Goal: Transaction & Acquisition: Purchase product/service

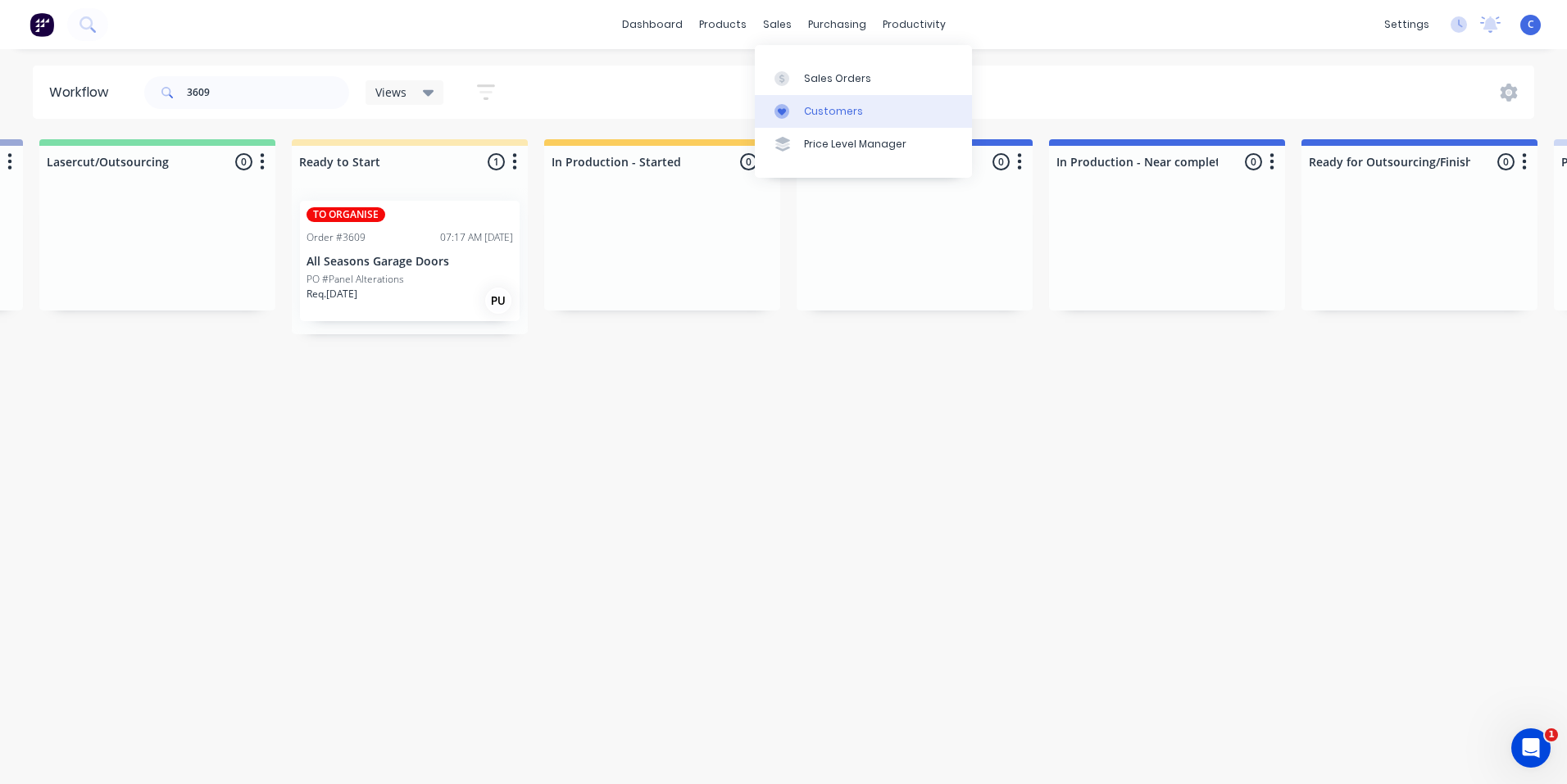
click at [821, 96] on link "Customers" at bounding box center [863, 112] width 217 height 33
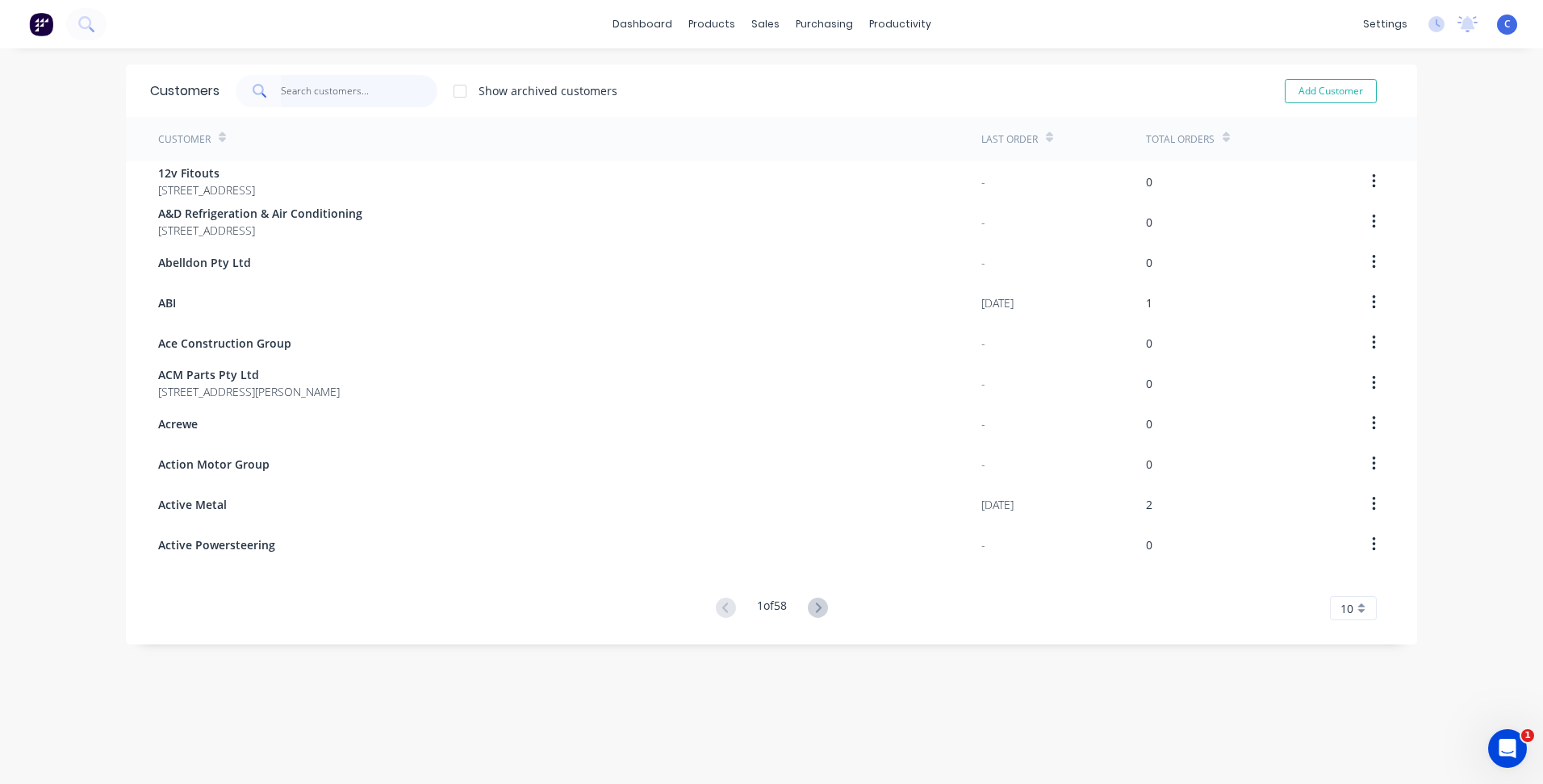
click at [316, 102] on input "text" at bounding box center [360, 91] width 158 height 32
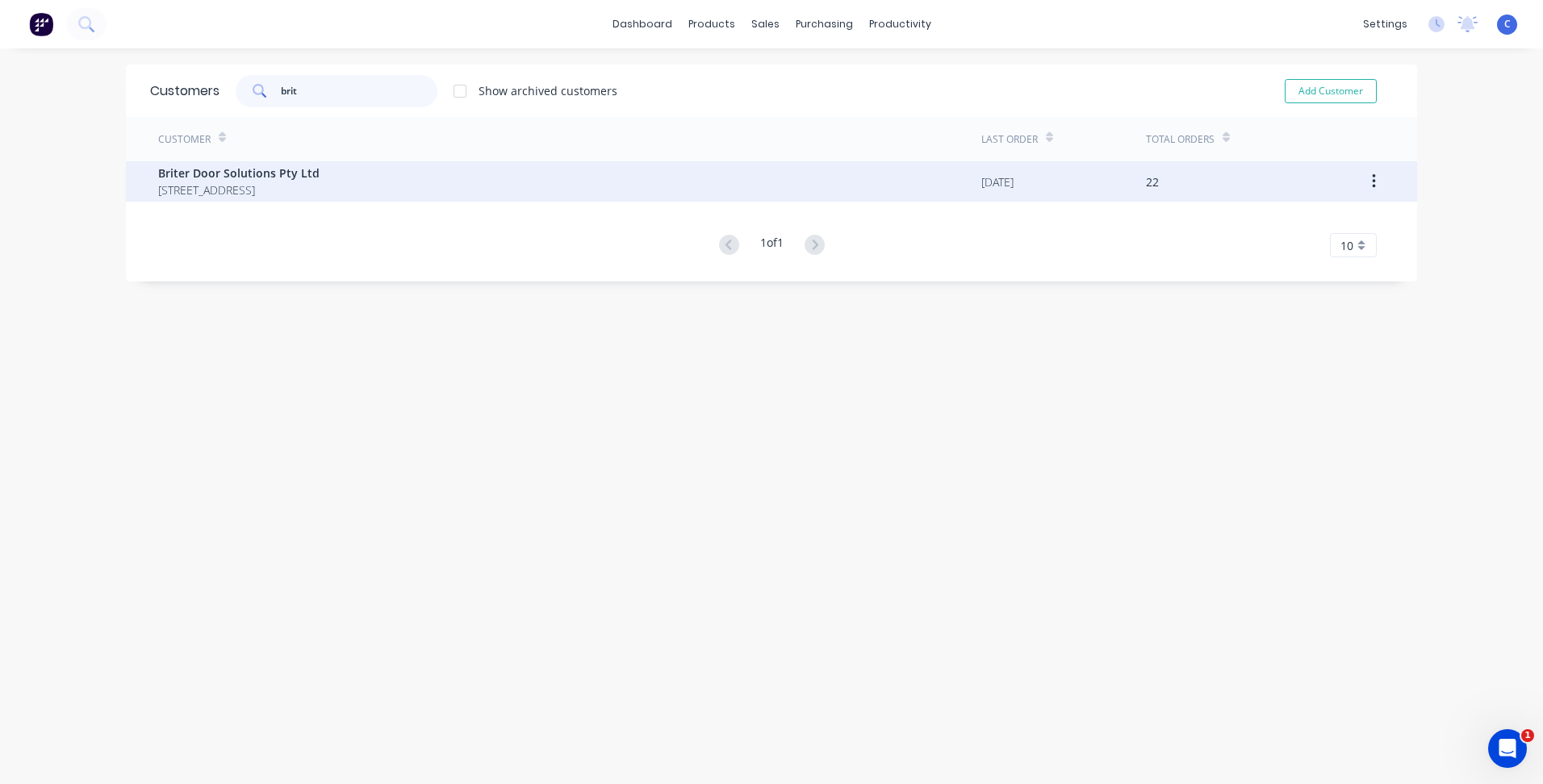
type input "brit"
click at [240, 188] on span "[STREET_ADDRESS]" at bounding box center [239, 190] width 161 height 17
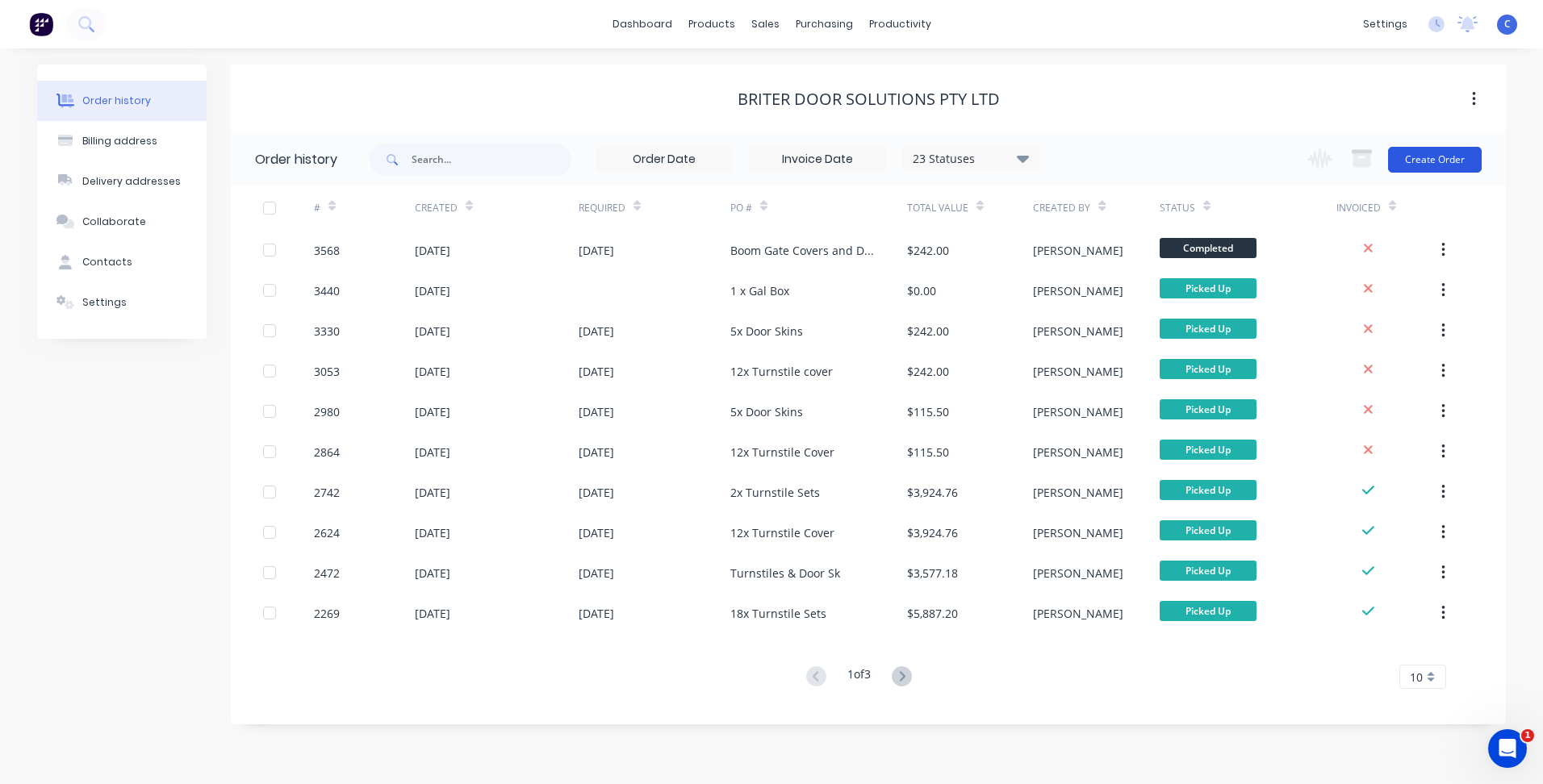
click at [1449, 153] on button "Create Order" at bounding box center [1435, 159] width 94 height 26
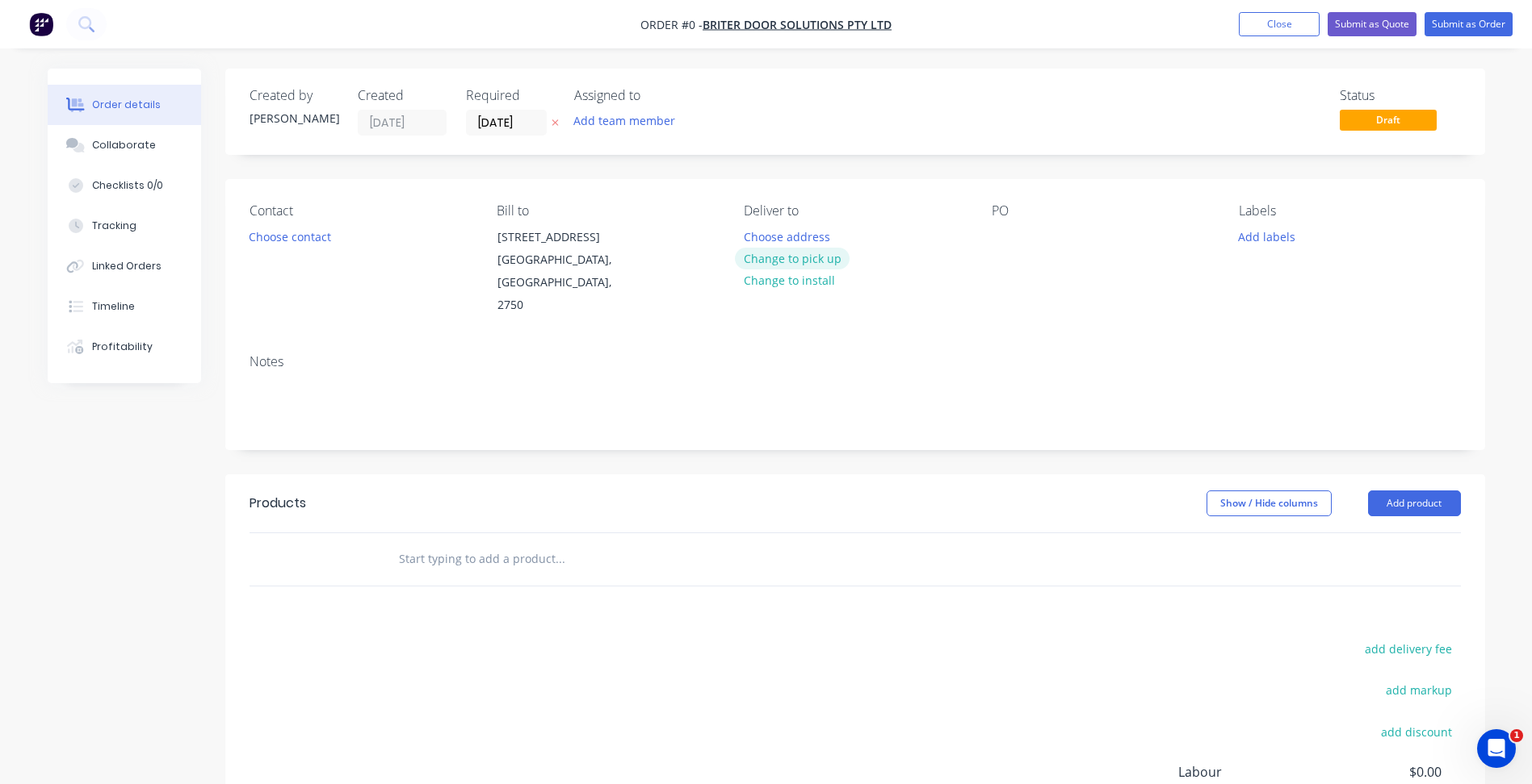
click at [807, 259] on button "Change to pick up" at bounding box center [792, 259] width 115 height 21
click at [1005, 230] on div at bounding box center [1004, 237] width 26 height 23
paste div
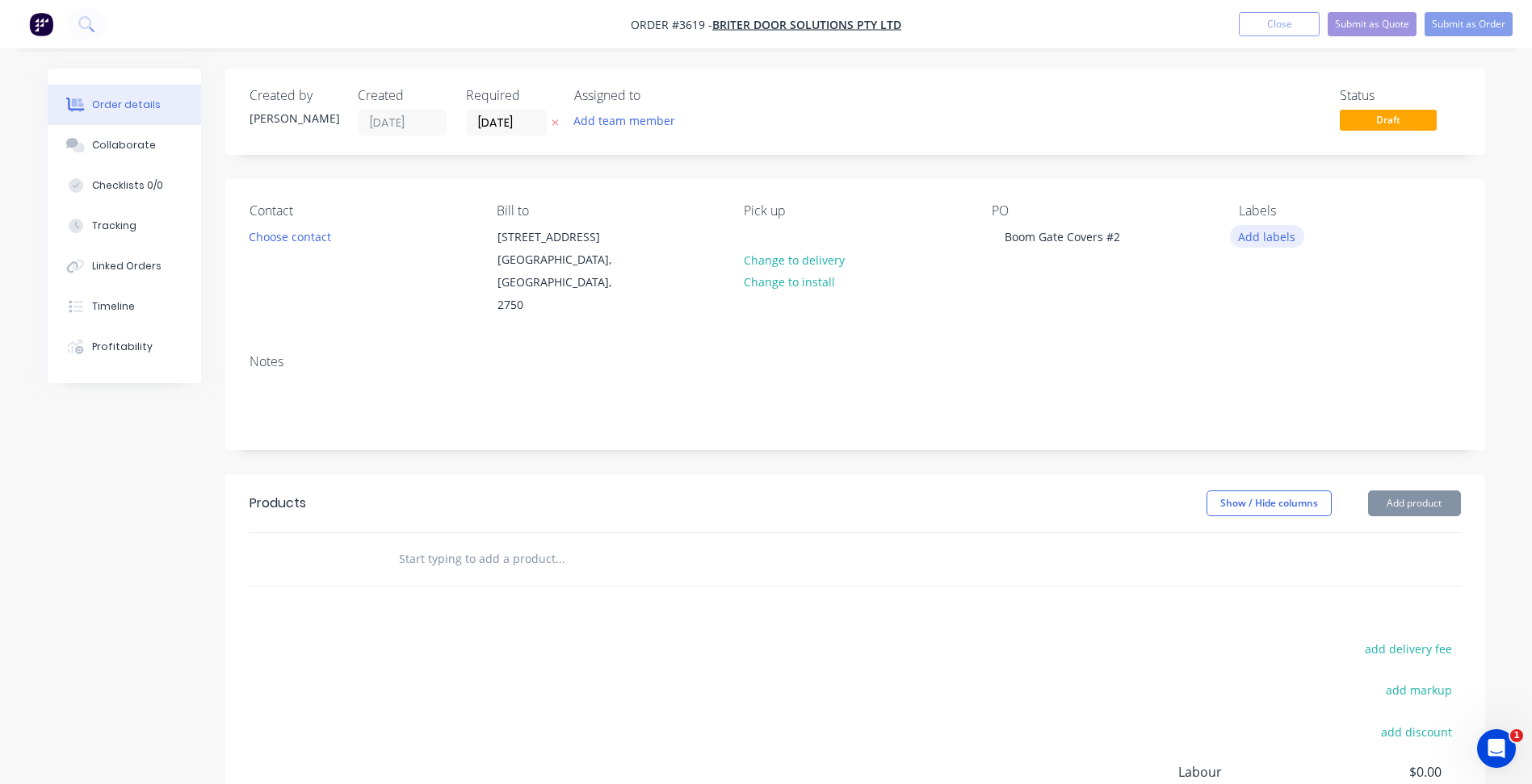
click at [1275, 235] on button "Add labels" at bounding box center [1266, 236] width 74 height 21
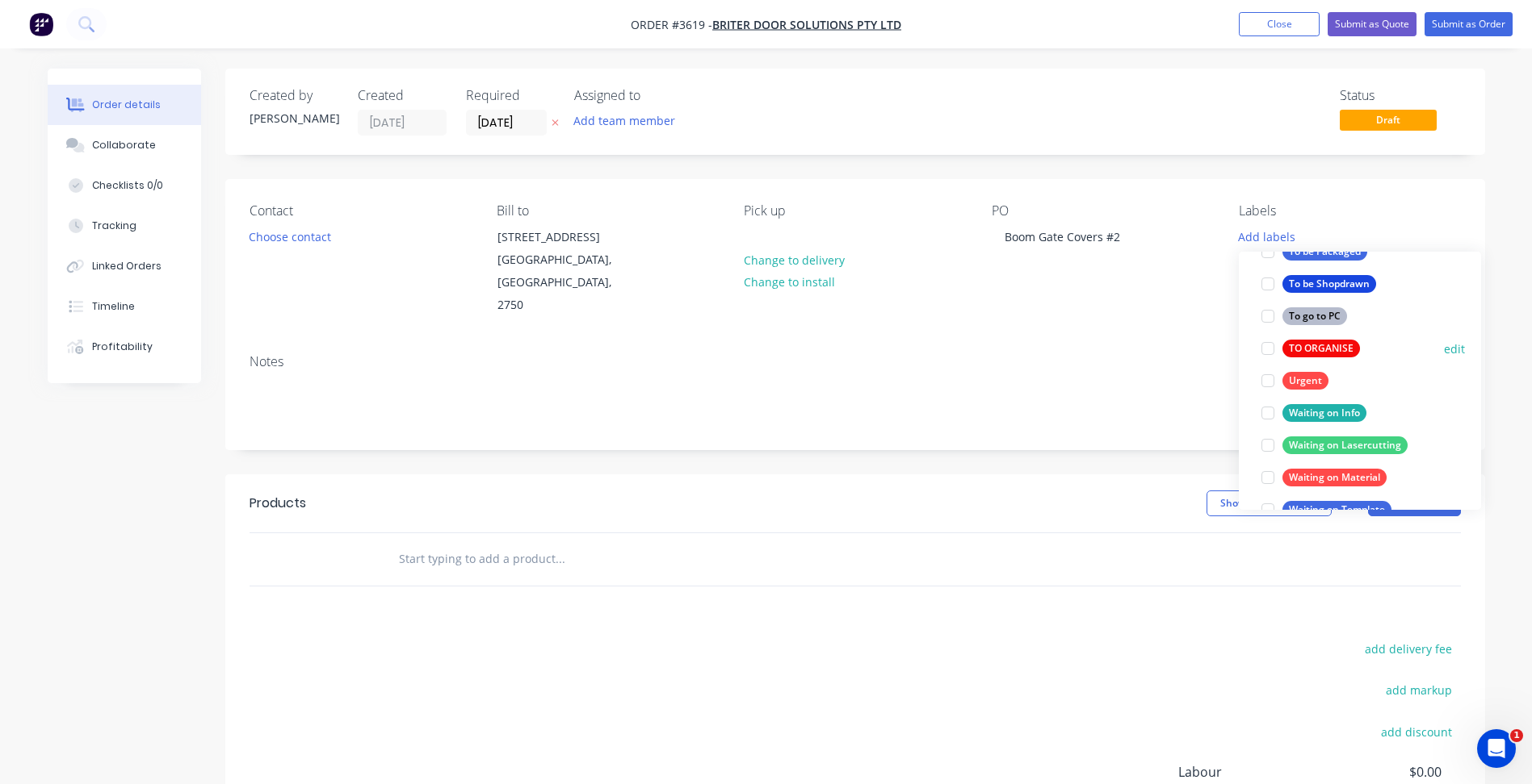
click at [1322, 345] on div "TO ORGANISE" at bounding box center [1321, 349] width 78 height 18
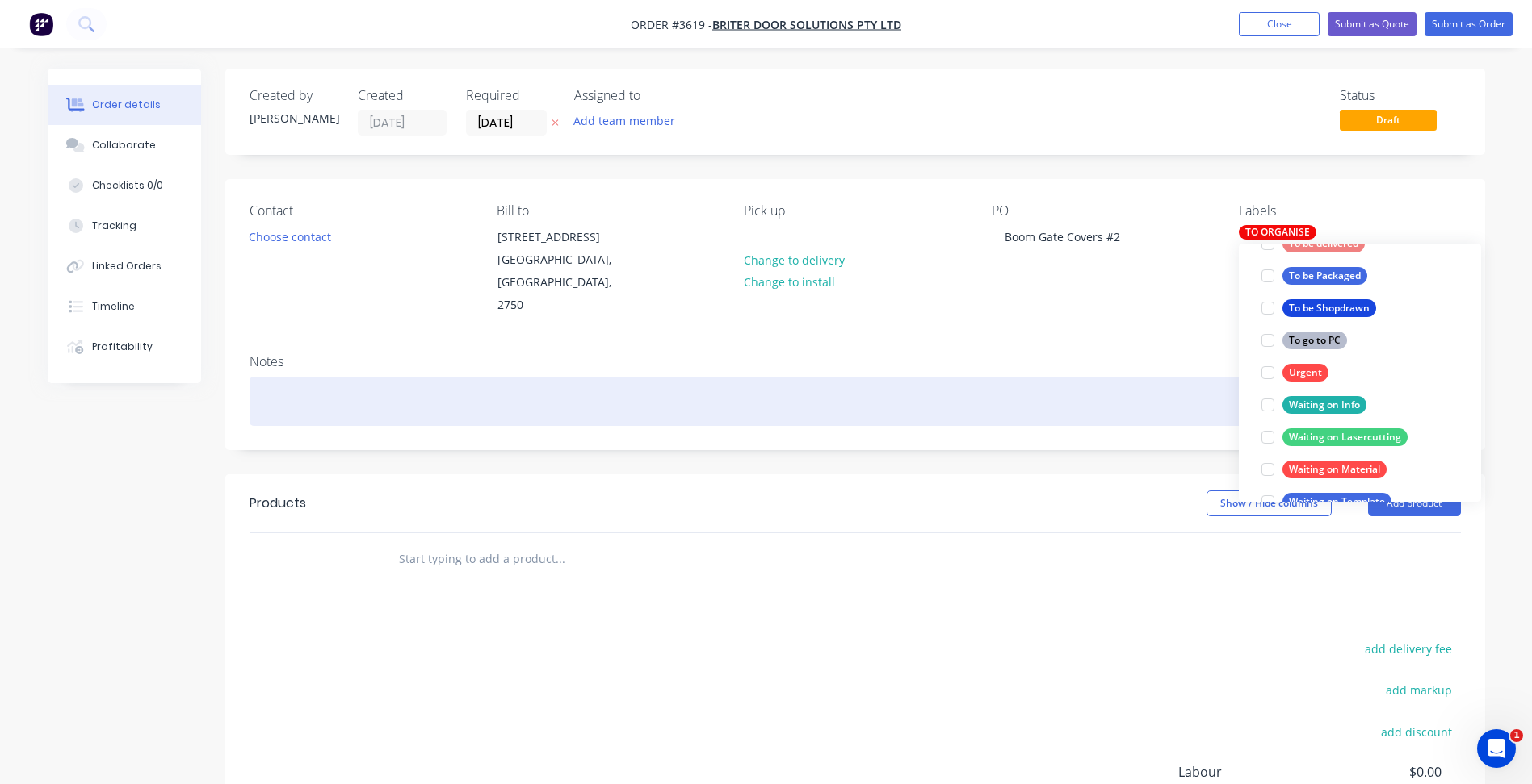
scroll to position [32, 0]
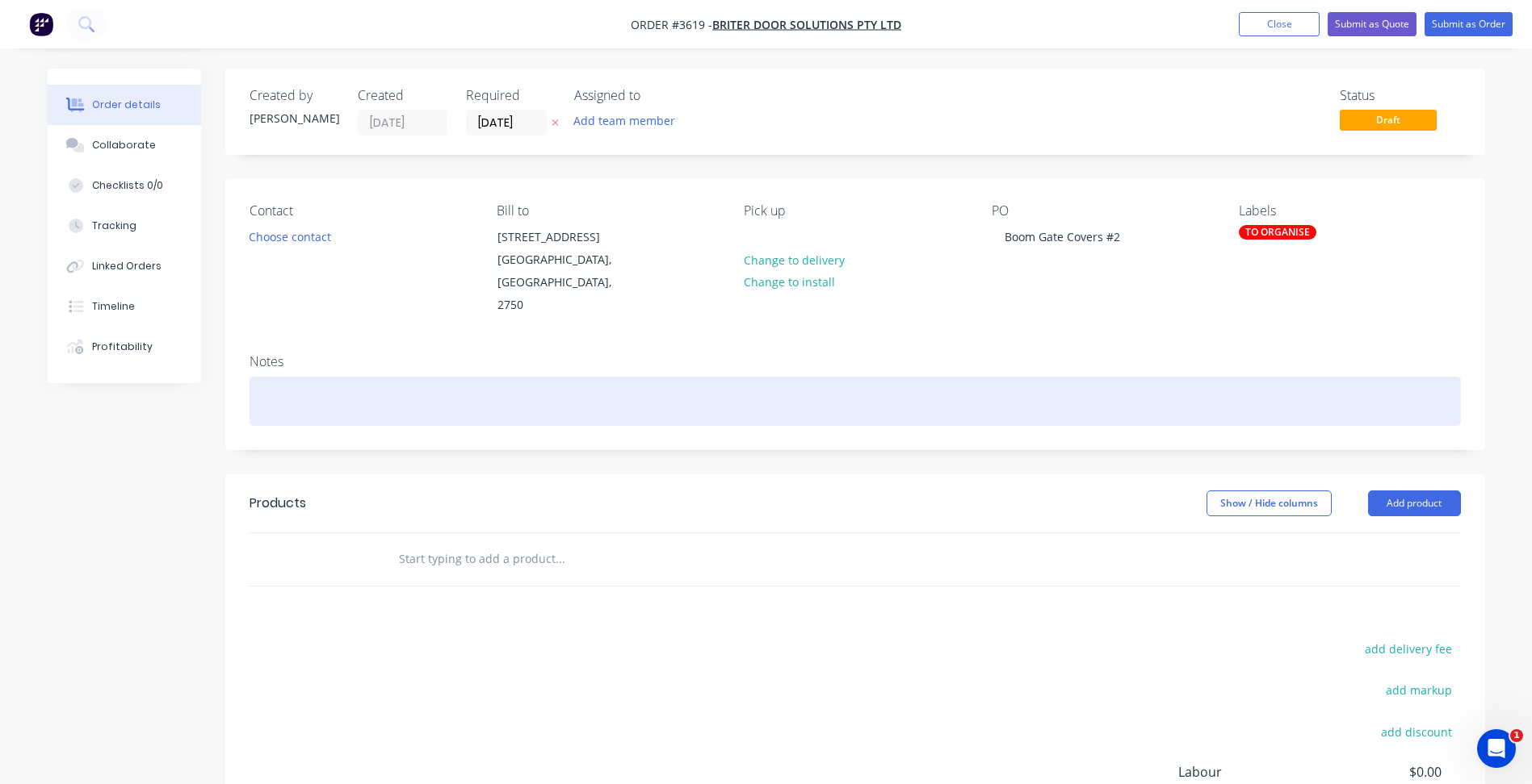
click at [1154, 377] on div at bounding box center [855, 401] width 1211 height 49
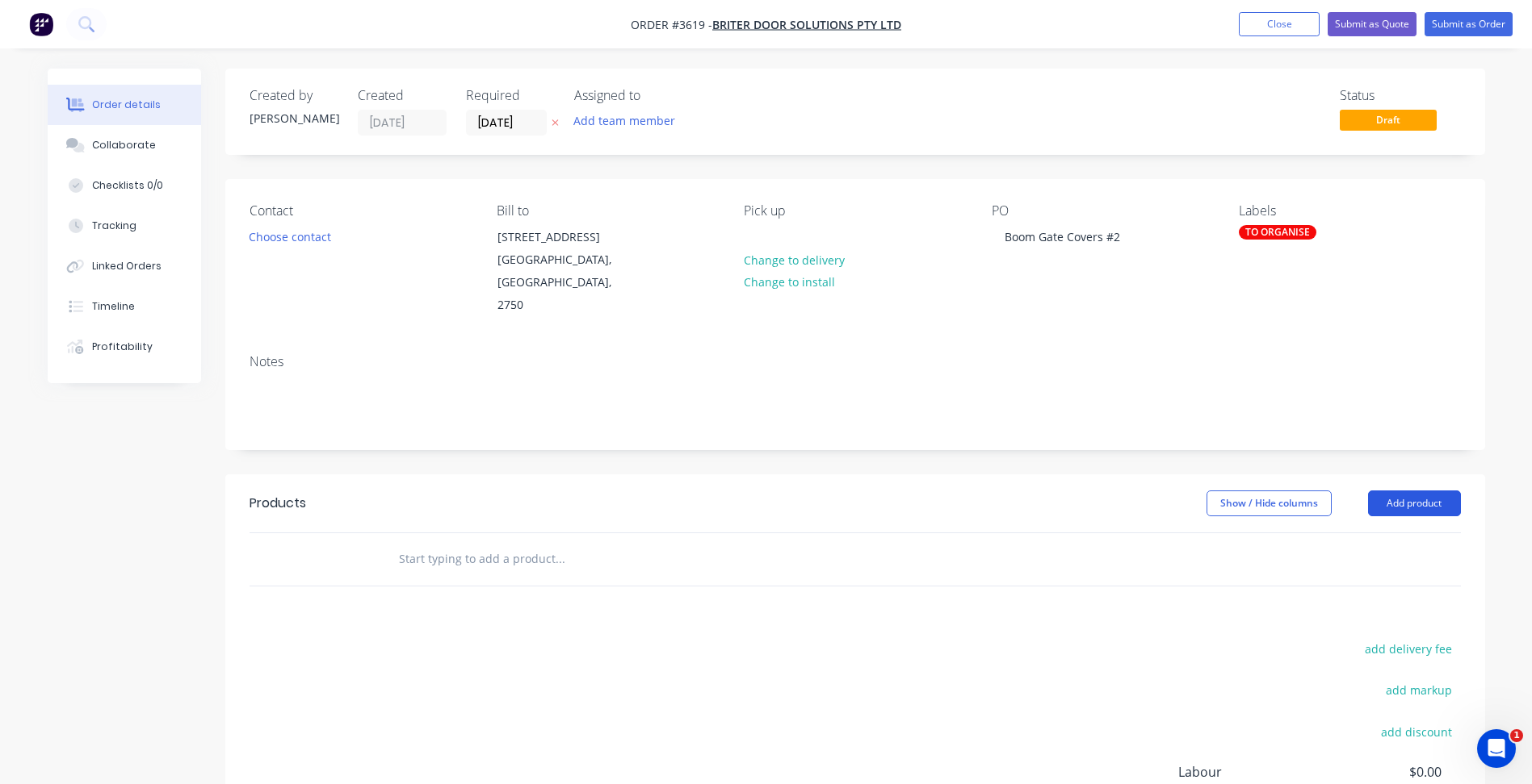
click at [1399, 490] on button "Add product" at bounding box center [1414, 503] width 93 height 26
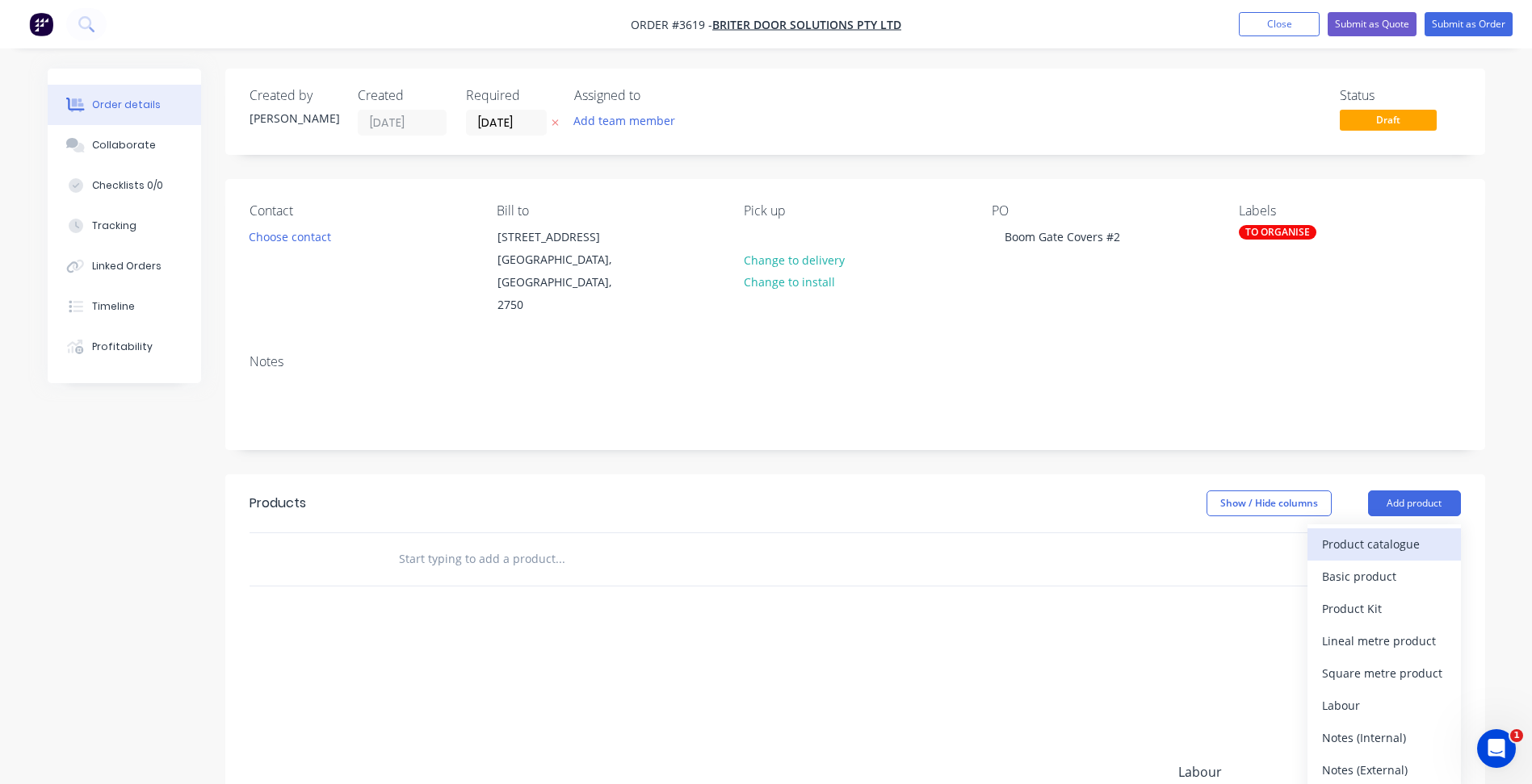
click at [1371, 533] on div "Product catalogue" at bounding box center [1383, 544] width 124 height 23
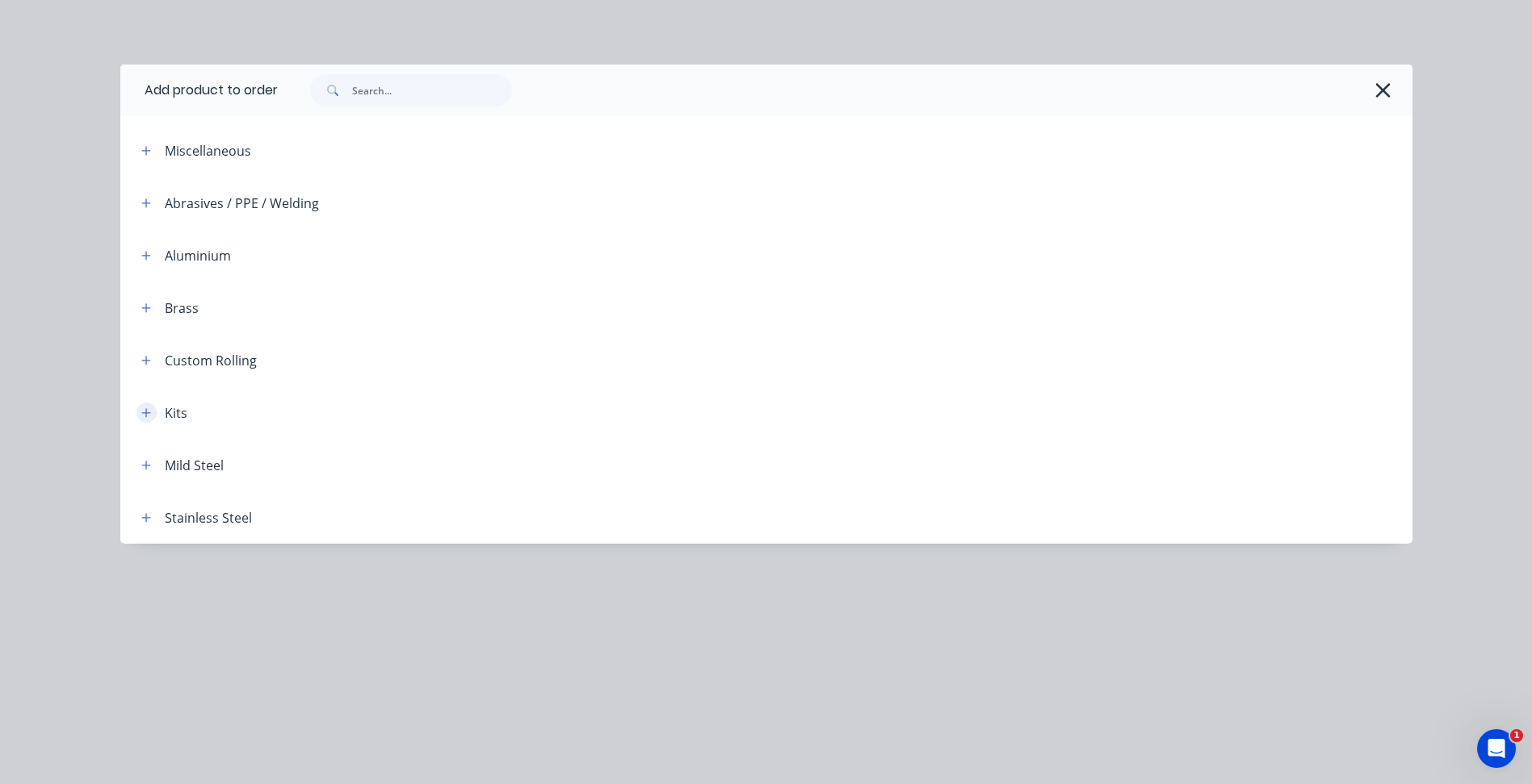
click at [140, 414] on button "button" at bounding box center [146, 413] width 21 height 21
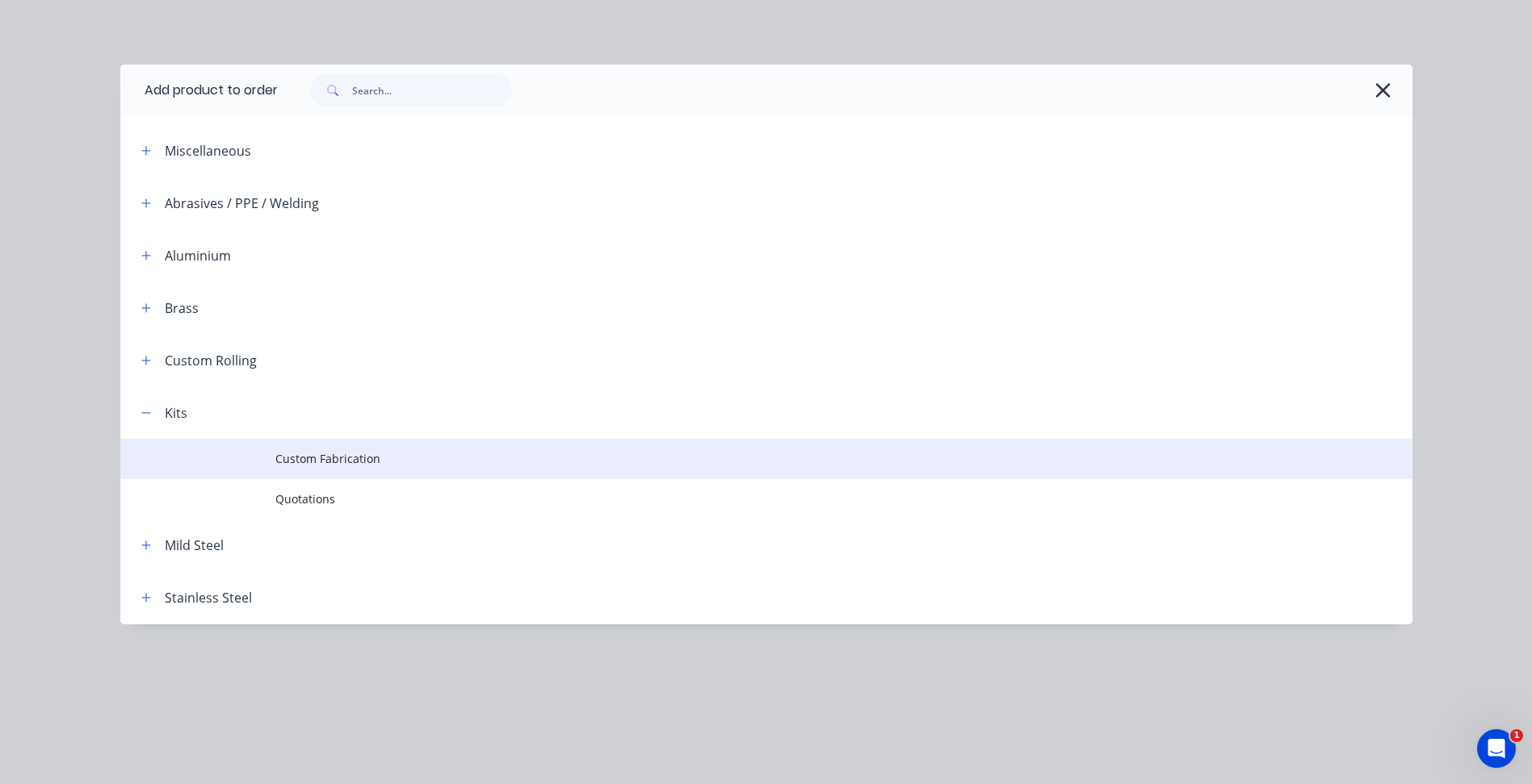
click at [346, 452] on span "Custom Fabrication" at bounding box center [729, 458] width 909 height 17
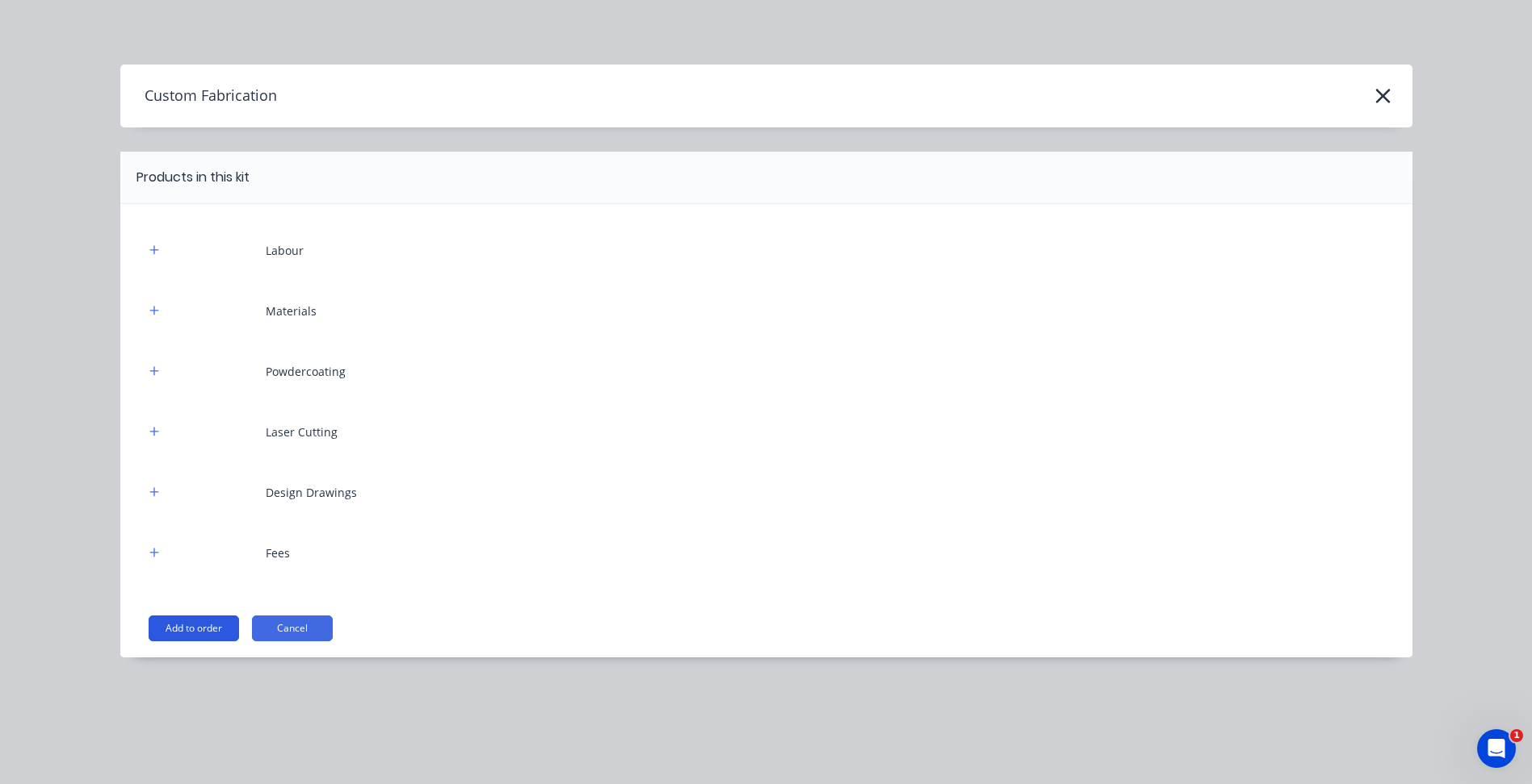
click at [177, 628] on button "Add to order" at bounding box center [193, 628] width 90 height 26
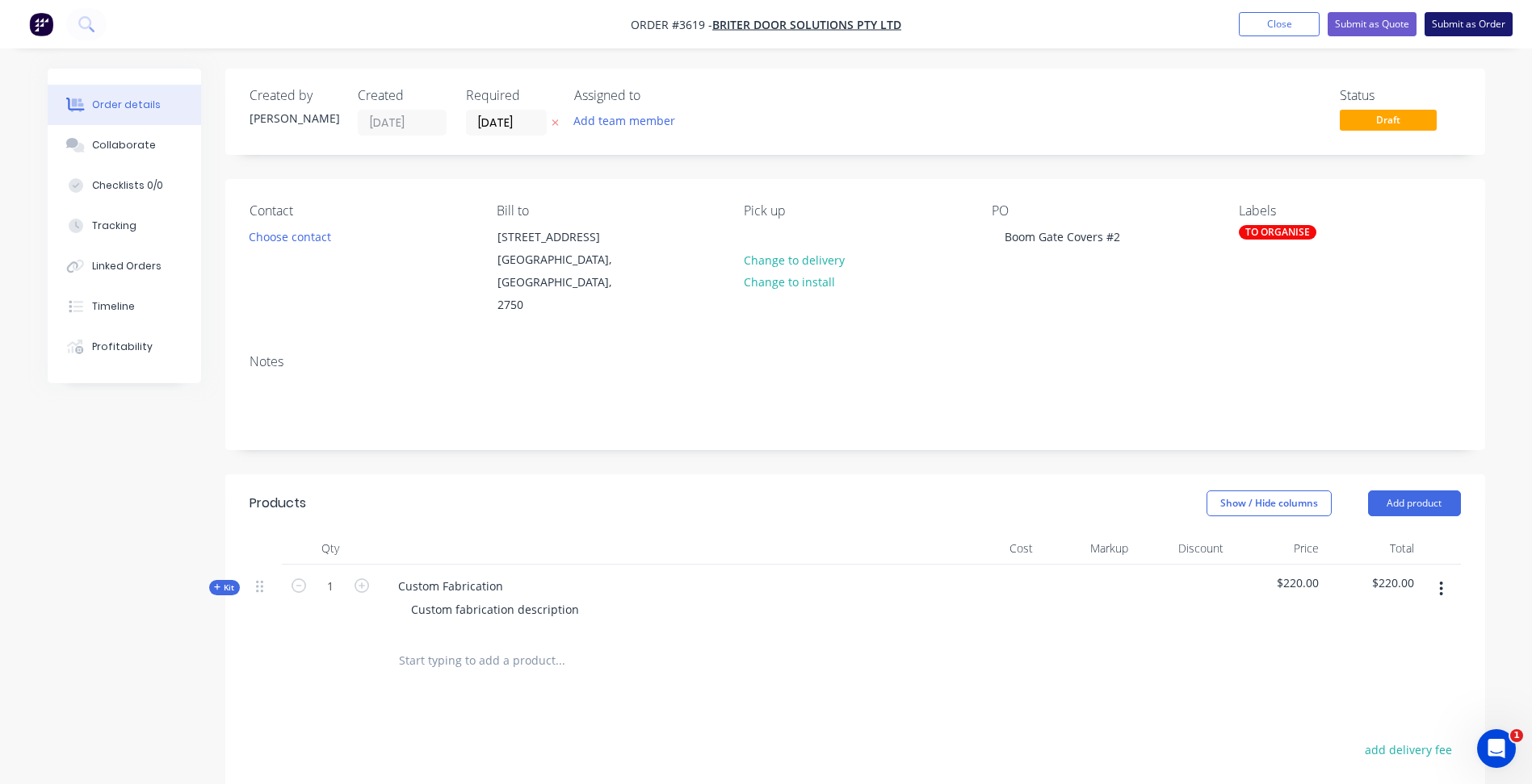
click at [1477, 30] on button "Submit as Order" at bounding box center [1468, 24] width 88 height 24
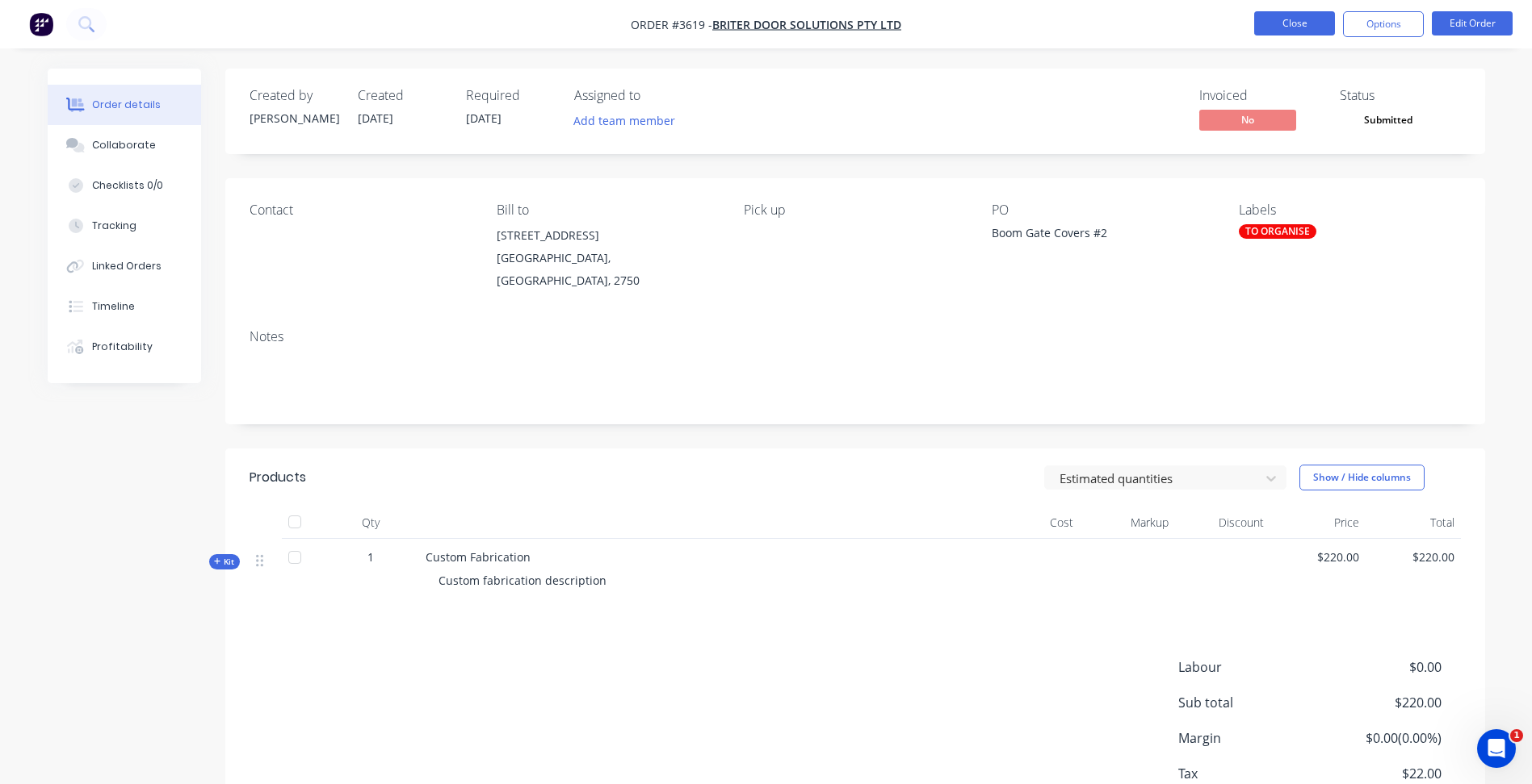
click at [1297, 29] on button "Close" at bounding box center [1294, 23] width 81 height 24
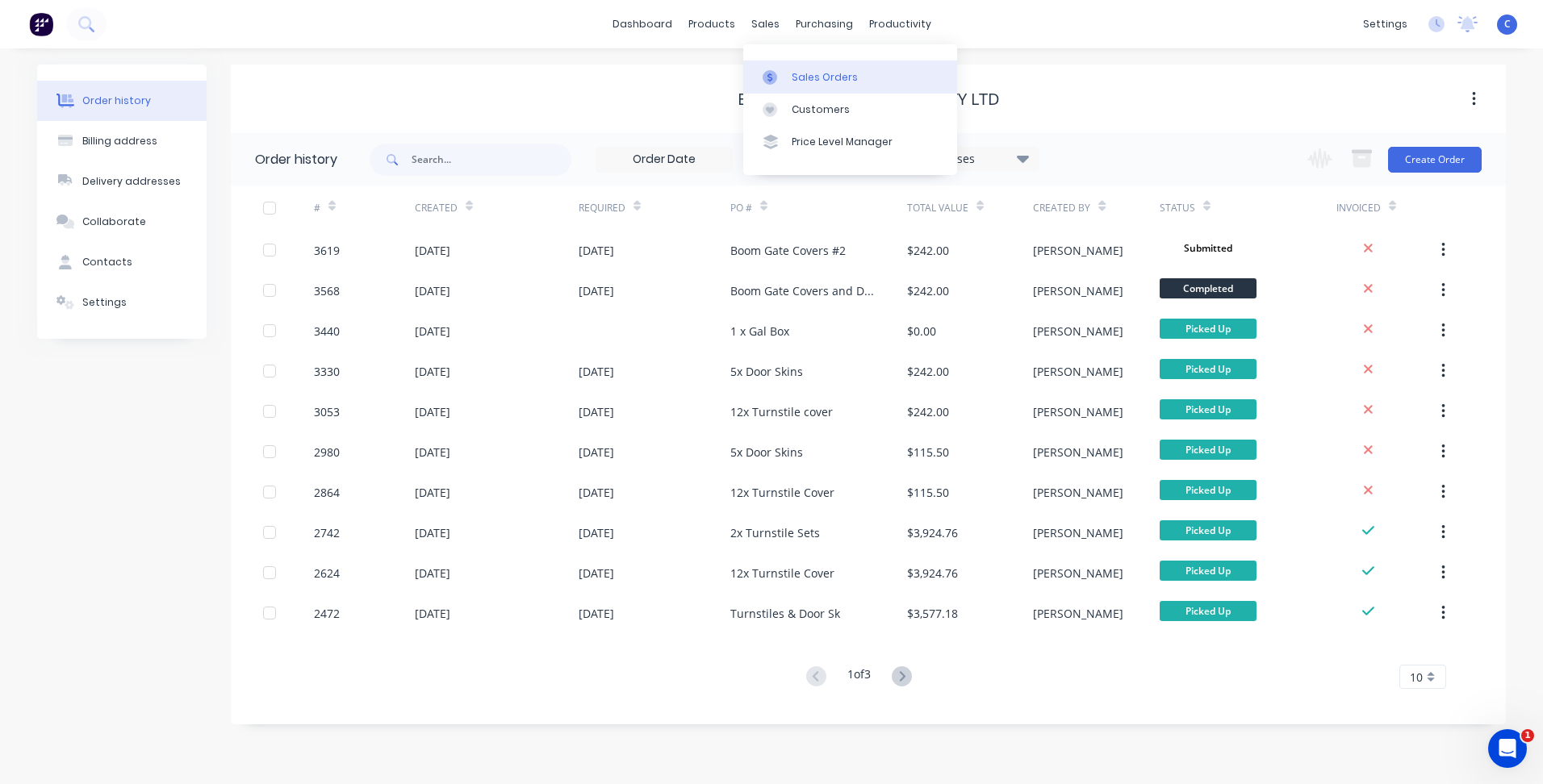
click at [818, 81] on div "Sales Orders" at bounding box center [825, 77] width 66 height 14
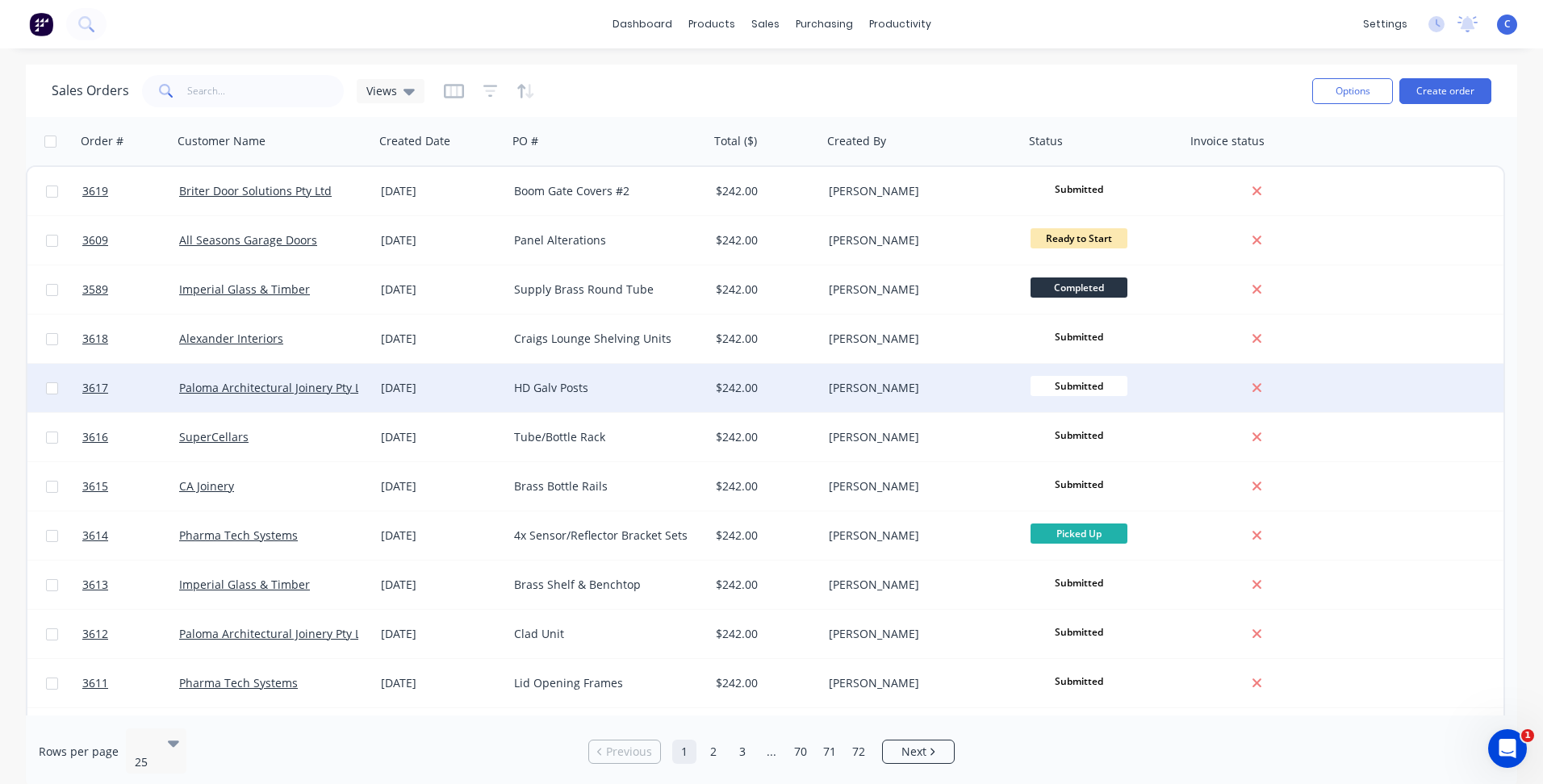
click at [431, 379] on div "[DATE]" at bounding box center [440, 388] width 133 height 48
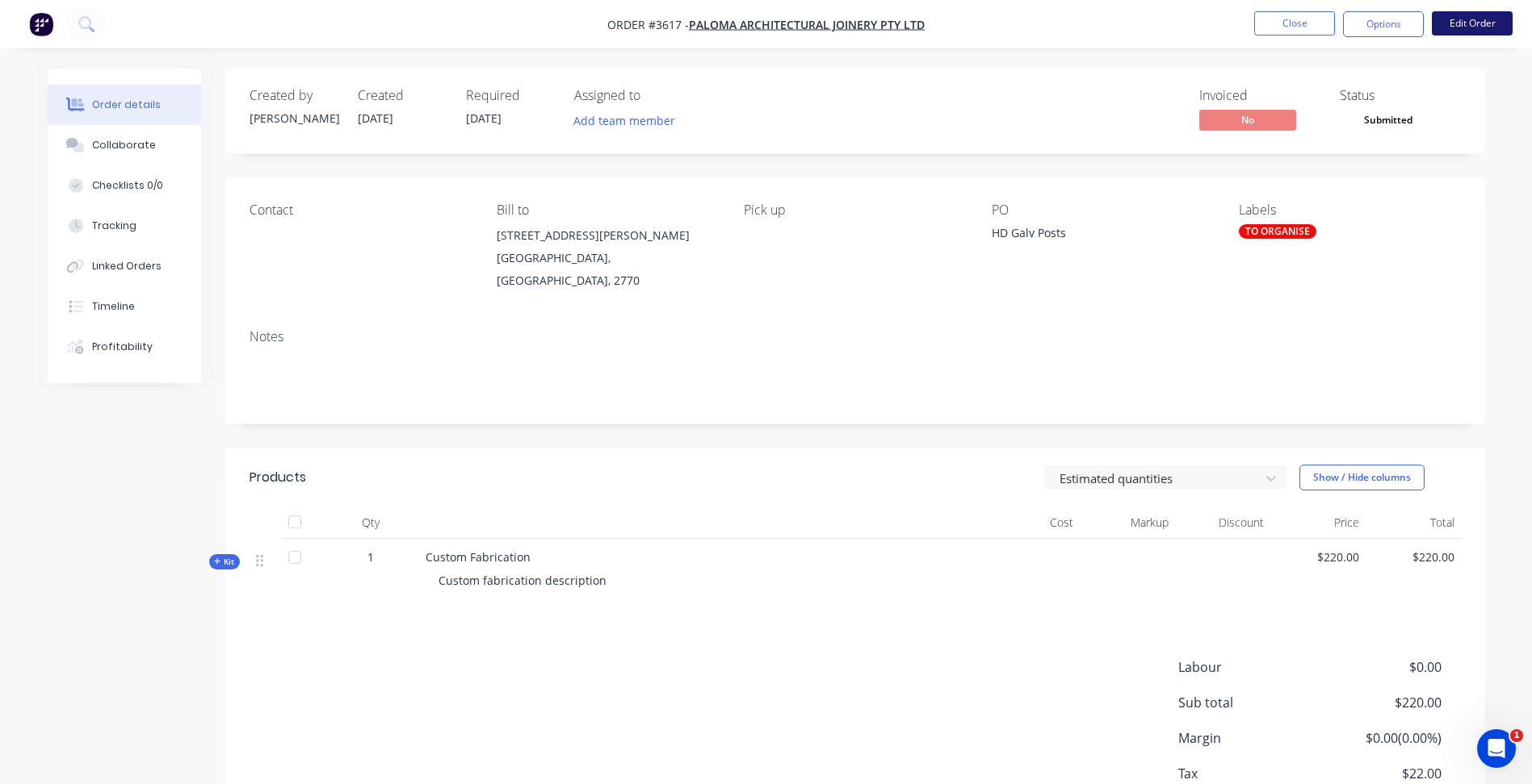
click at [1460, 26] on button "Edit Order" at bounding box center [1472, 23] width 81 height 24
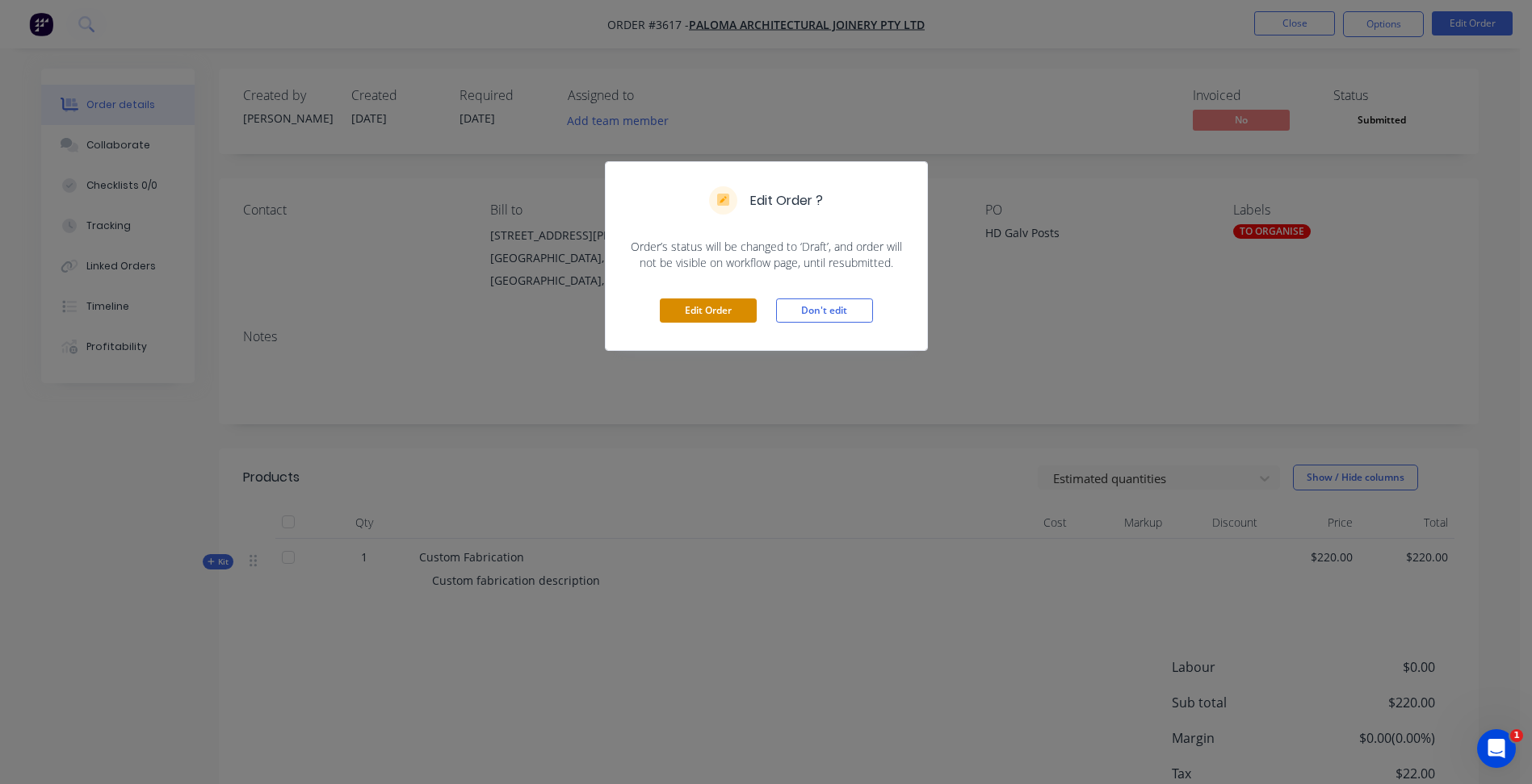
click at [711, 310] on button "Edit Order" at bounding box center [708, 311] width 97 height 24
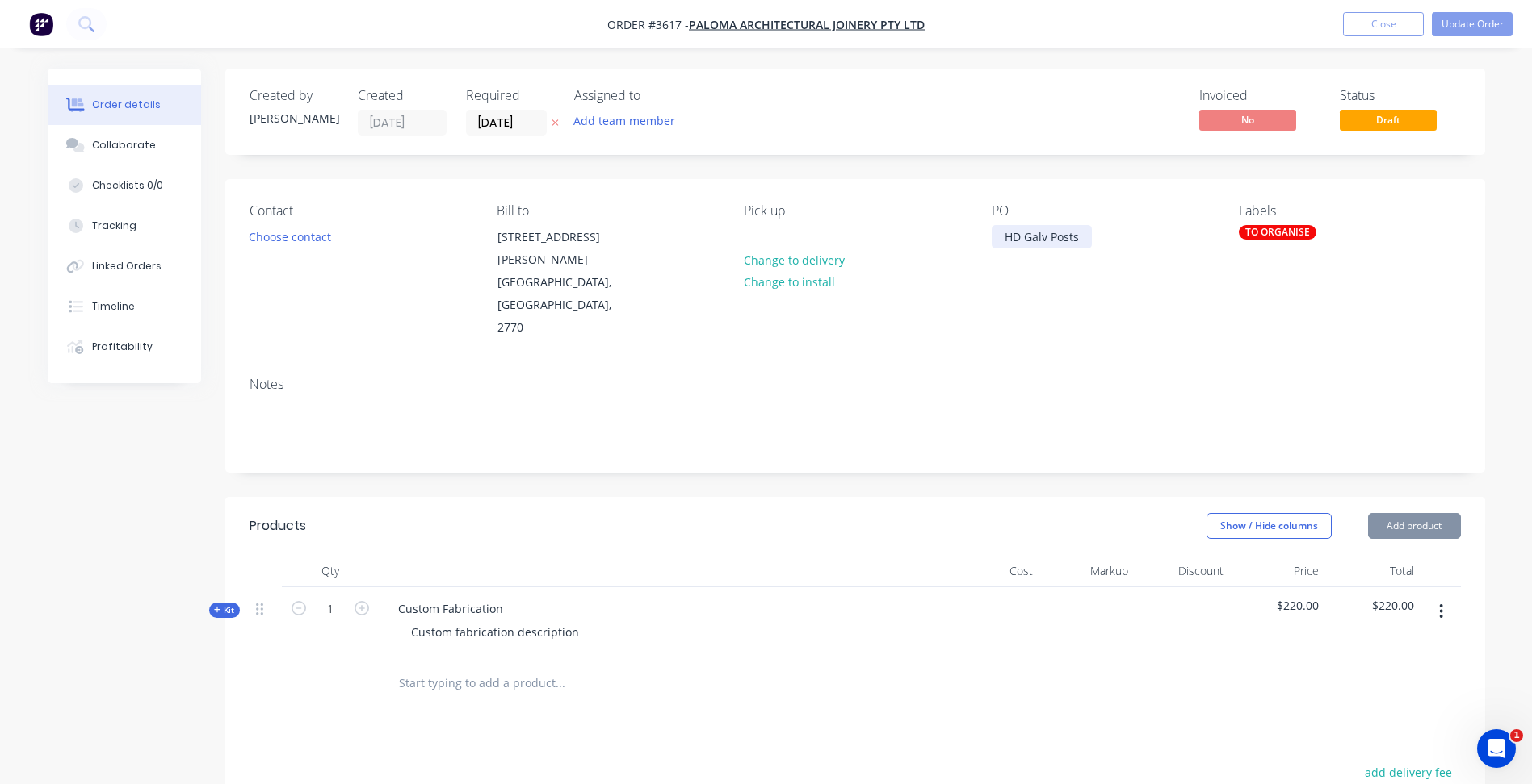
click at [1024, 227] on div "HD Galv Posts" at bounding box center [1041, 237] width 100 height 23
paste div
click at [1196, 377] on div "Notes" at bounding box center [855, 384] width 1211 height 15
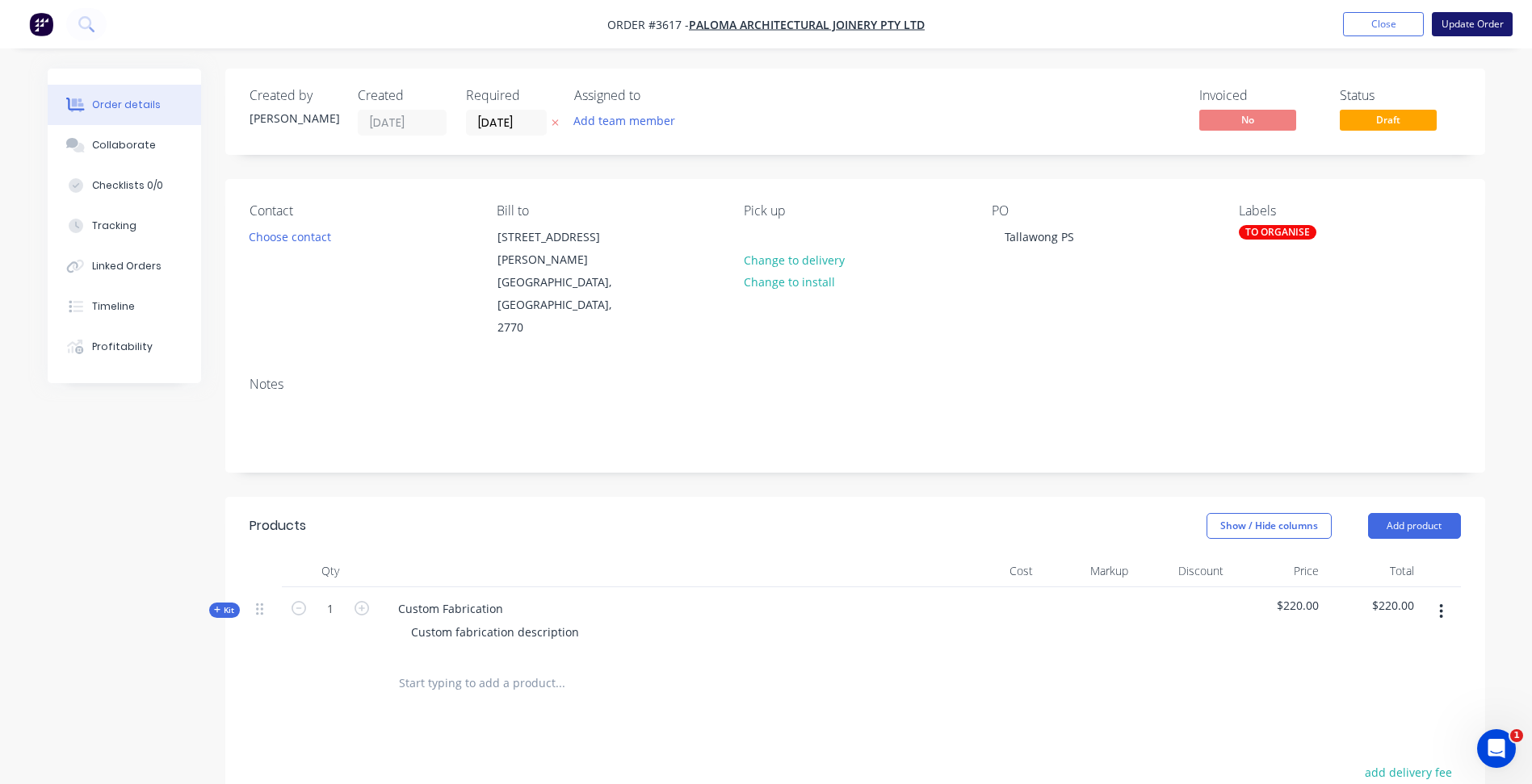
click at [1485, 27] on button "Update Order" at bounding box center [1472, 24] width 81 height 24
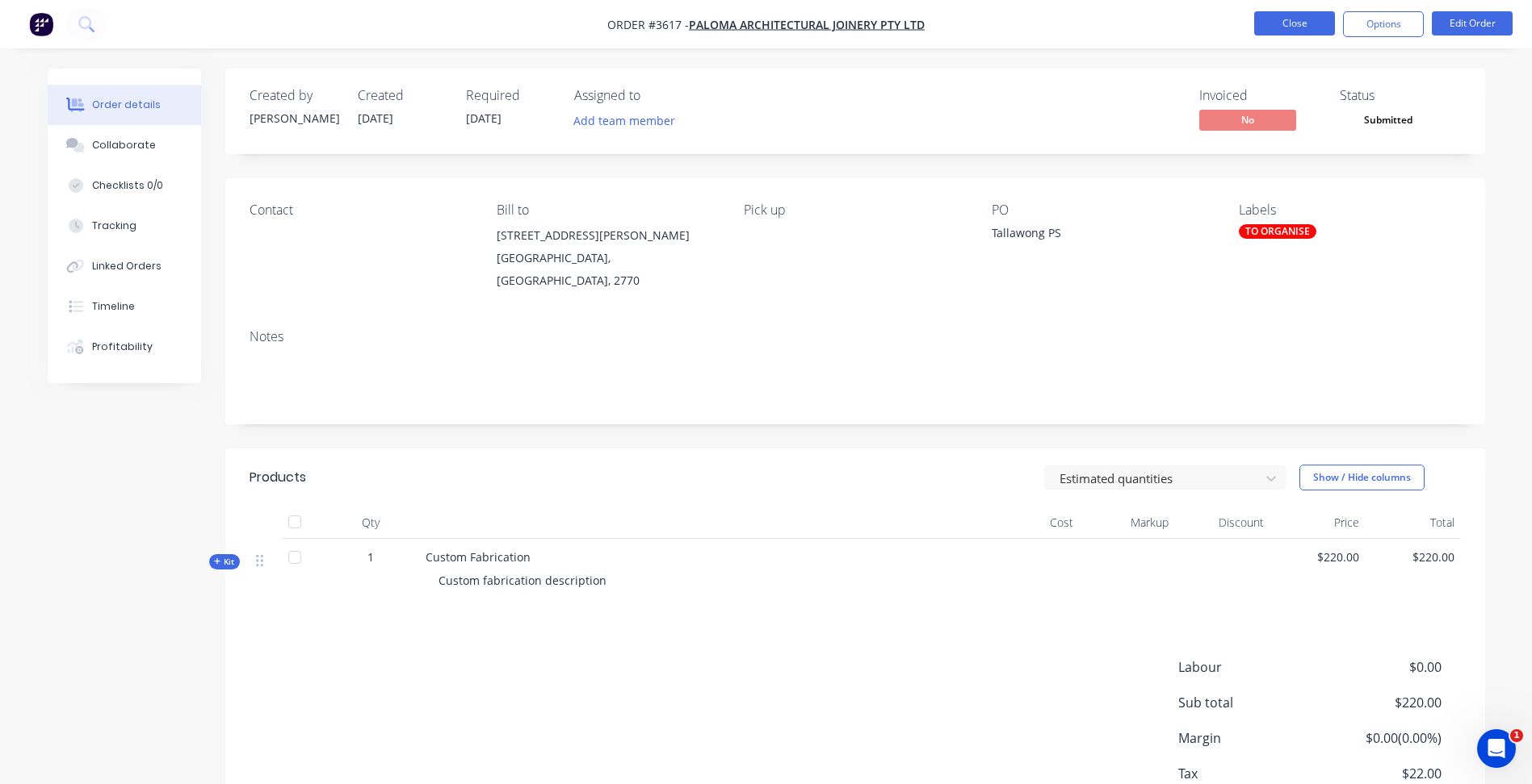
click at [1288, 18] on button "Close" at bounding box center [1294, 23] width 81 height 24
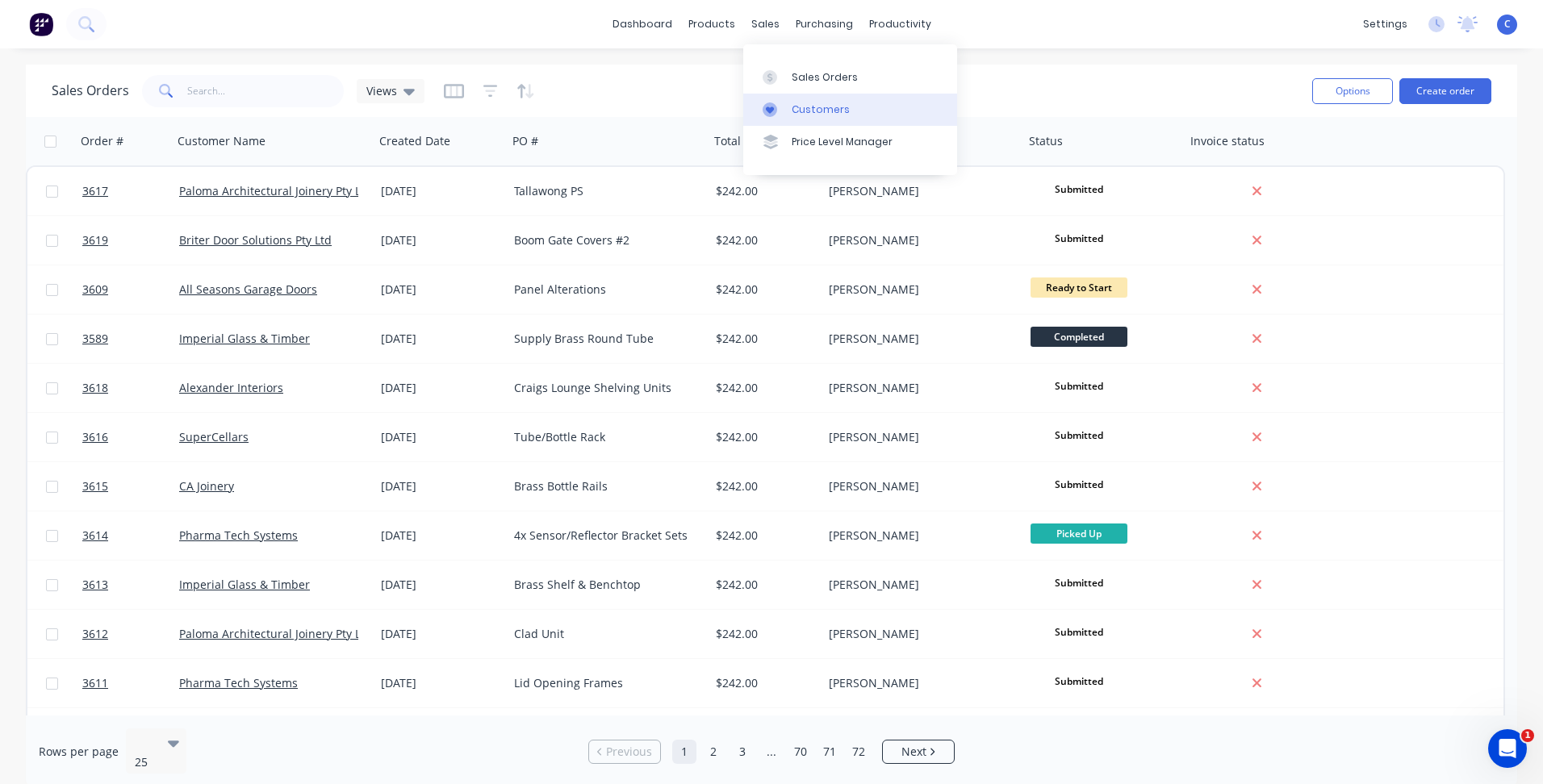
click at [820, 105] on div "Customers" at bounding box center [821, 110] width 58 height 14
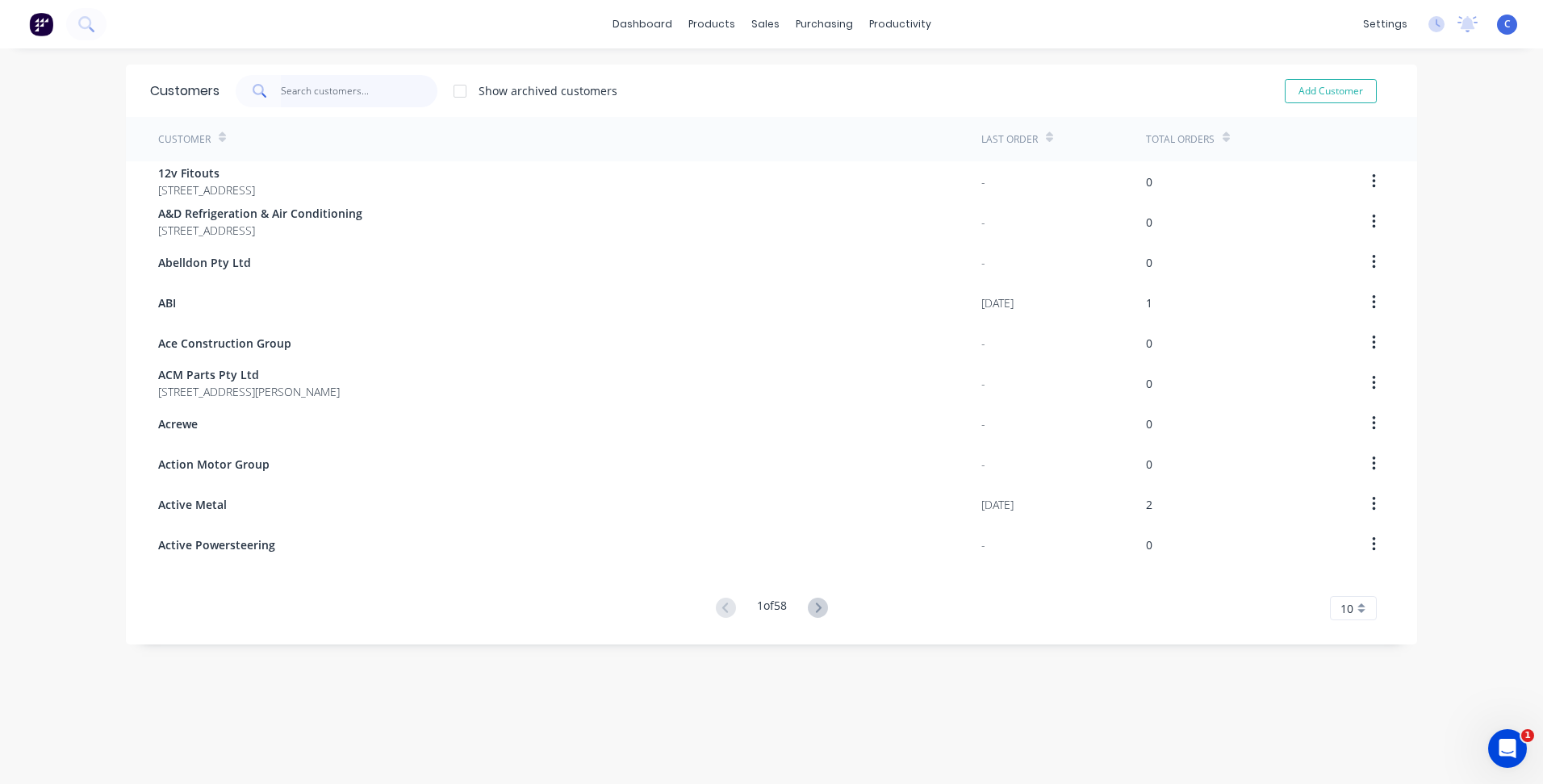
click at [309, 87] on input "text" at bounding box center [360, 91] width 158 height 32
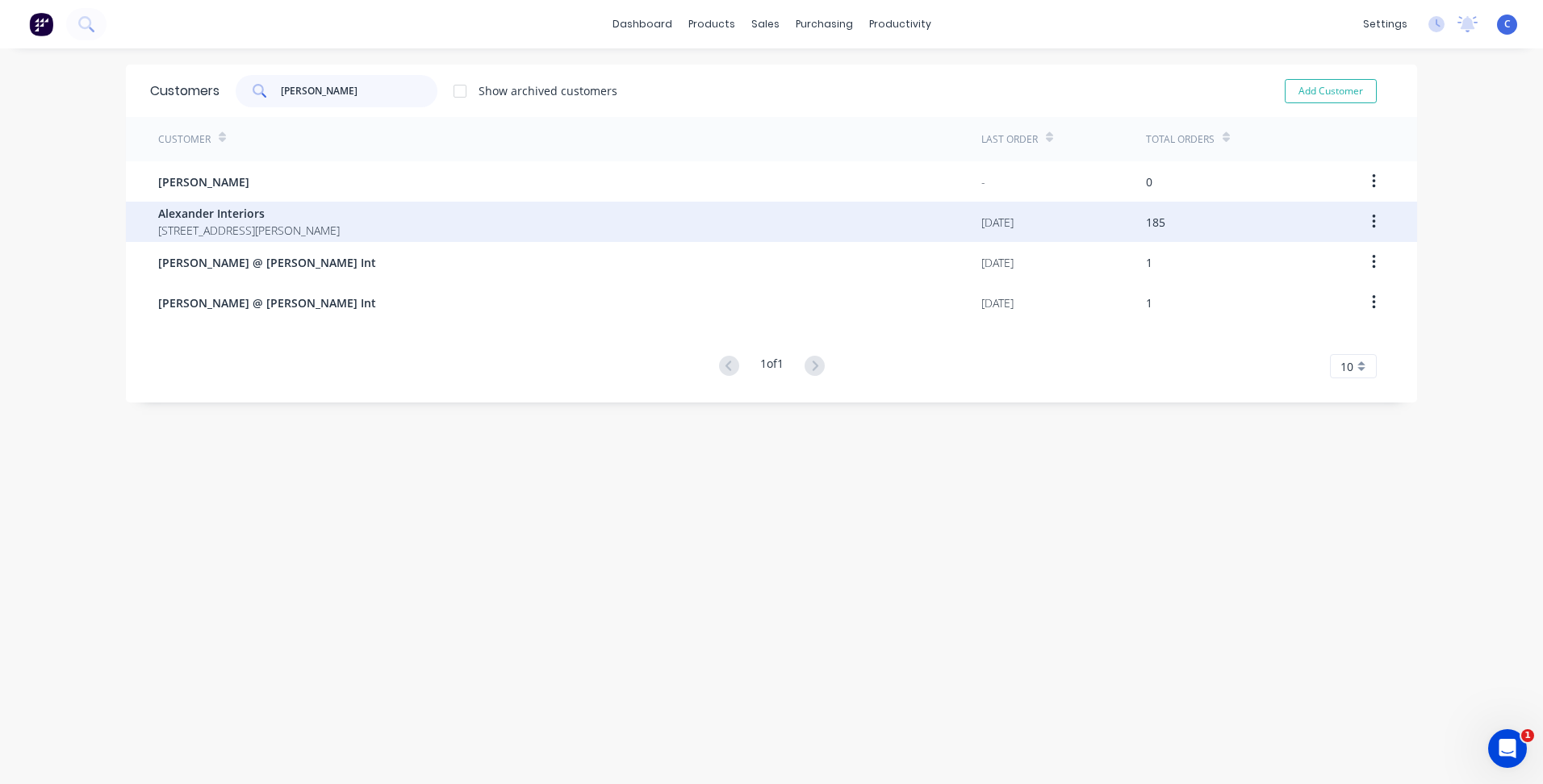
type input "[PERSON_NAME]"
click at [258, 215] on span "Alexander Interiors" at bounding box center [249, 213] width 182 height 17
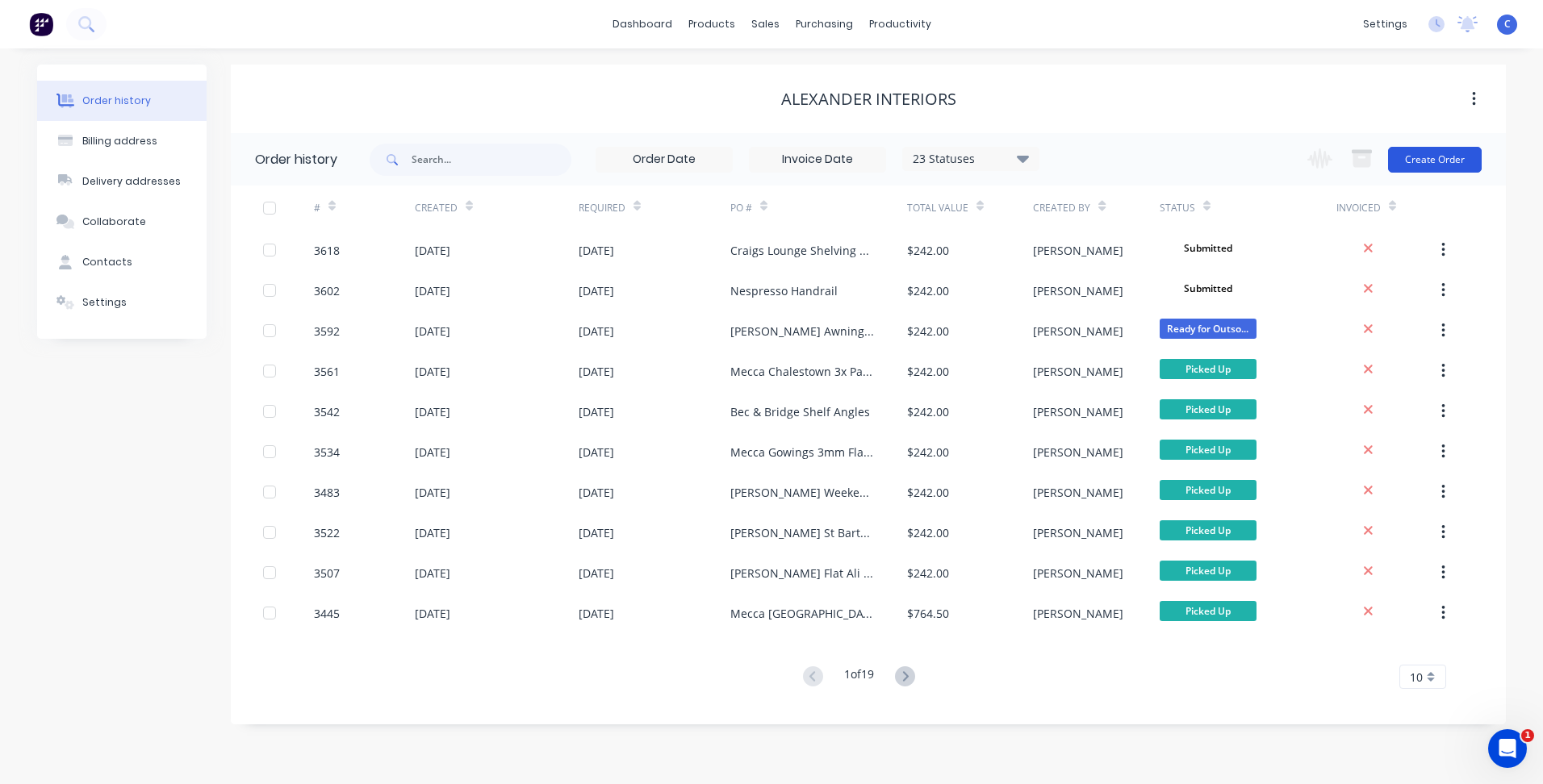
click at [1458, 159] on button "Create Order" at bounding box center [1435, 159] width 94 height 26
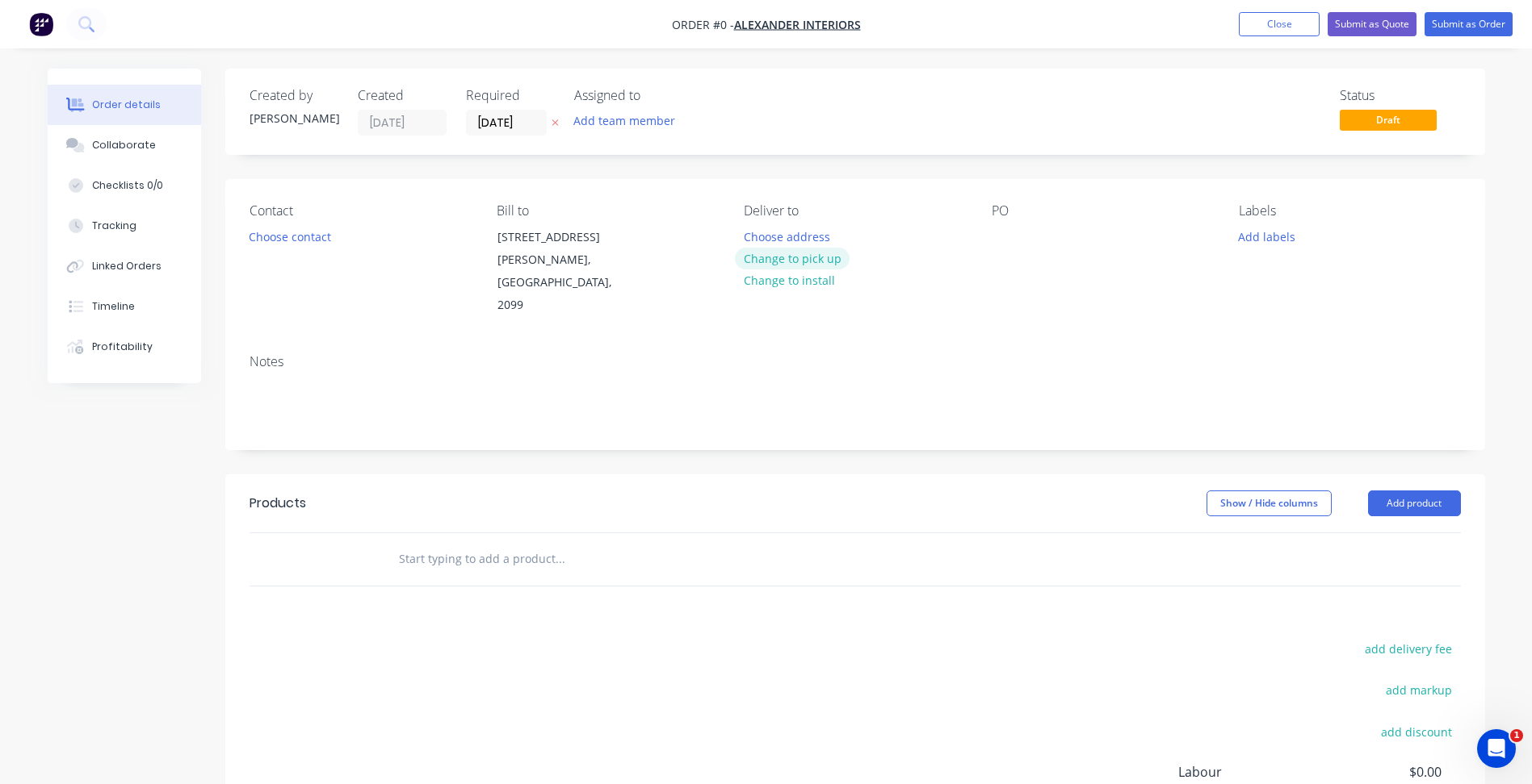
click at [802, 253] on button "Change to pick up" at bounding box center [792, 259] width 115 height 21
click at [1004, 234] on div at bounding box center [1004, 237] width 26 height 23
paste div
click at [1265, 234] on button "Add labels" at bounding box center [1266, 236] width 74 height 21
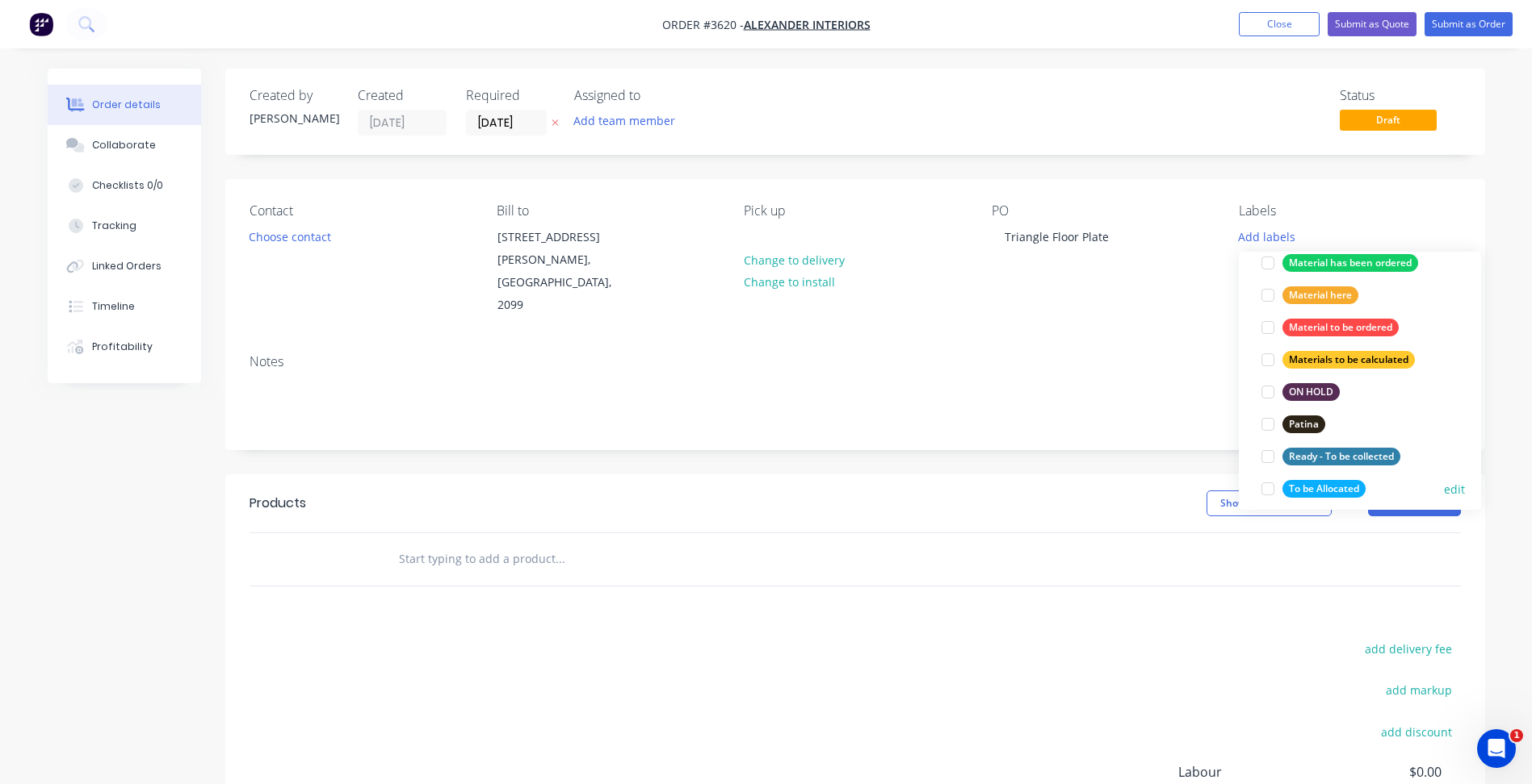
scroll to position [727, 0]
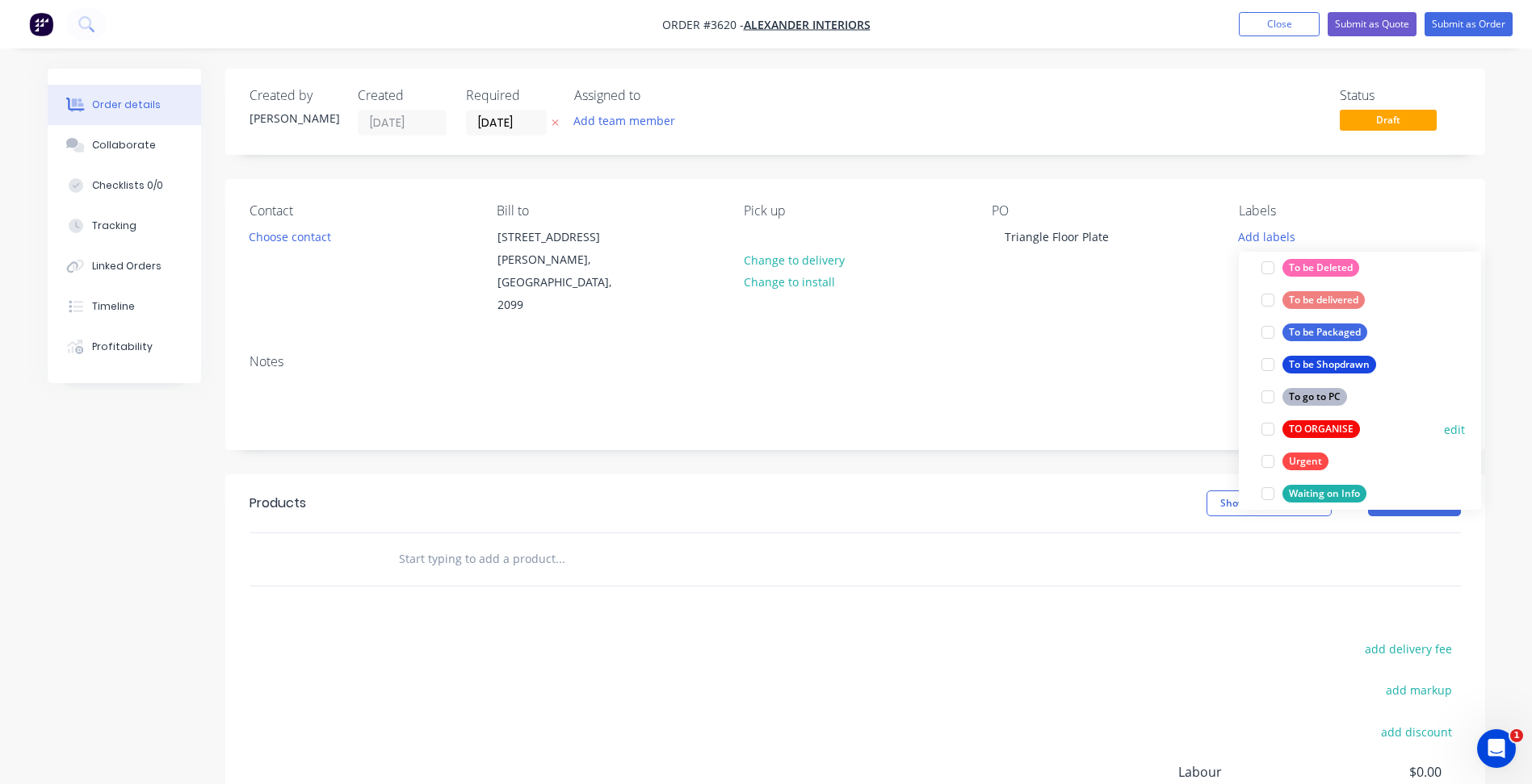
click at [1318, 422] on div "TO ORGANISE" at bounding box center [1321, 430] width 78 height 18
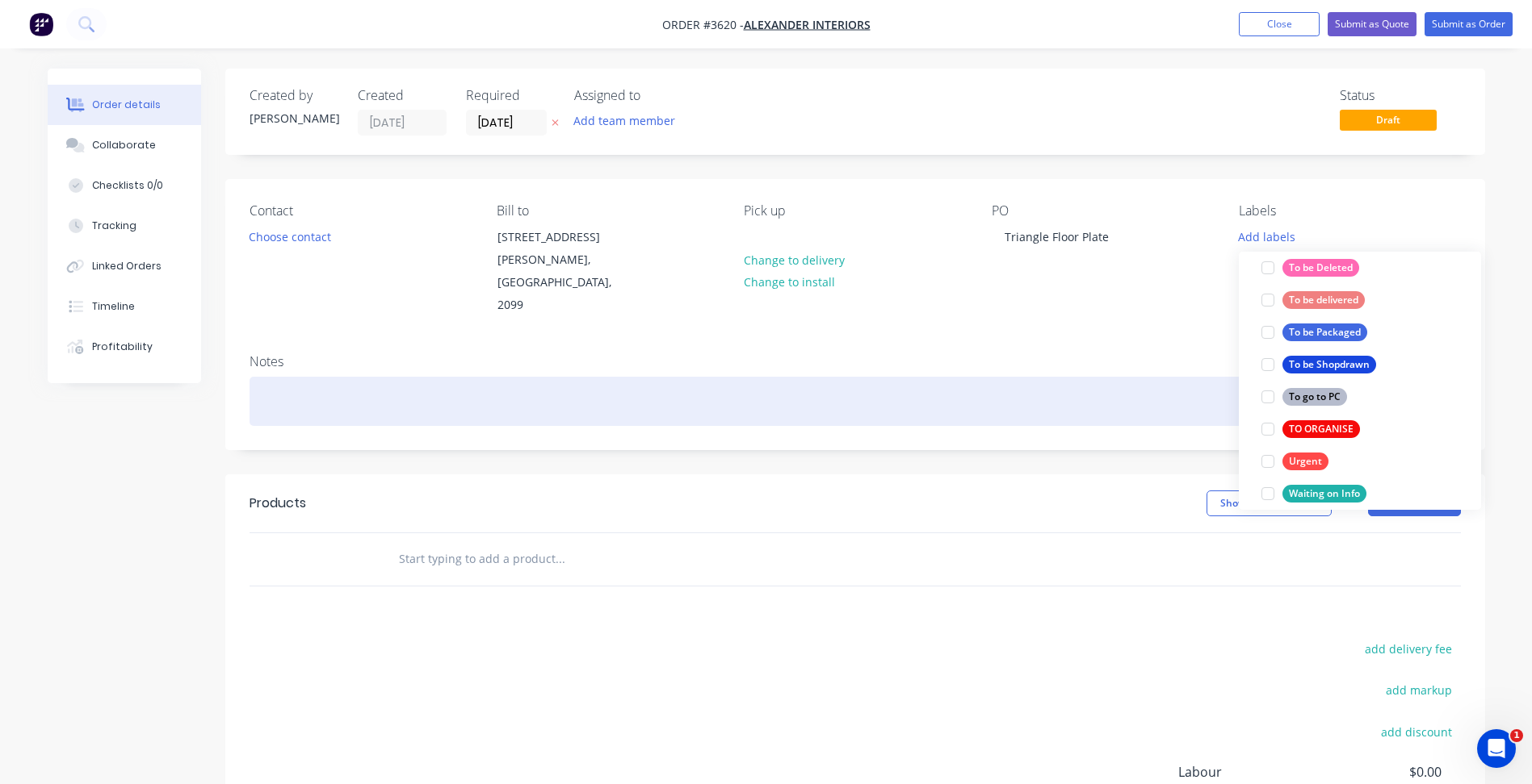
scroll to position [0, 0]
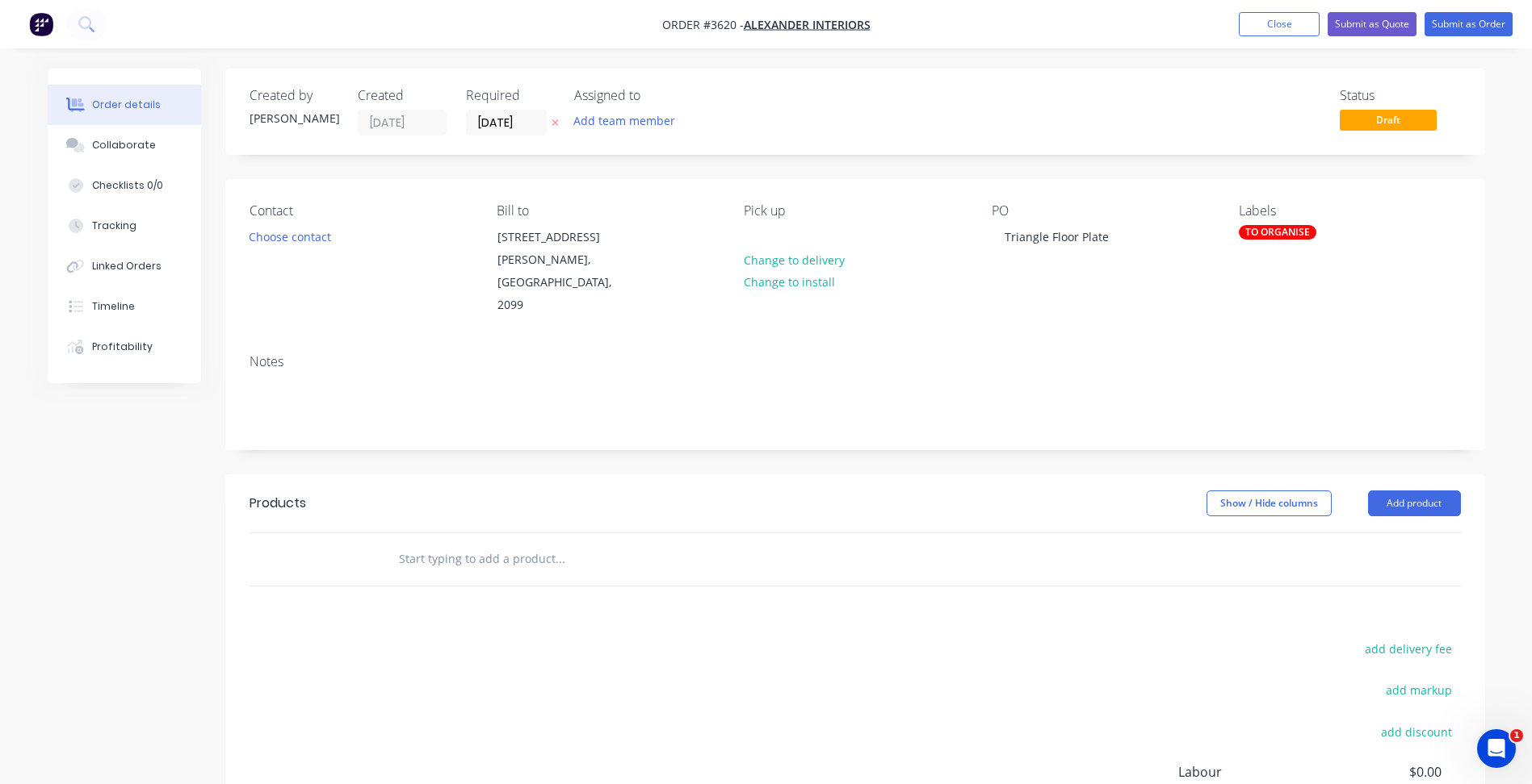
click at [1080, 354] on div "Notes" at bounding box center [855, 362] width 1211 height 15
click at [1074, 234] on div "Triangle Floor Plate" at bounding box center [1056, 237] width 130 height 23
drag, startPoint x: 1409, startPoint y: 481, endPoint x: 1383, endPoint y: 500, distance: 32.2
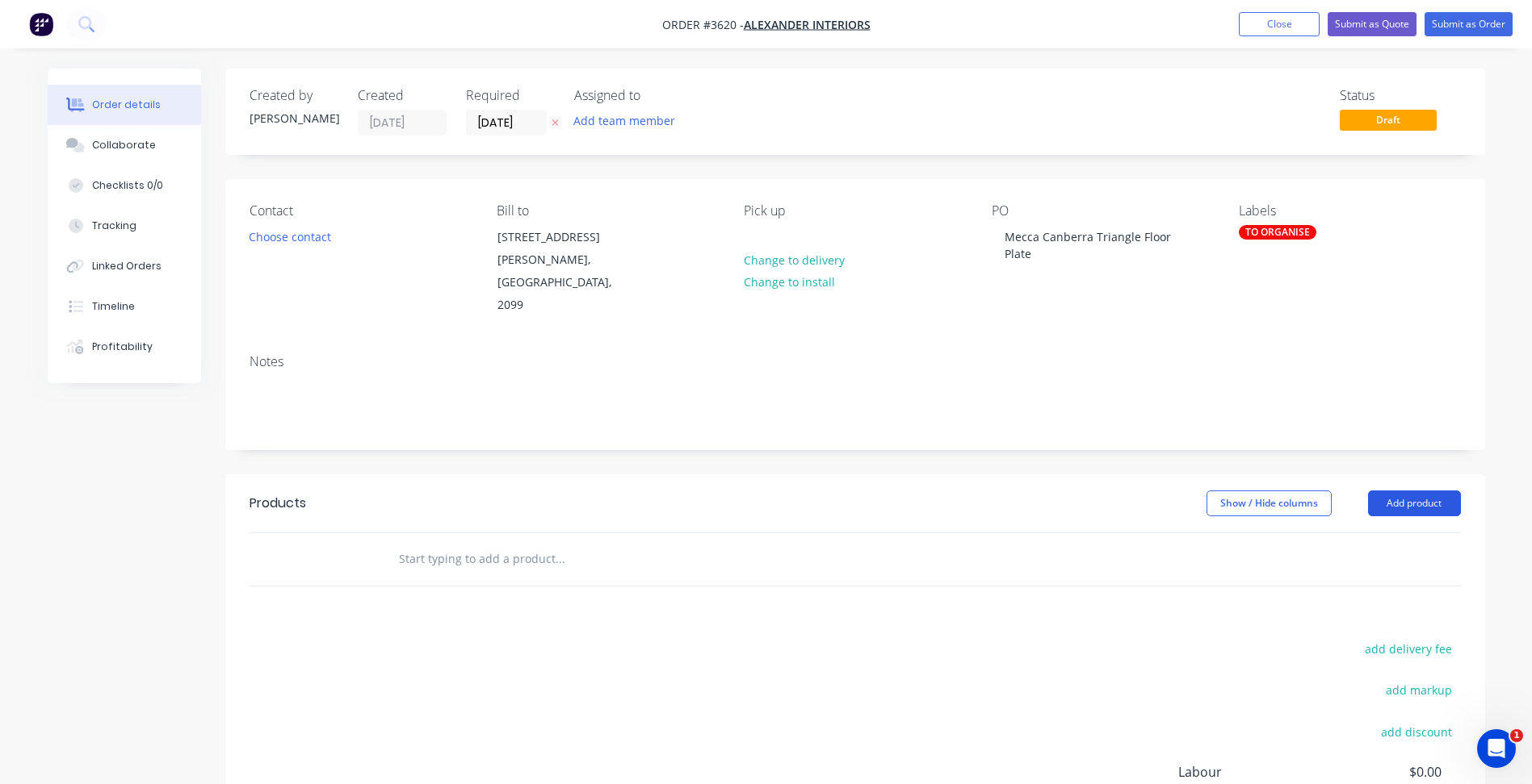
click at [1409, 490] on button "Add product" at bounding box center [1414, 503] width 93 height 26
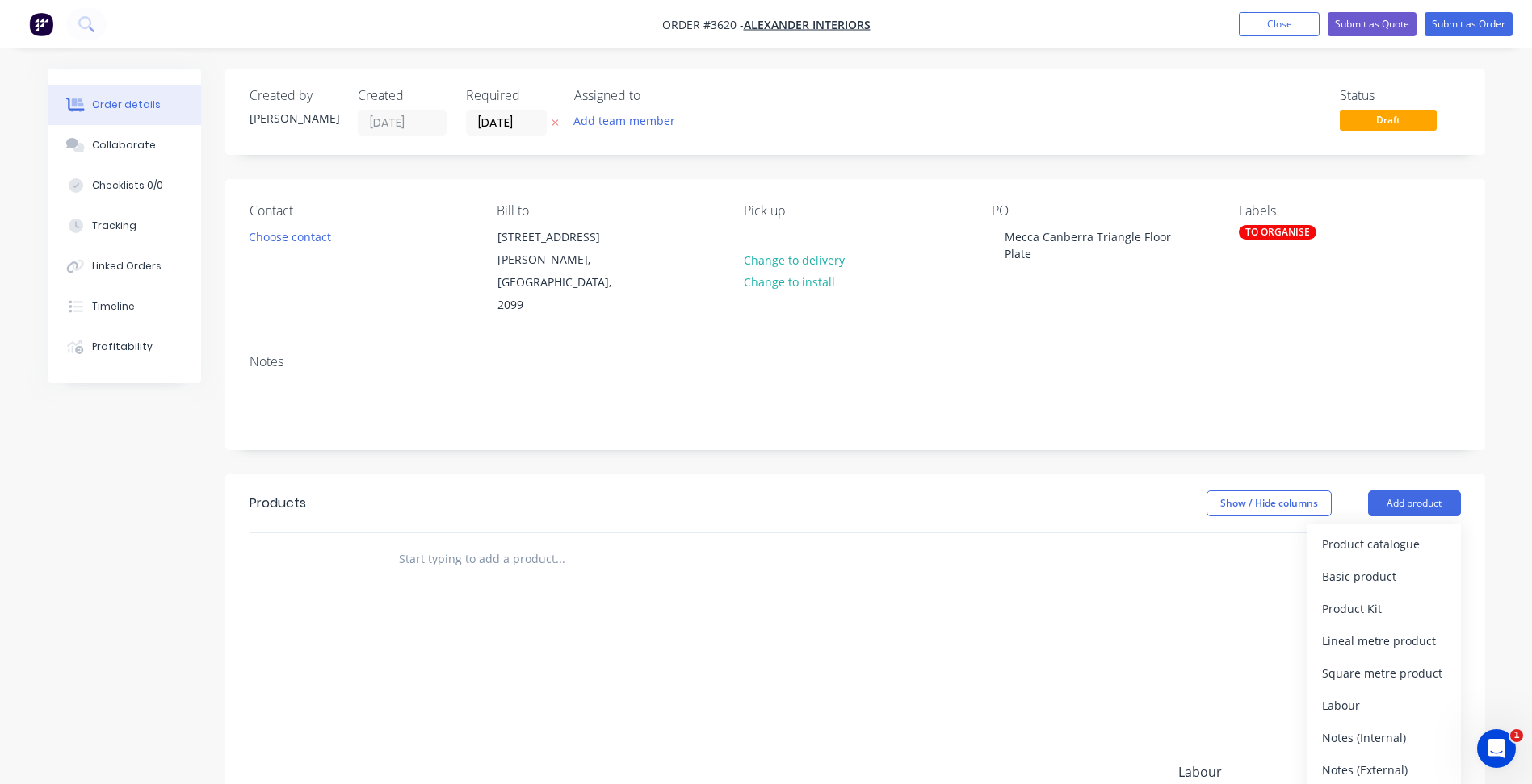
click at [1361, 533] on div "Product catalogue" at bounding box center [1383, 544] width 124 height 23
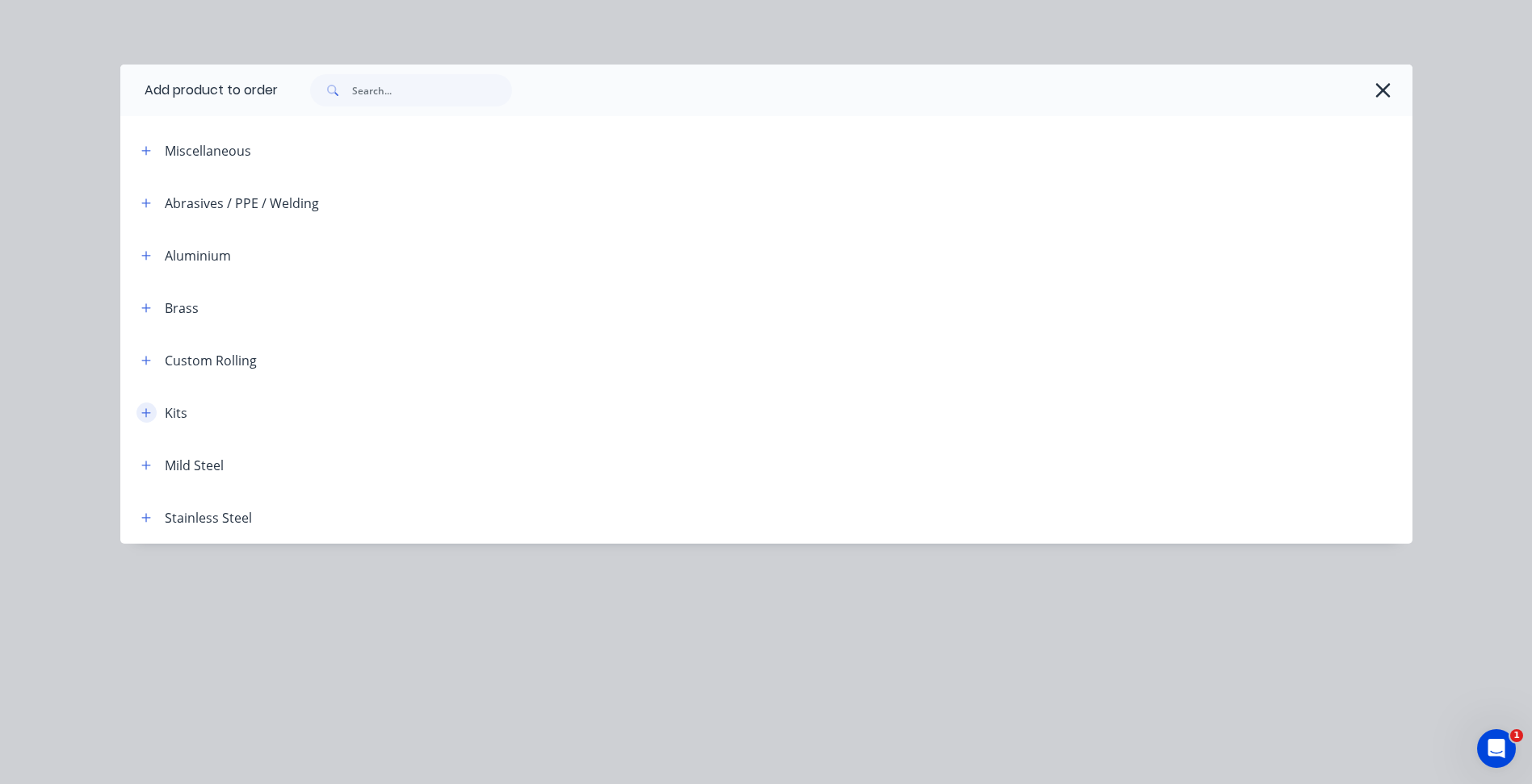
click at [152, 414] on button "button" at bounding box center [146, 413] width 21 height 21
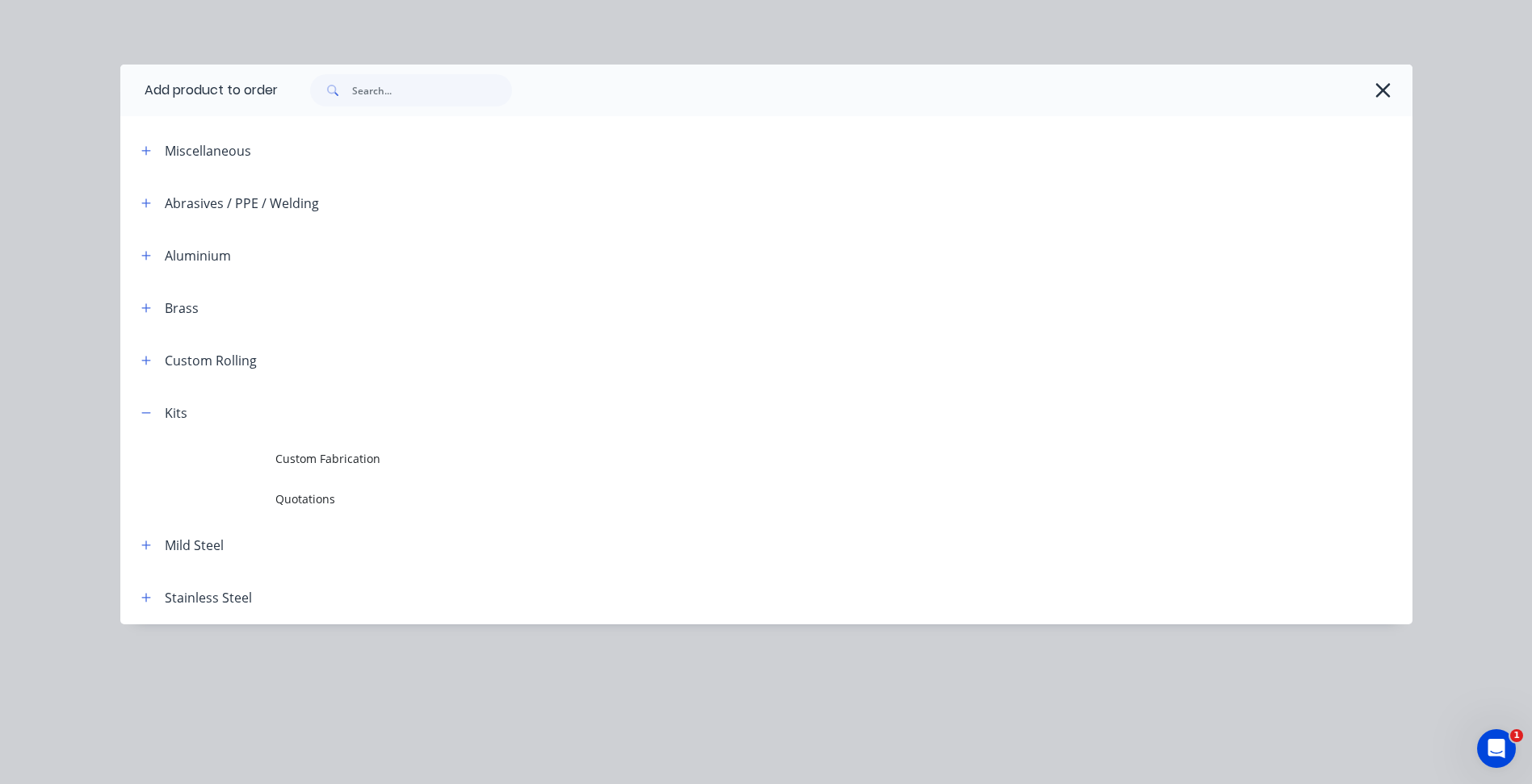
click at [357, 471] on td "Custom Fabrication" at bounding box center [843, 459] width 1137 height 40
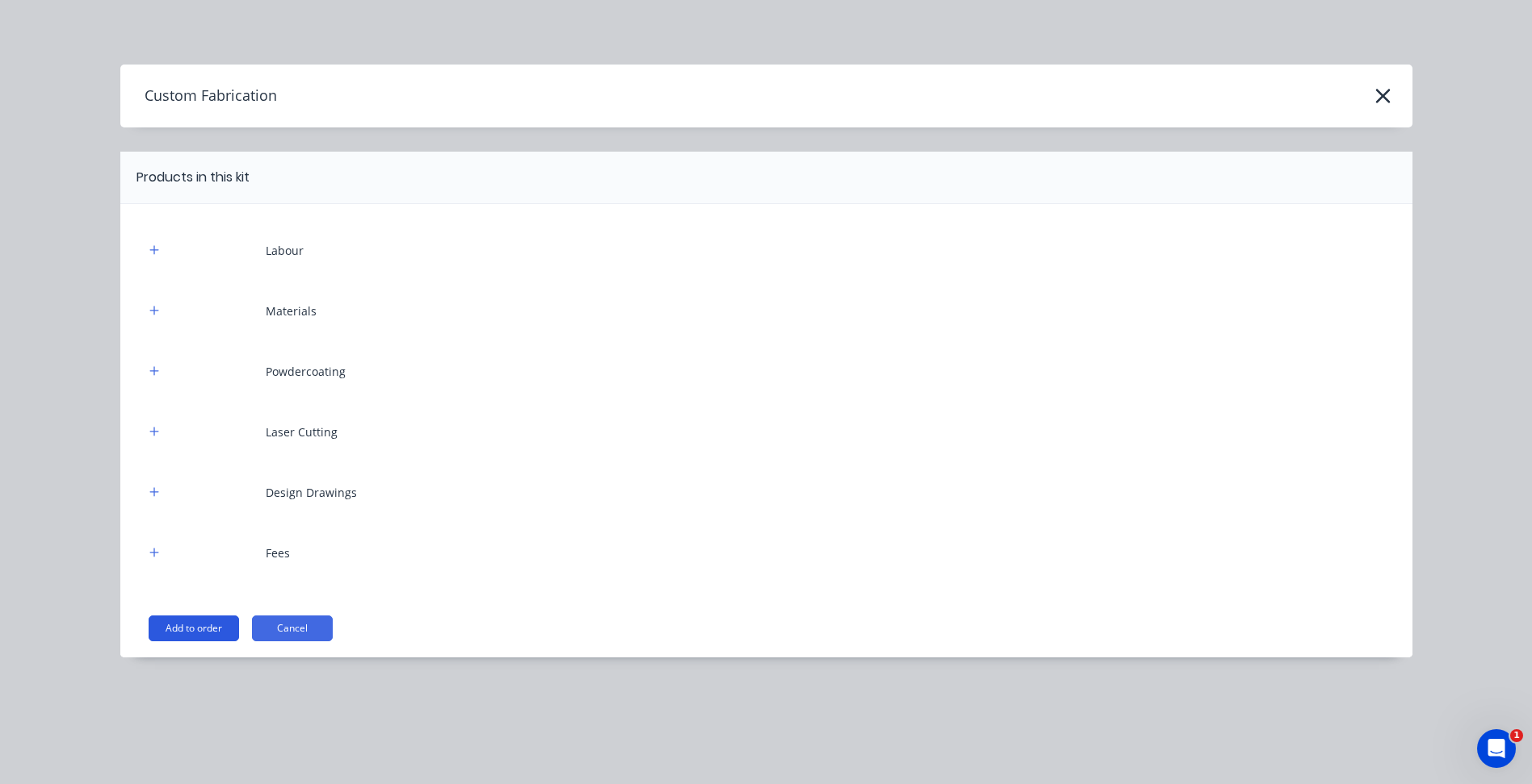
click at [199, 625] on button "Add to order" at bounding box center [193, 628] width 90 height 26
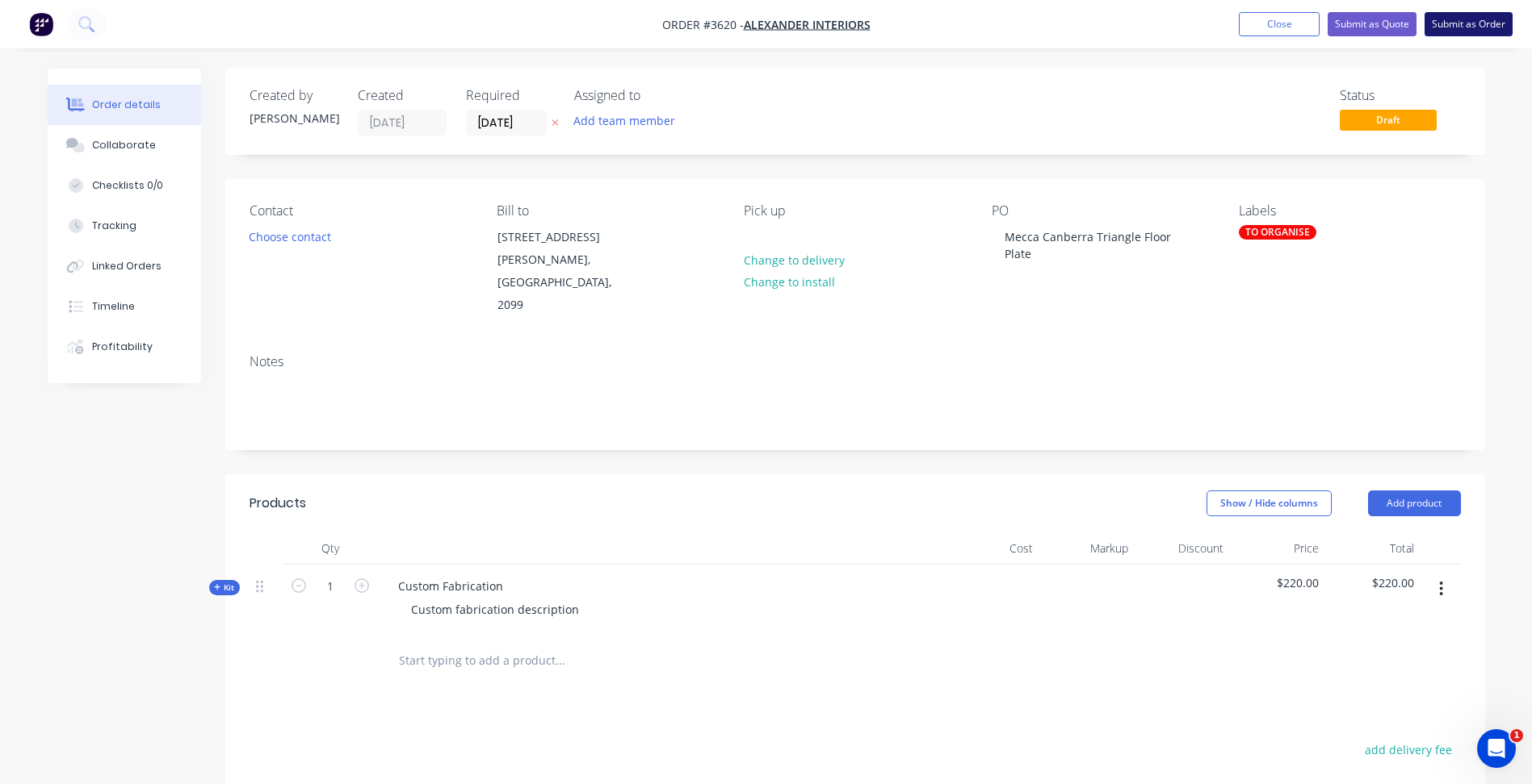
click at [1468, 27] on button "Submit as Order" at bounding box center [1468, 24] width 88 height 24
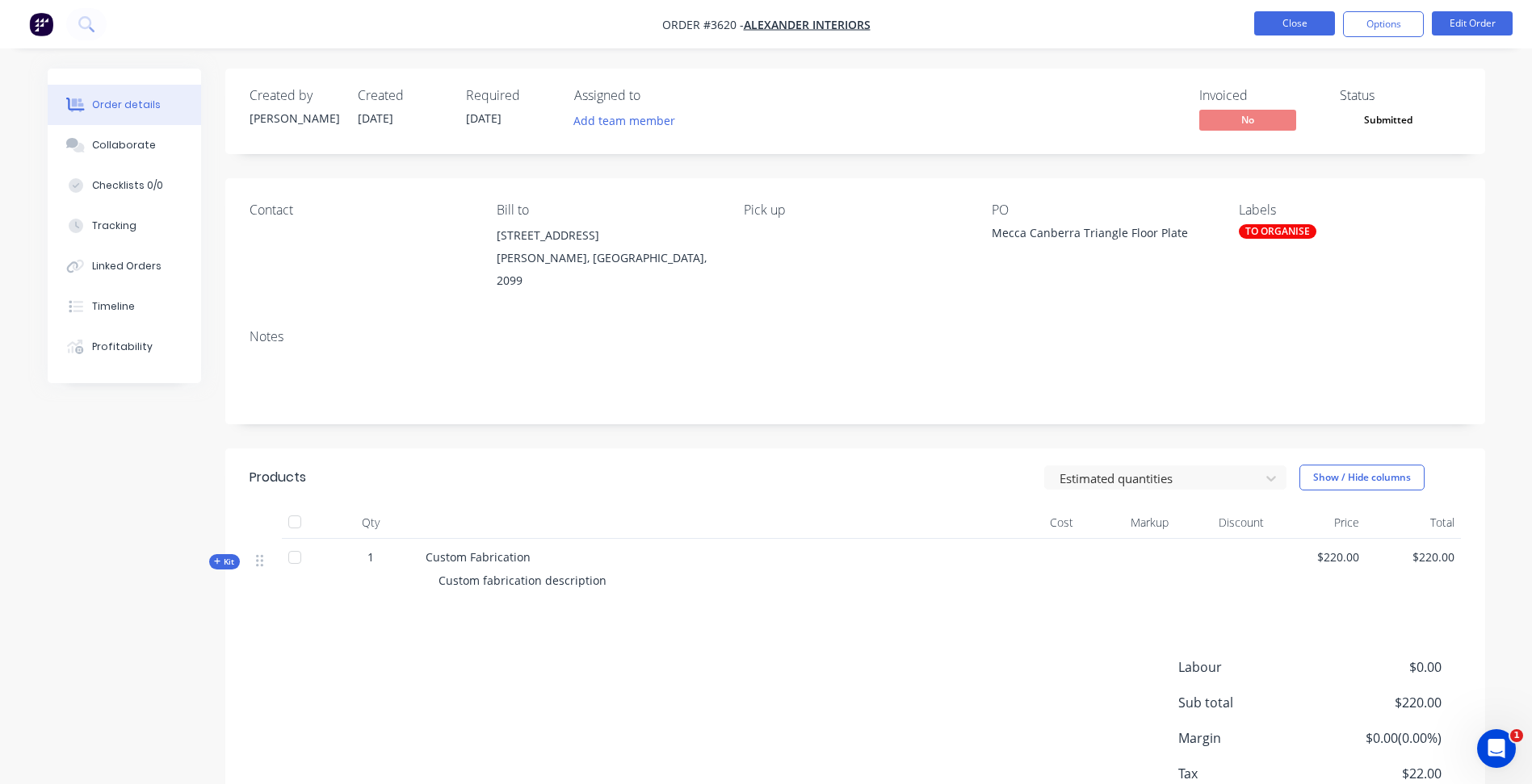
click at [1306, 30] on button "Close" at bounding box center [1294, 23] width 81 height 24
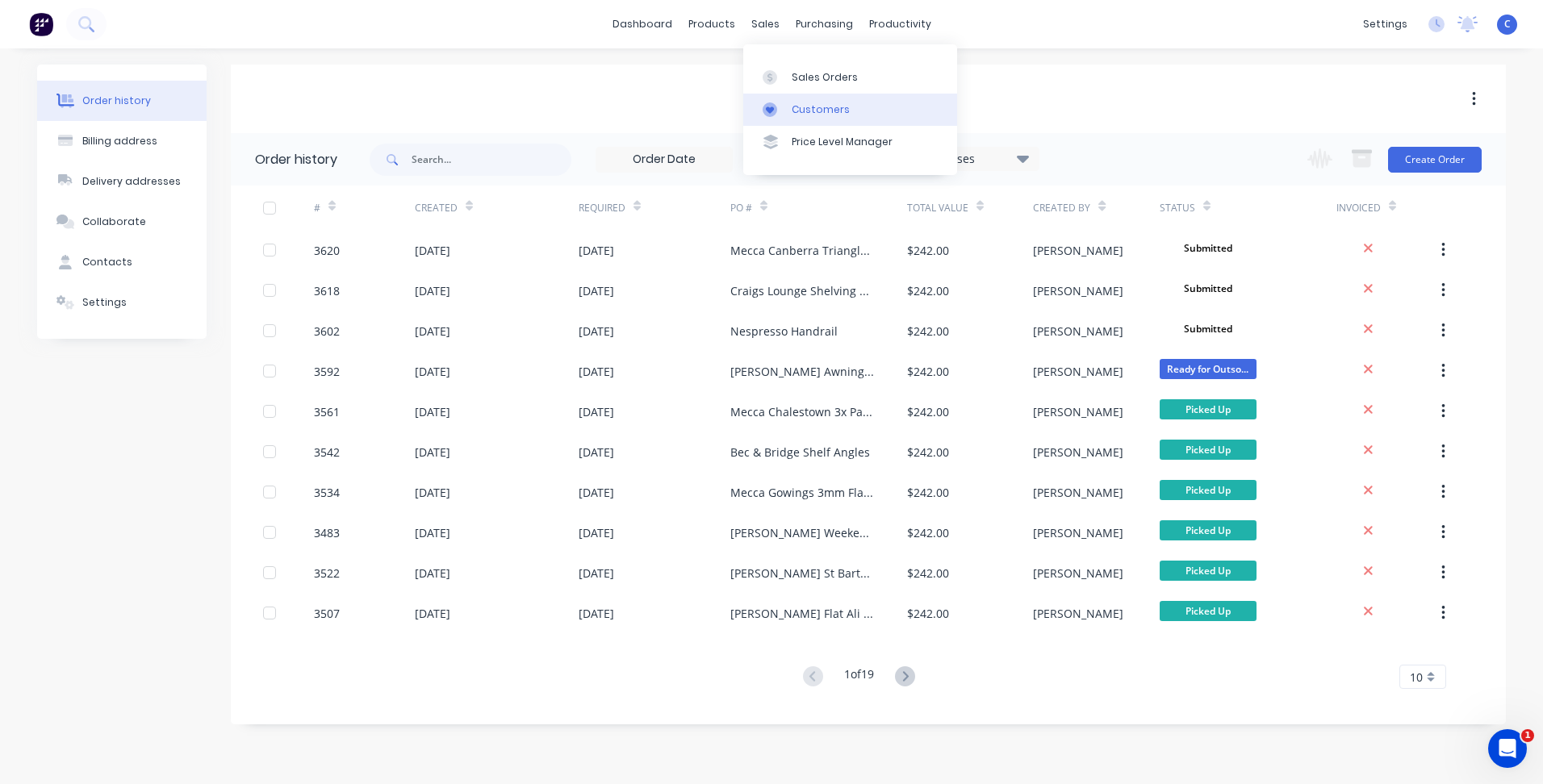
click at [812, 105] on div "Customers" at bounding box center [821, 110] width 58 height 14
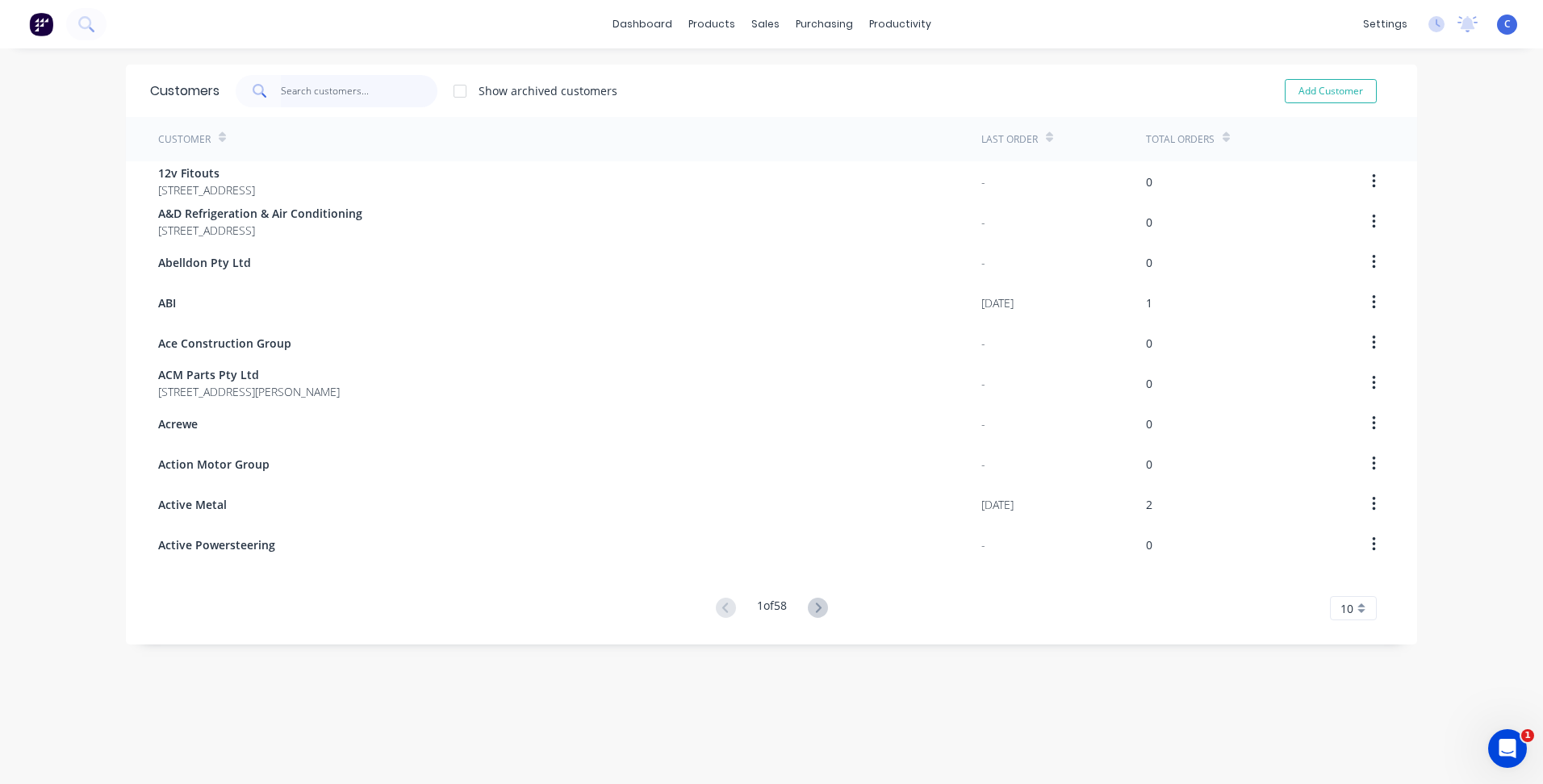
click at [328, 89] on input "text" at bounding box center [360, 91] width 158 height 32
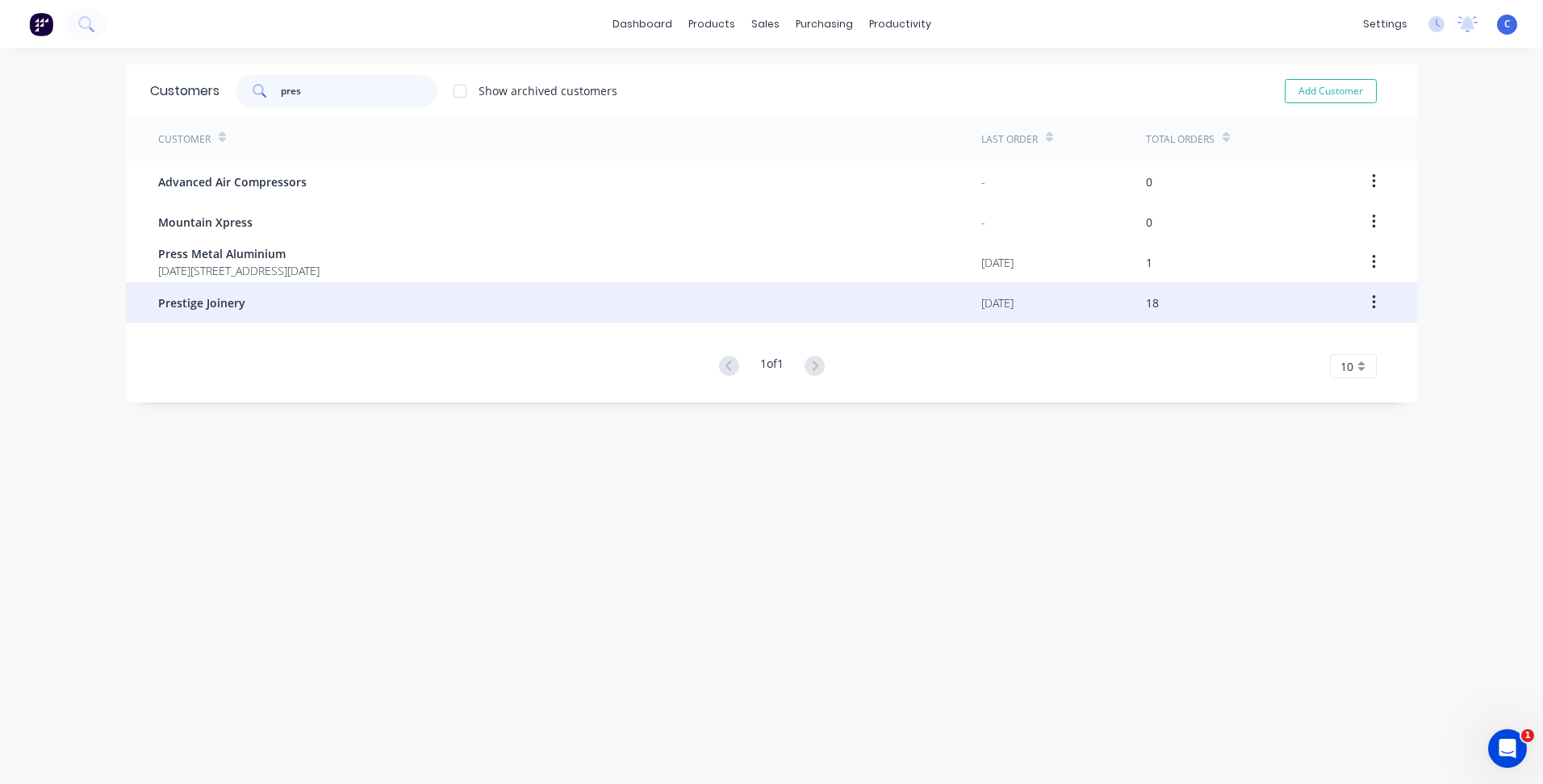
type input "pres"
click at [193, 302] on span "Prestige Joinery" at bounding box center [201, 303] width 87 height 17
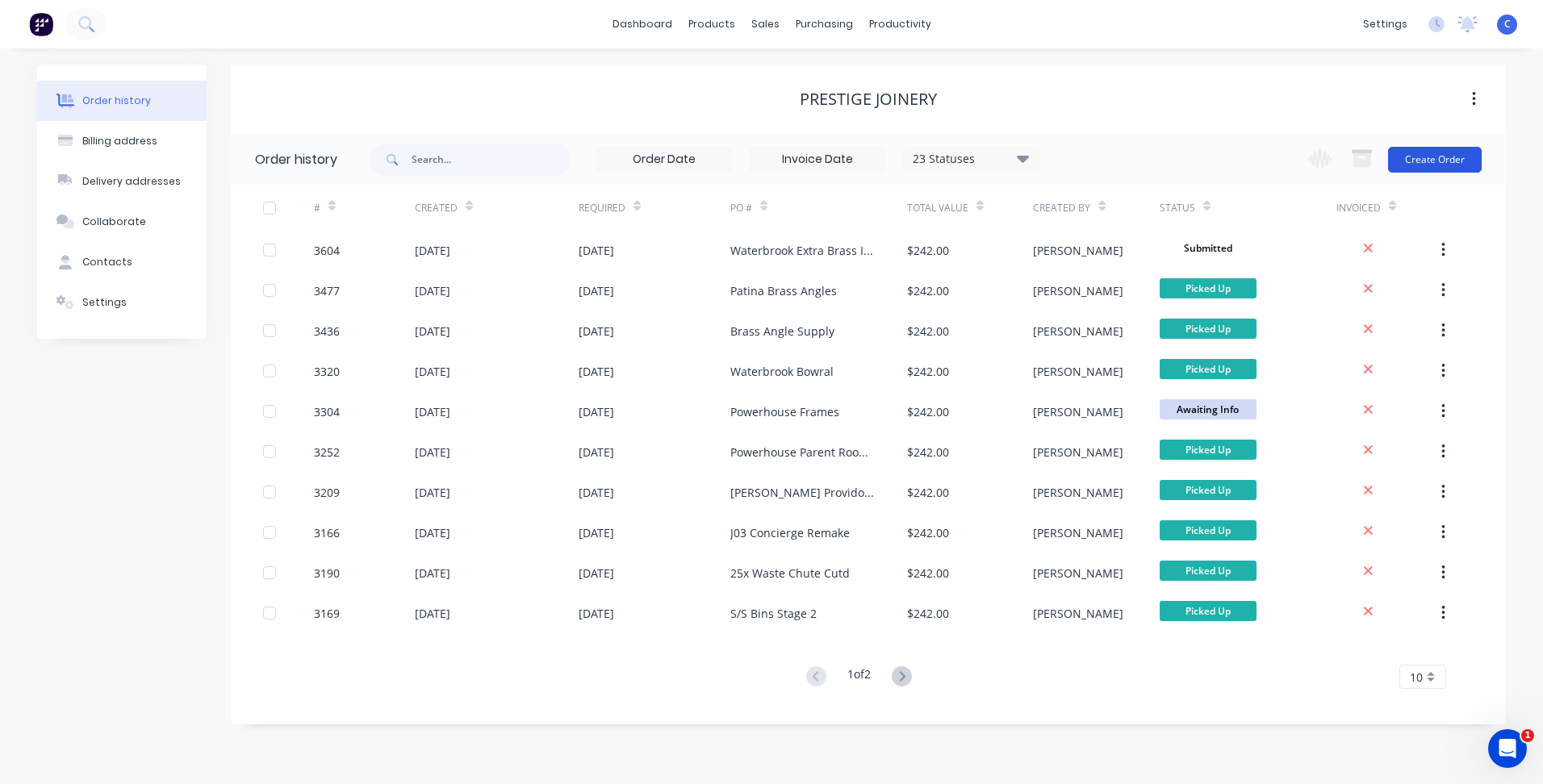
click at [1449, 157] on button "Create Order" at bounding box center [1435, 159] width 94 height 26
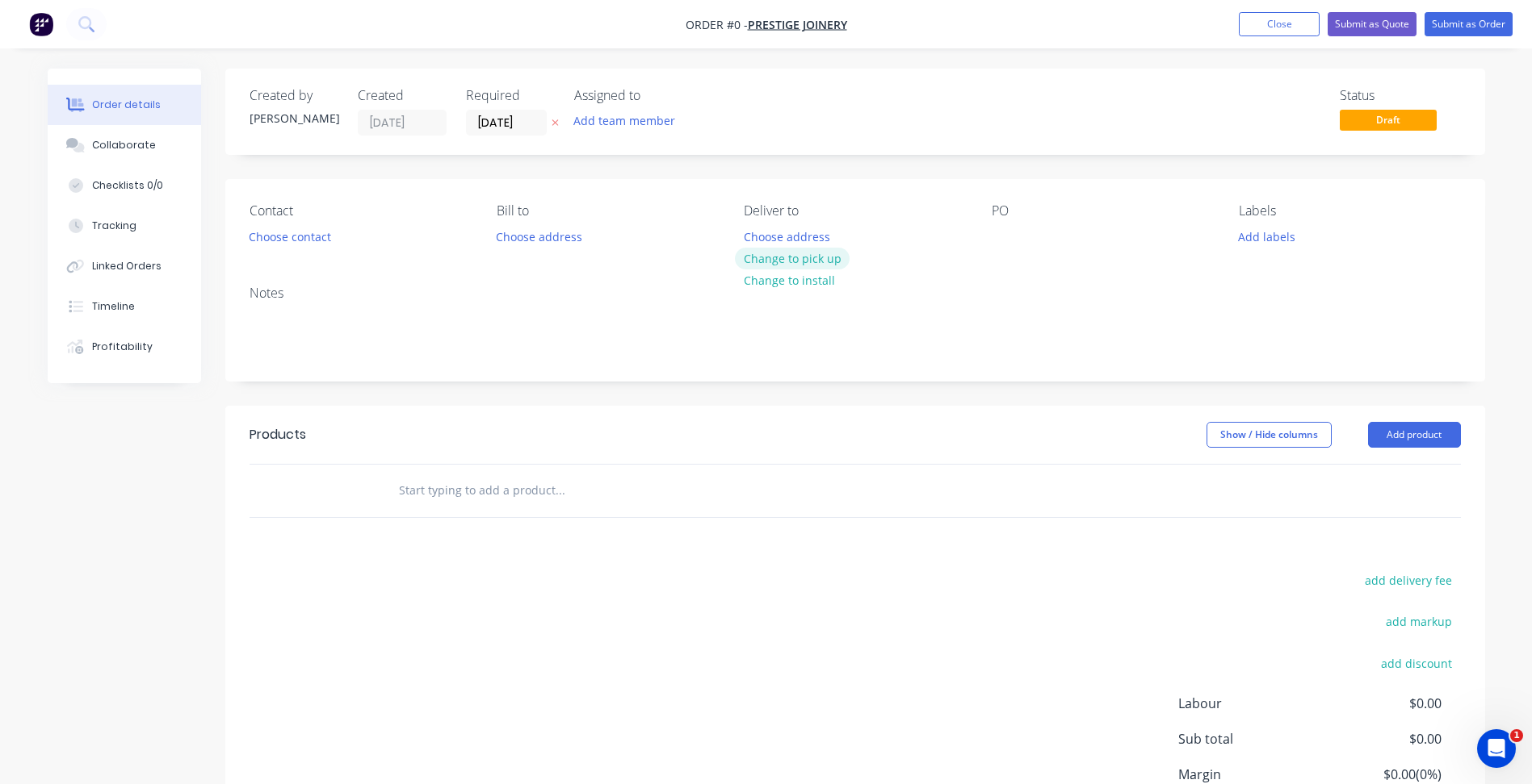
click at [780, 261] on button "Change to pick up" at bounding box center [792, 259] width 115 height 21
drag, startPoint x: 998, startPoint y: 230, endPoint x: 1211, endPoint y: 270, distance: 216.7
click at [999, 230] on div at bounding box center [1004, 237] width 26 height 23
paste div
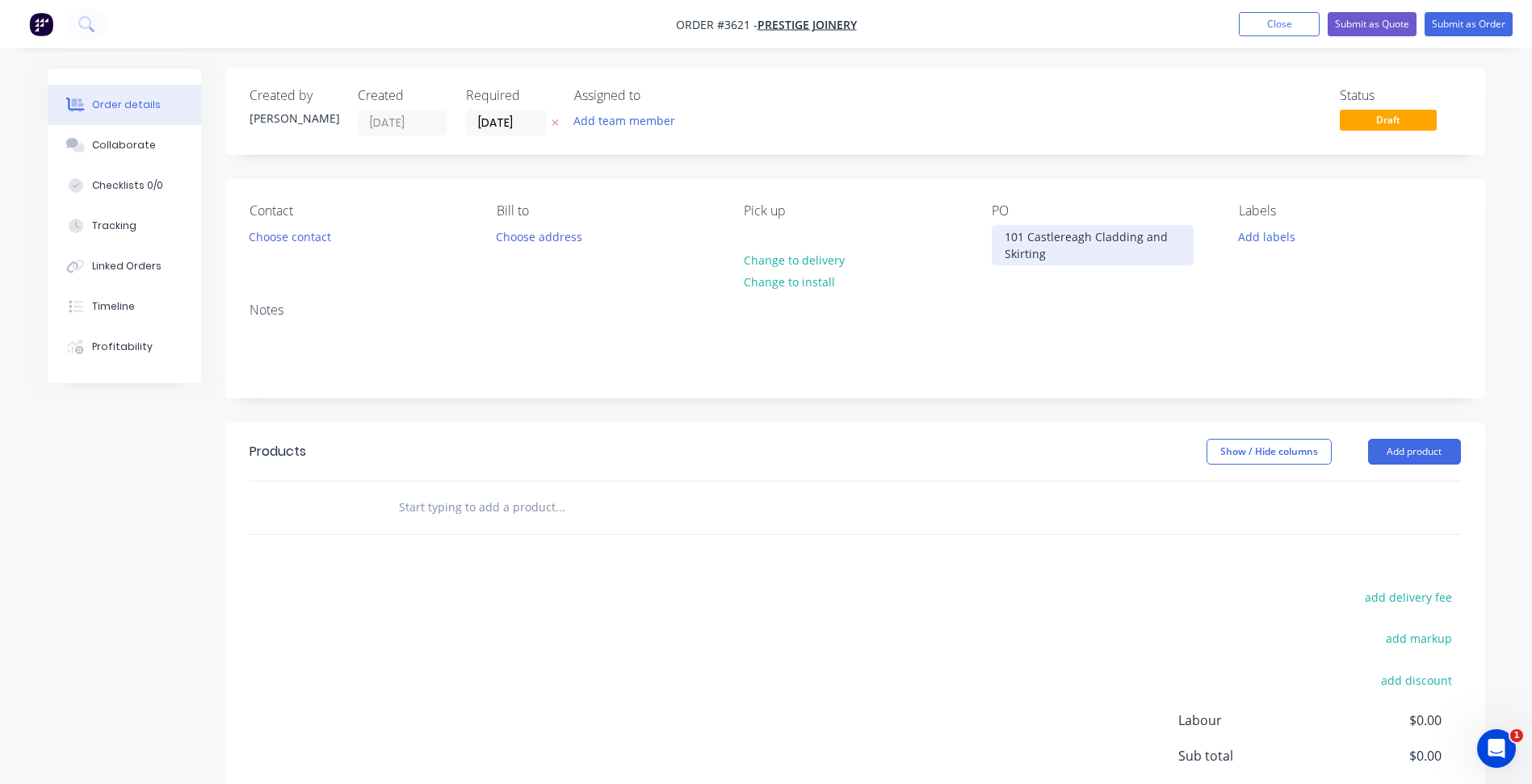
click at [1090, 234] on div "101 Castlereagh Cladding and Skirting" at bounding box center [1091, 245] width 201 height 40
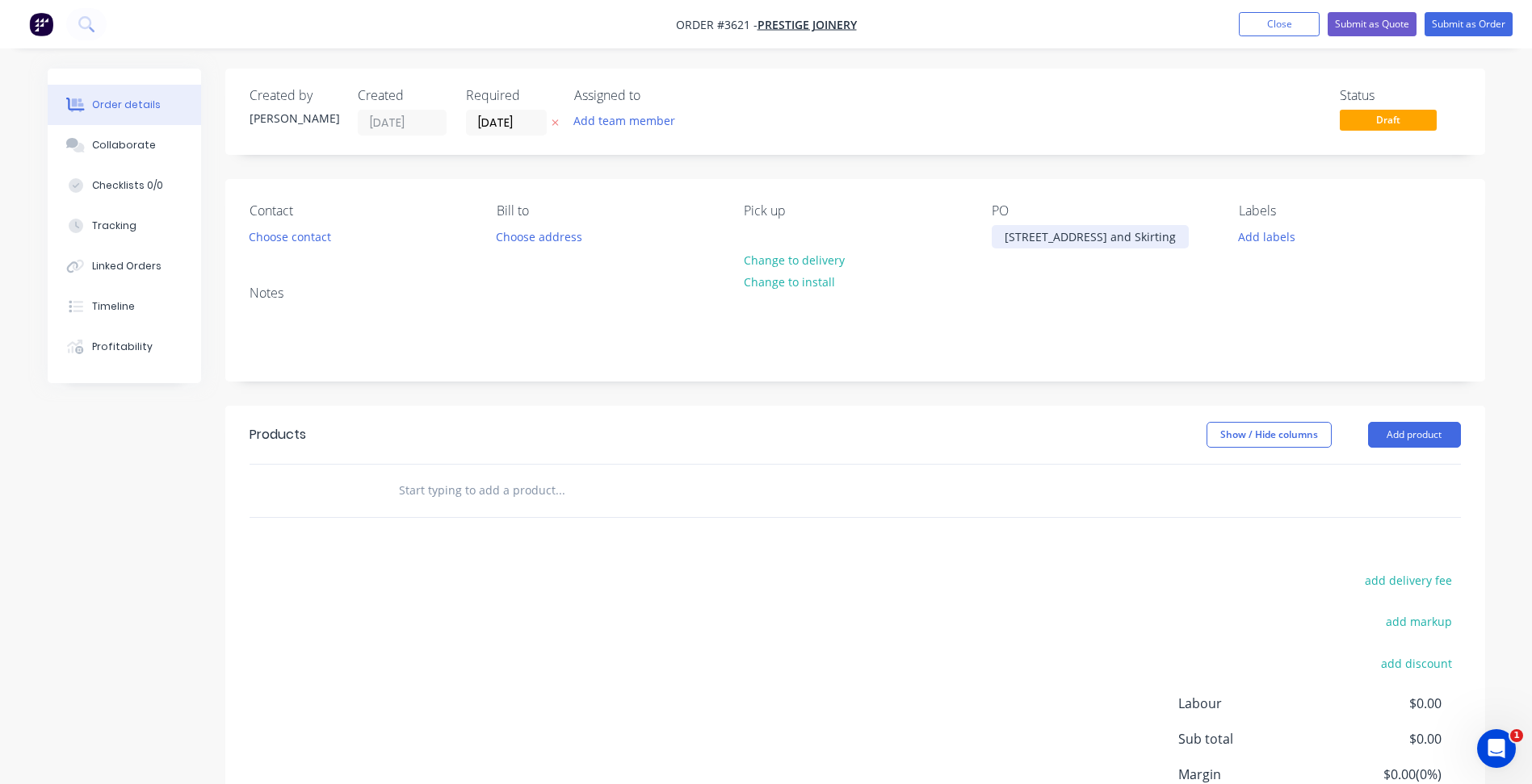
click at [1019, 240] on div "[STREET_ADDRESS] and Skirting" at bounding box center [1090, 237] width 197 height 23
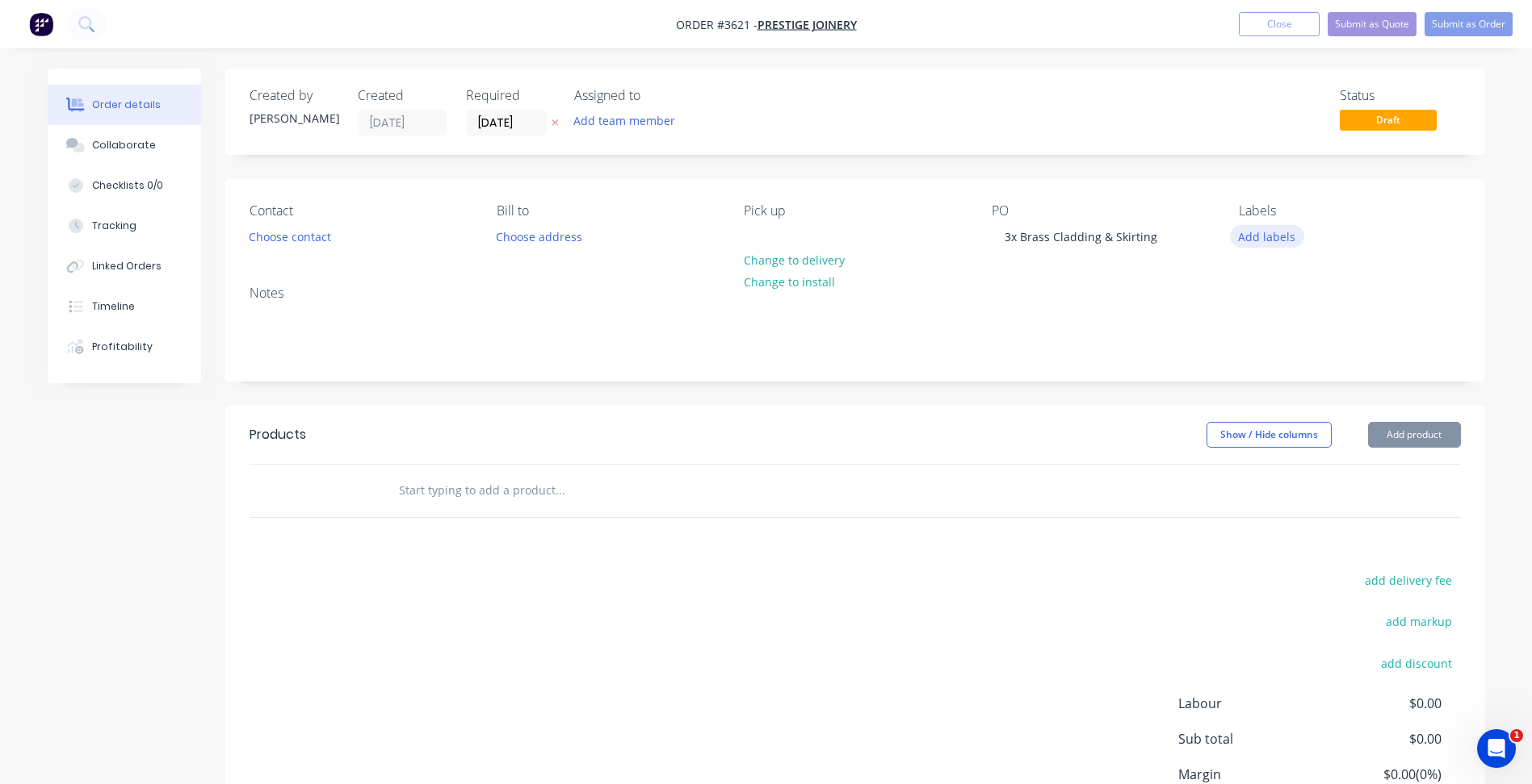
click at [1276, 234] on button "Add labels" at bounding box center [1266, 236] width 74 height 21
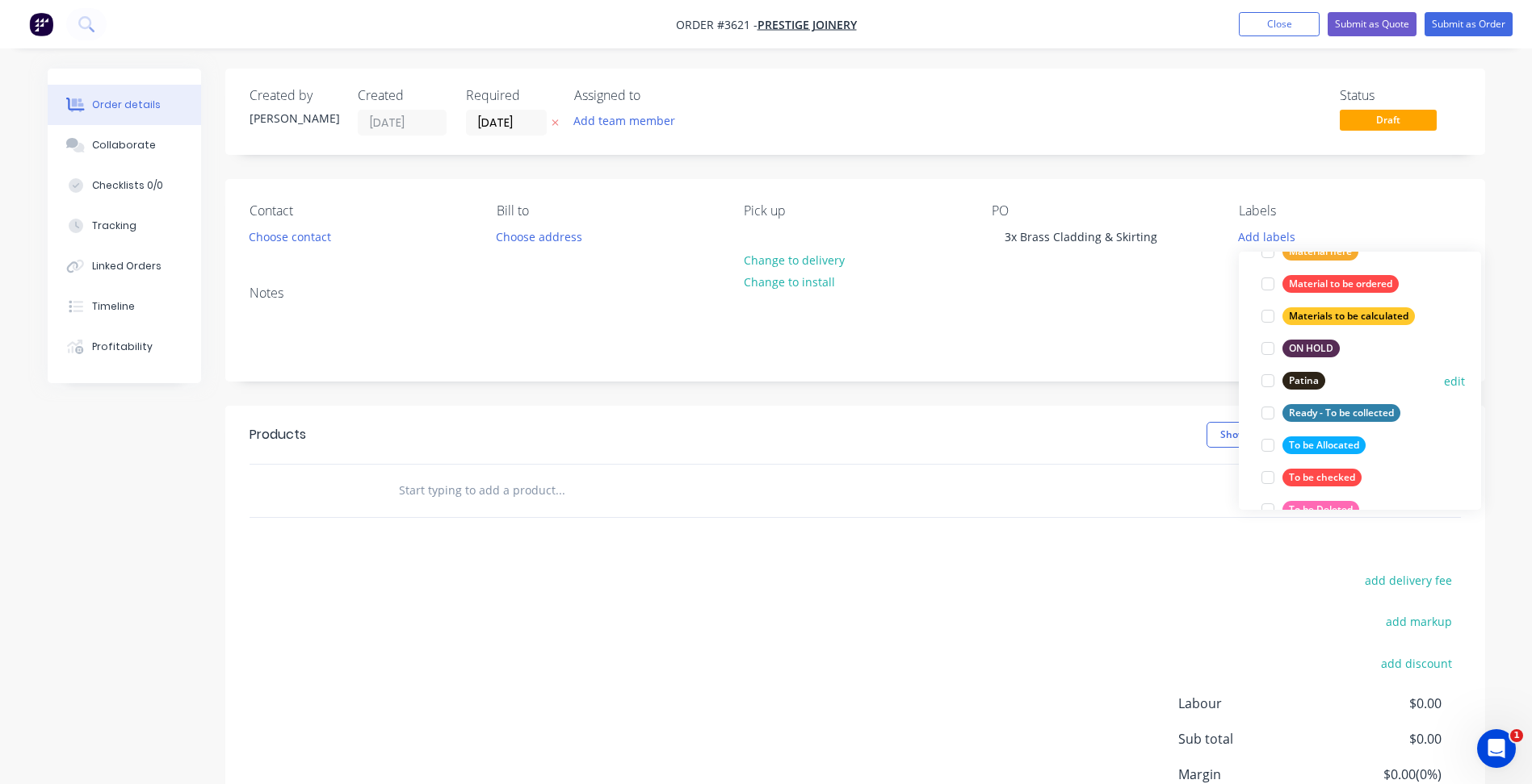
scroll to position [727, 0]
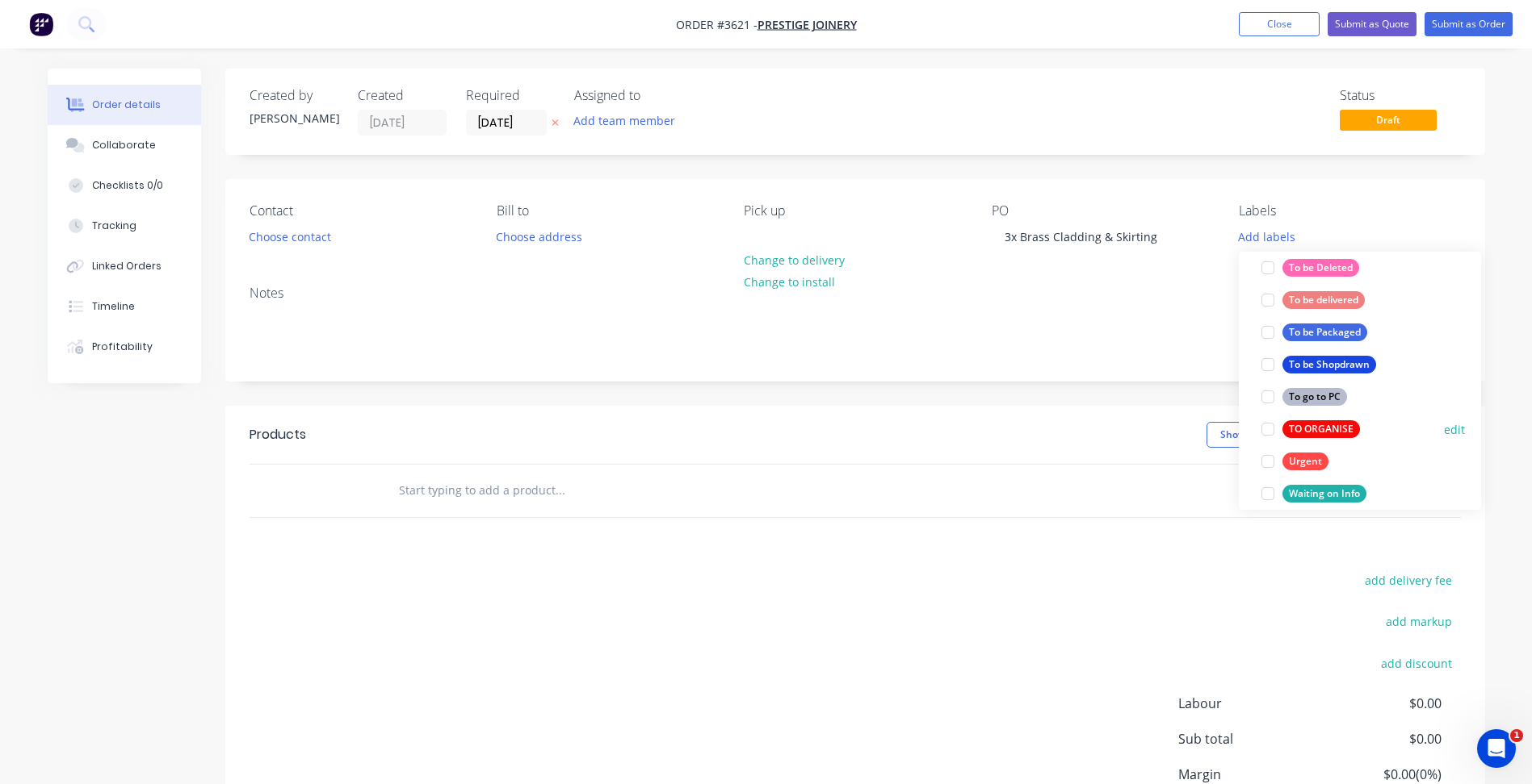
click at [1331, 426] on div "TO ORGANISE" at bounding box center [1321, 430] width 78 height 18
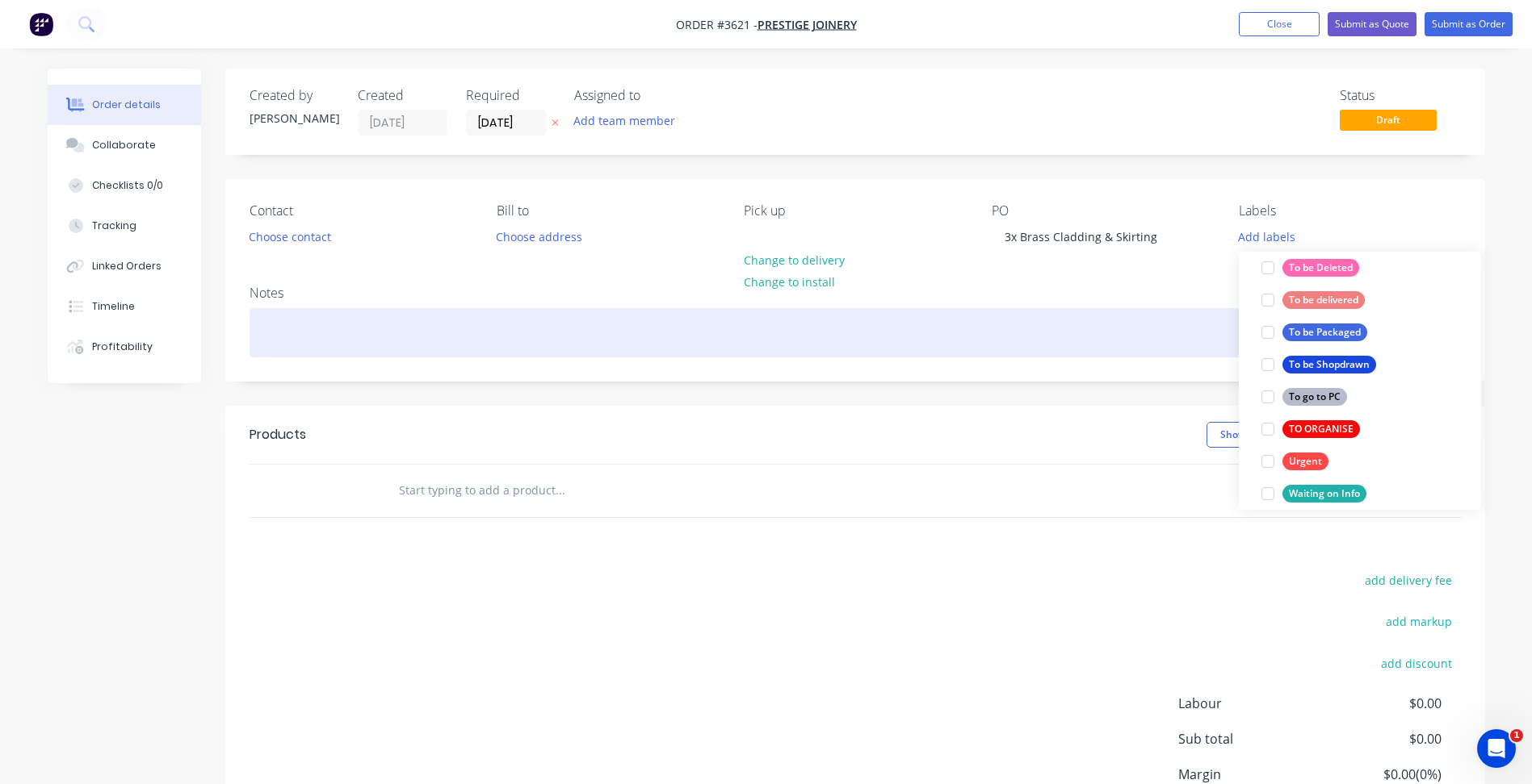
scroll to position [0, 0]
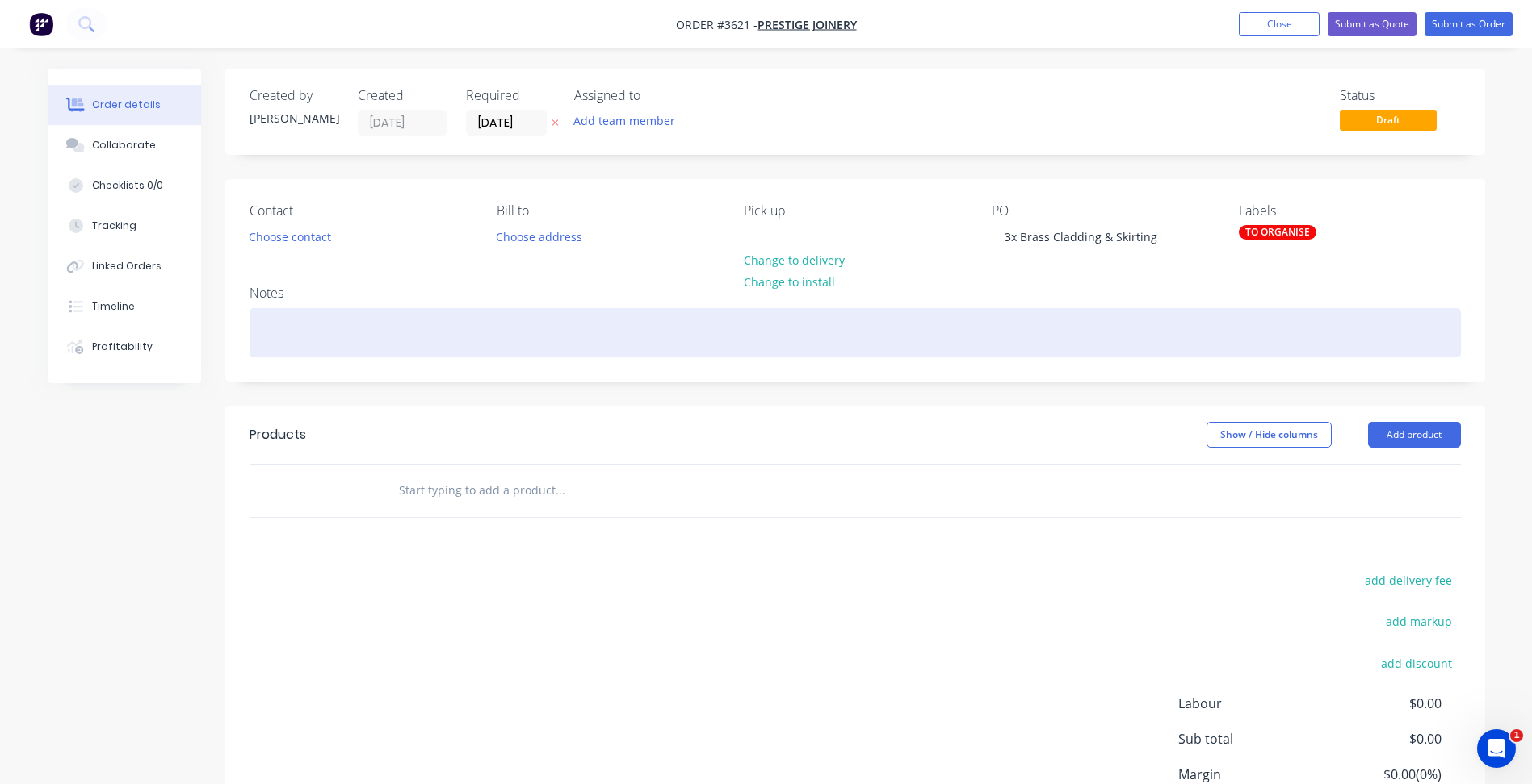
click at [1157, 337] on div at bounding box center [855, 332] width 1211 height 49
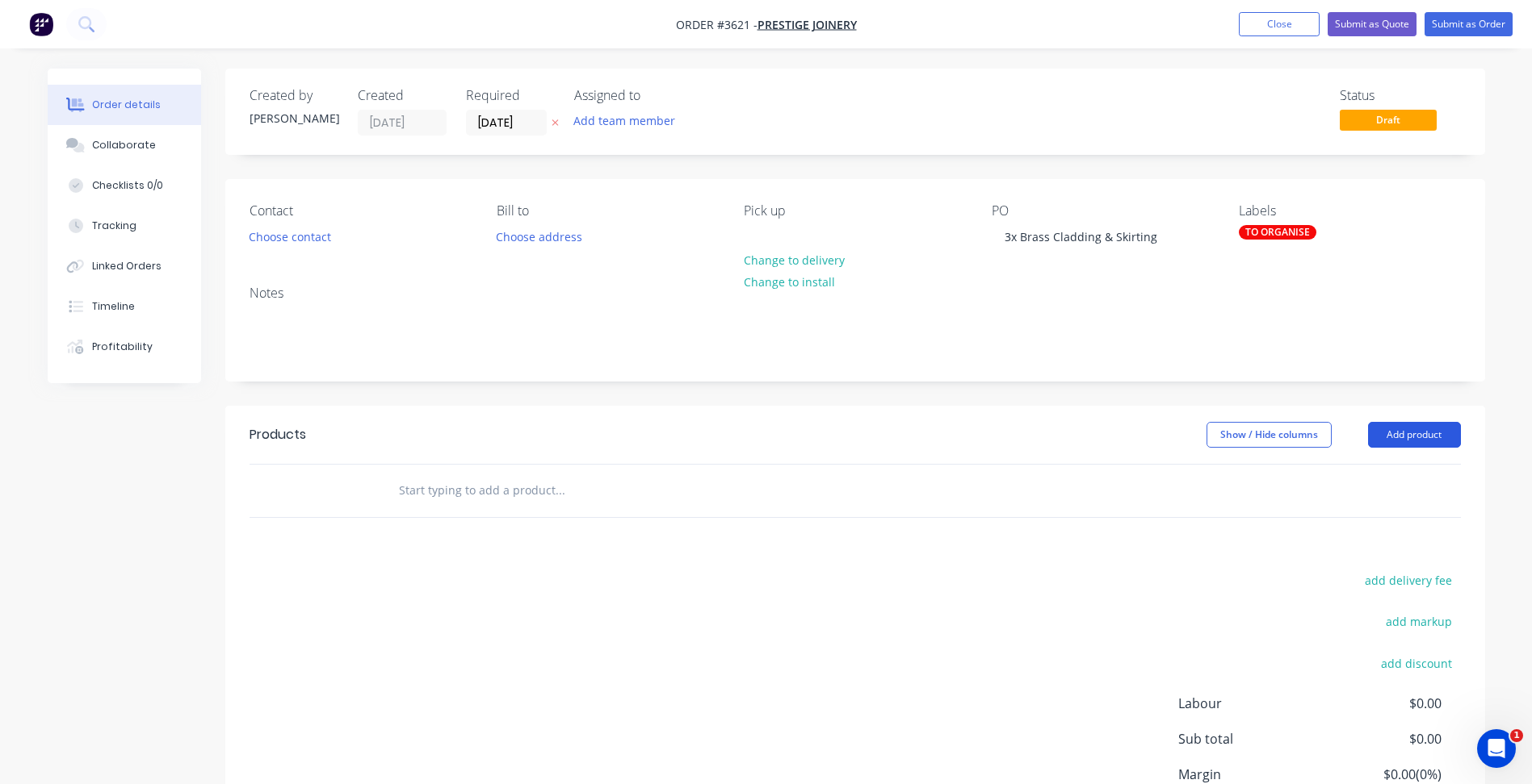
click at [1406, 443] on button "Add product" at bounding box center [1414, 435] width 93 height 26
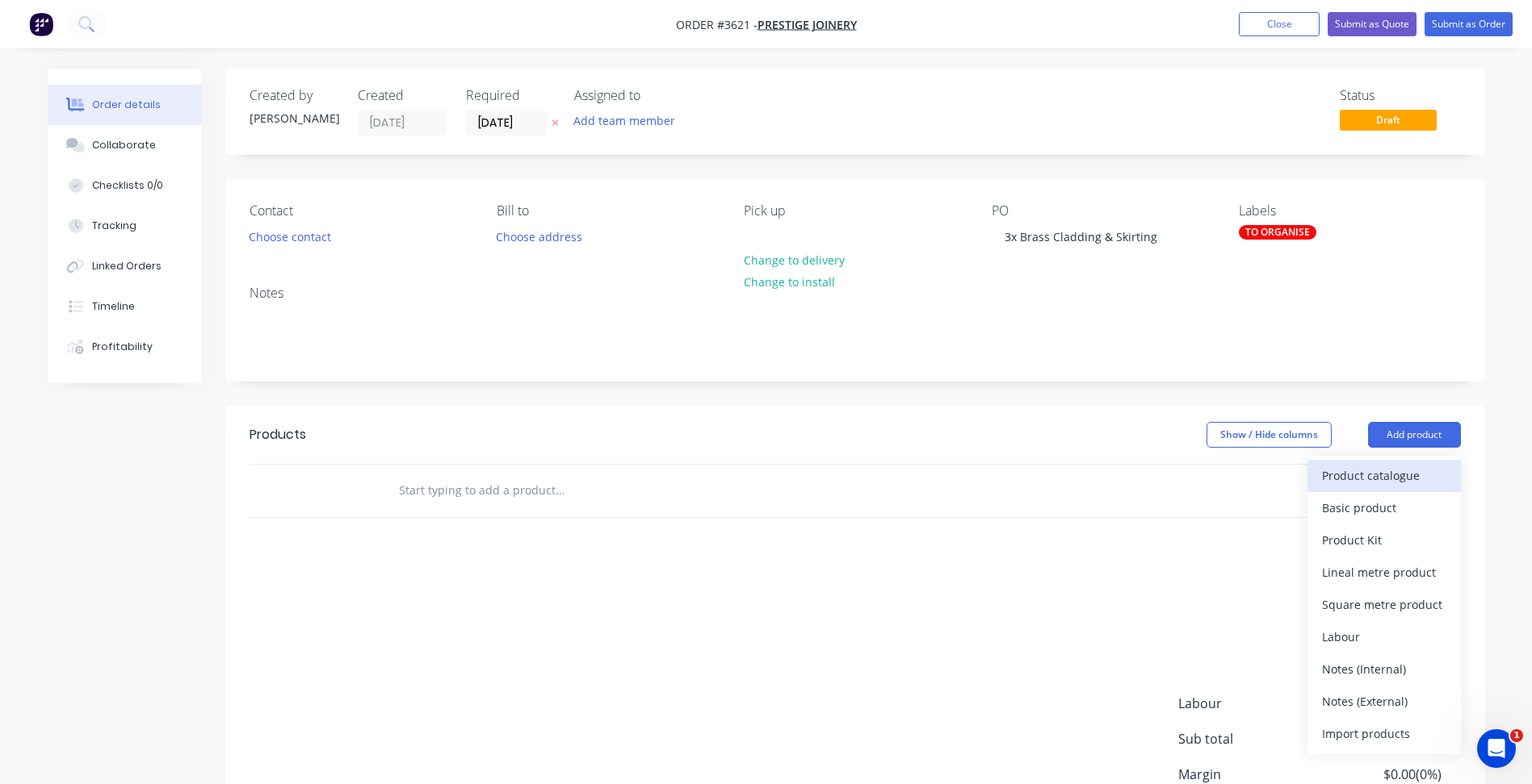
click at [1386, 469] on div "Product catalogue" at bounding box center [1383, 475] width 124 height 23
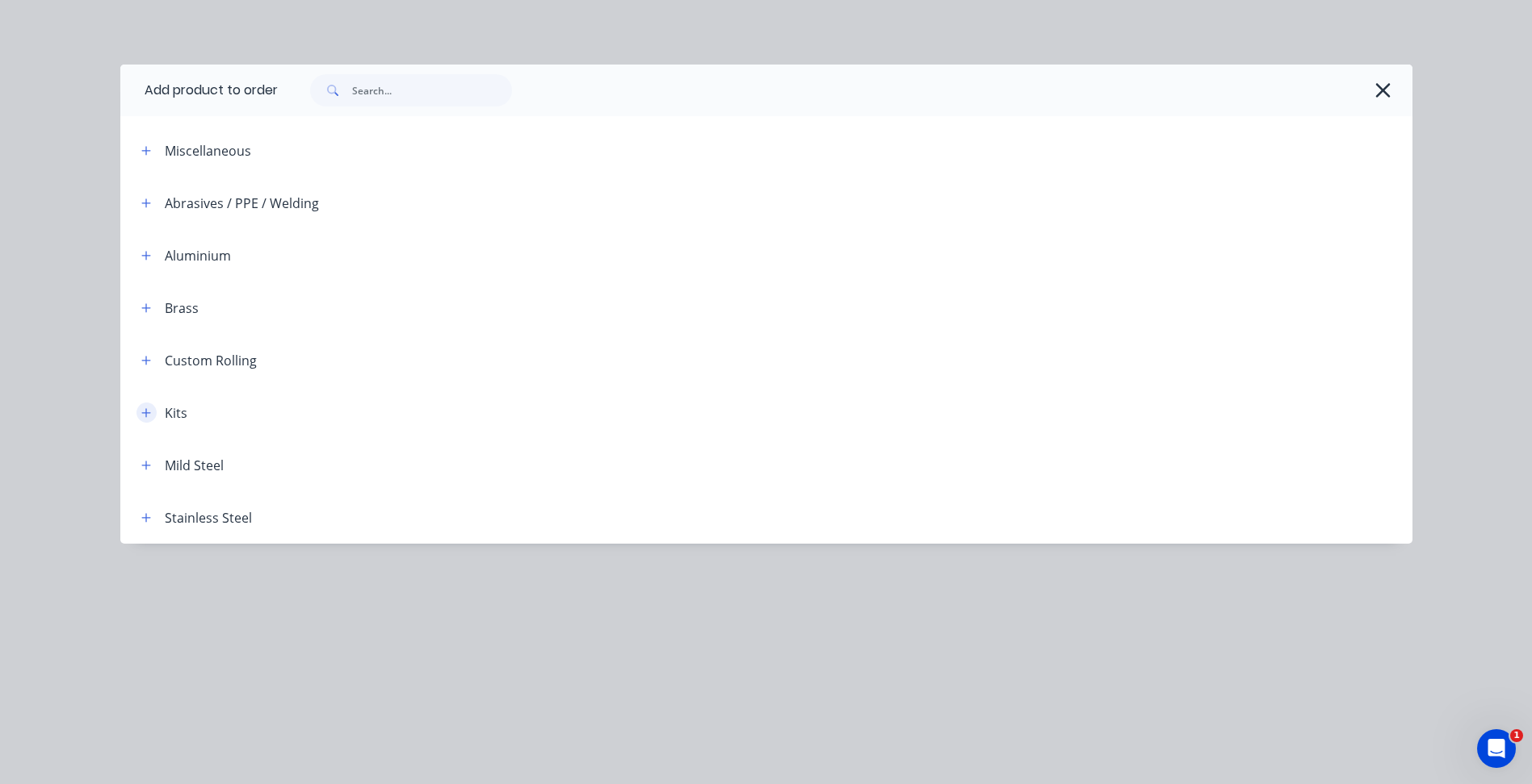
click at [150, 411] on icon "button" at bounding box center [146, 413] width 10 height 12
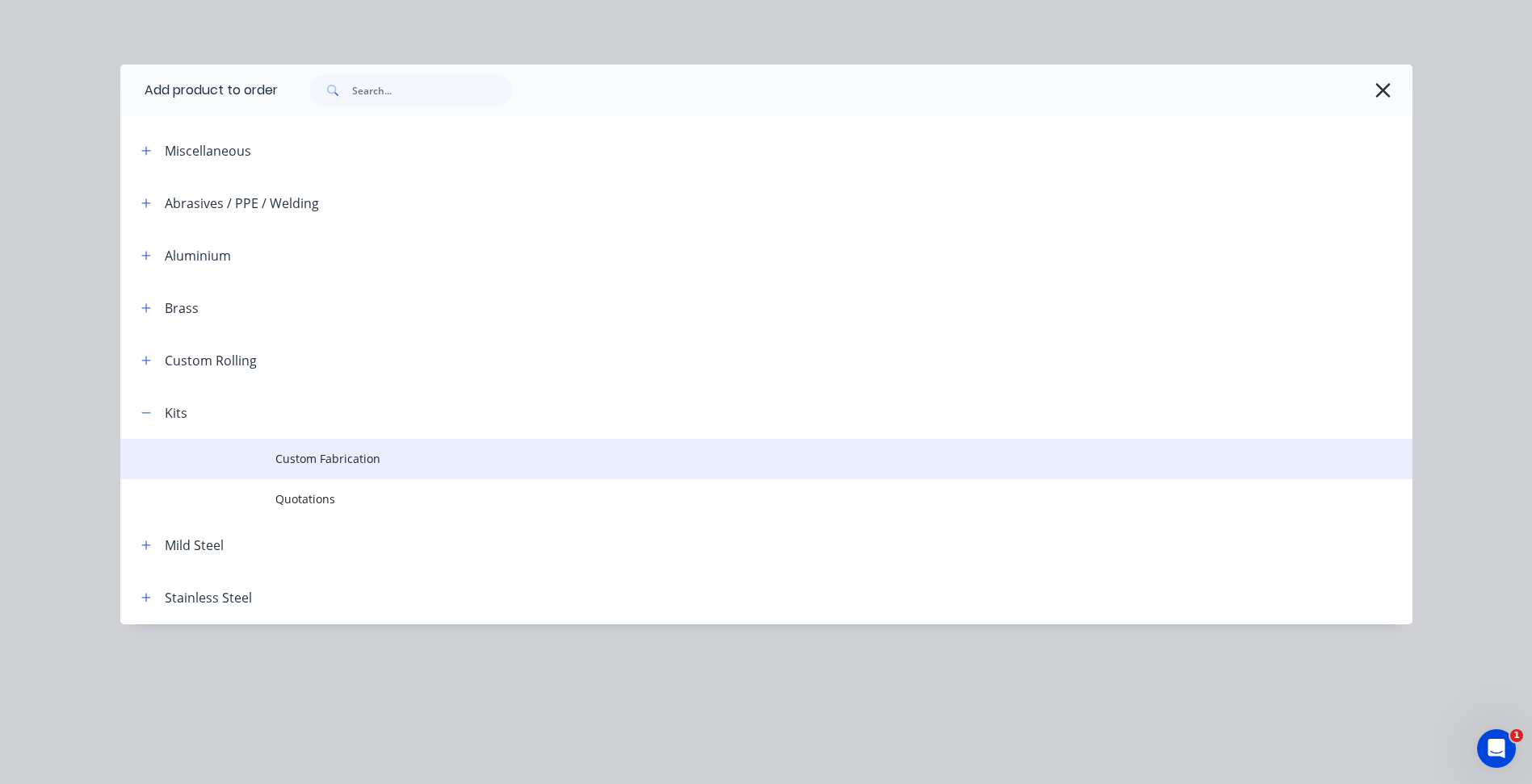
click at [353, 444] on td "Custom Fabrication" at bounding box center [843, 459] width 1137 height 40
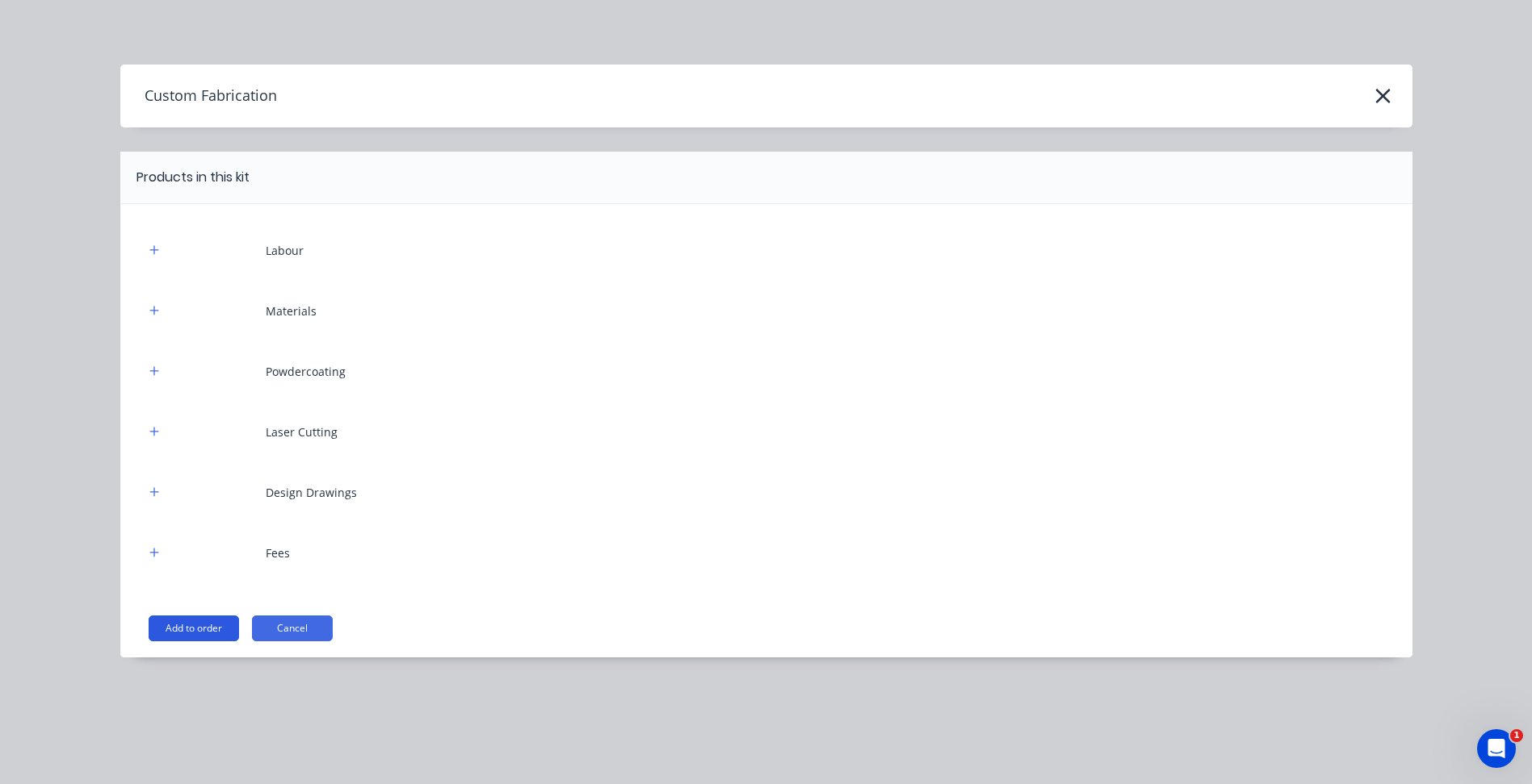
click at [221, 634] on button "Add to order" at bounding box center [193, 628] width 90 height 26
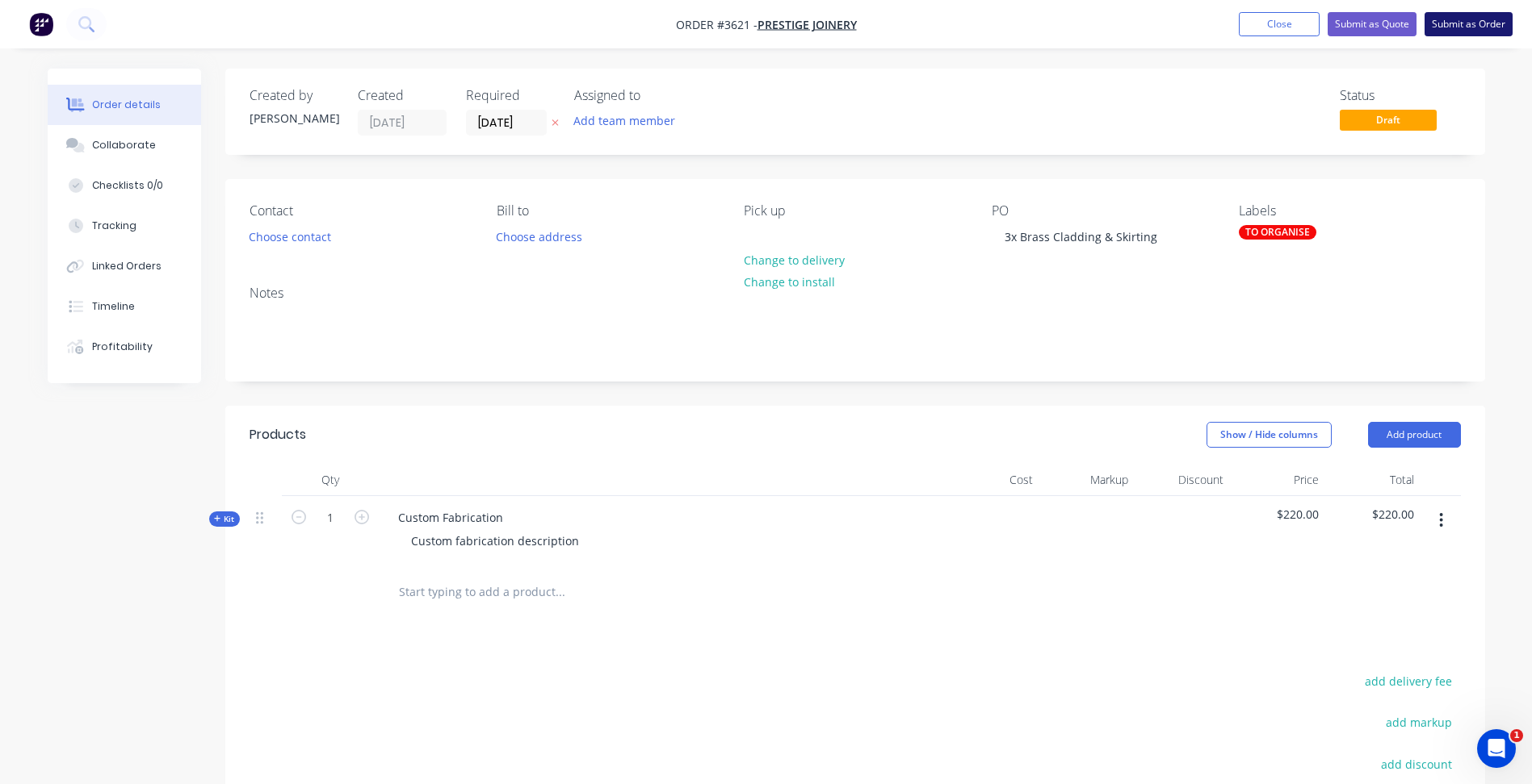
click at [1469, 29] on button "Submit as Order" at bounding box center [1468, 24] width 88 height 24
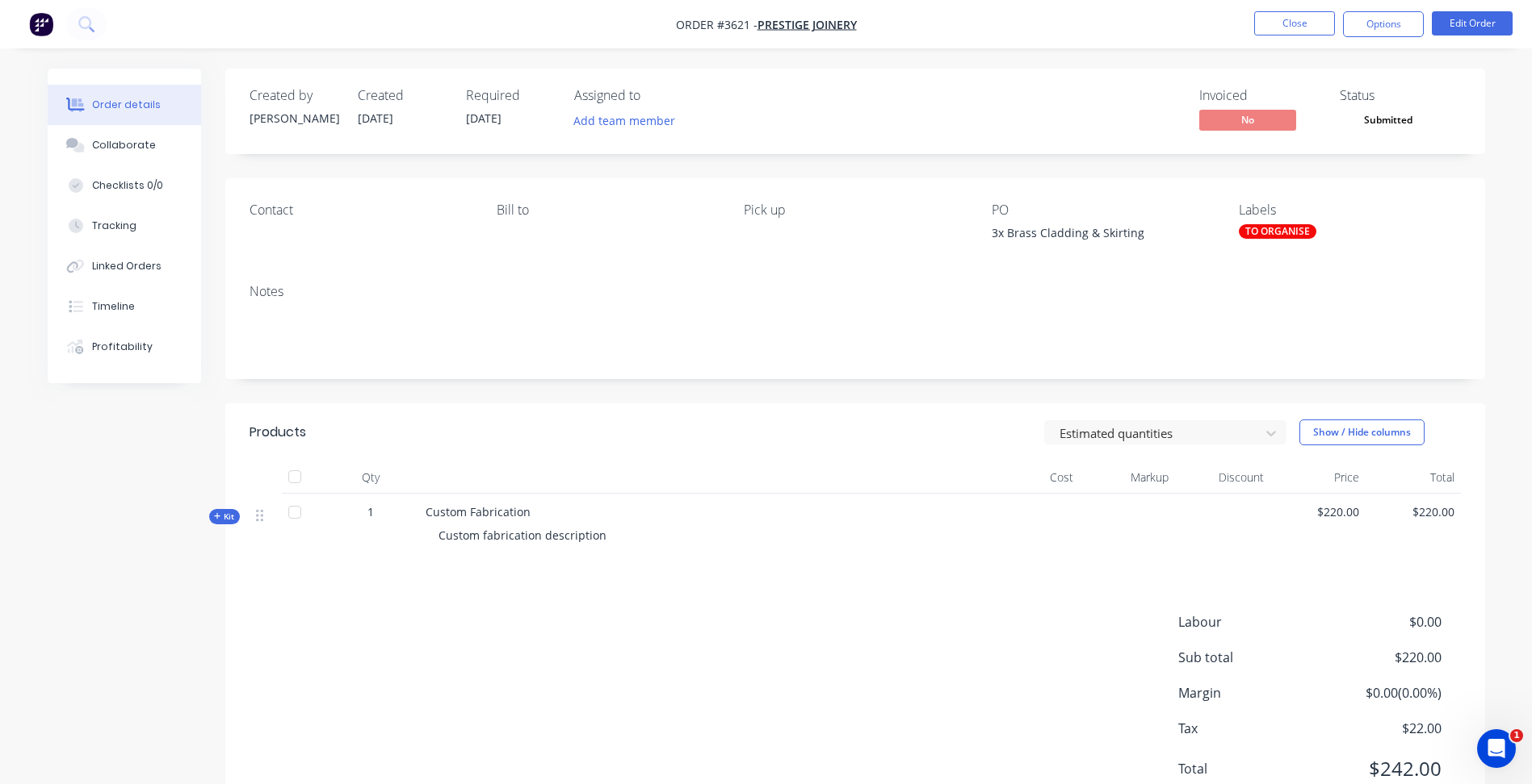
click at [1275, 226] on div "TO ORGANISE" at bounding box center [1277, 232] width 78 height 14
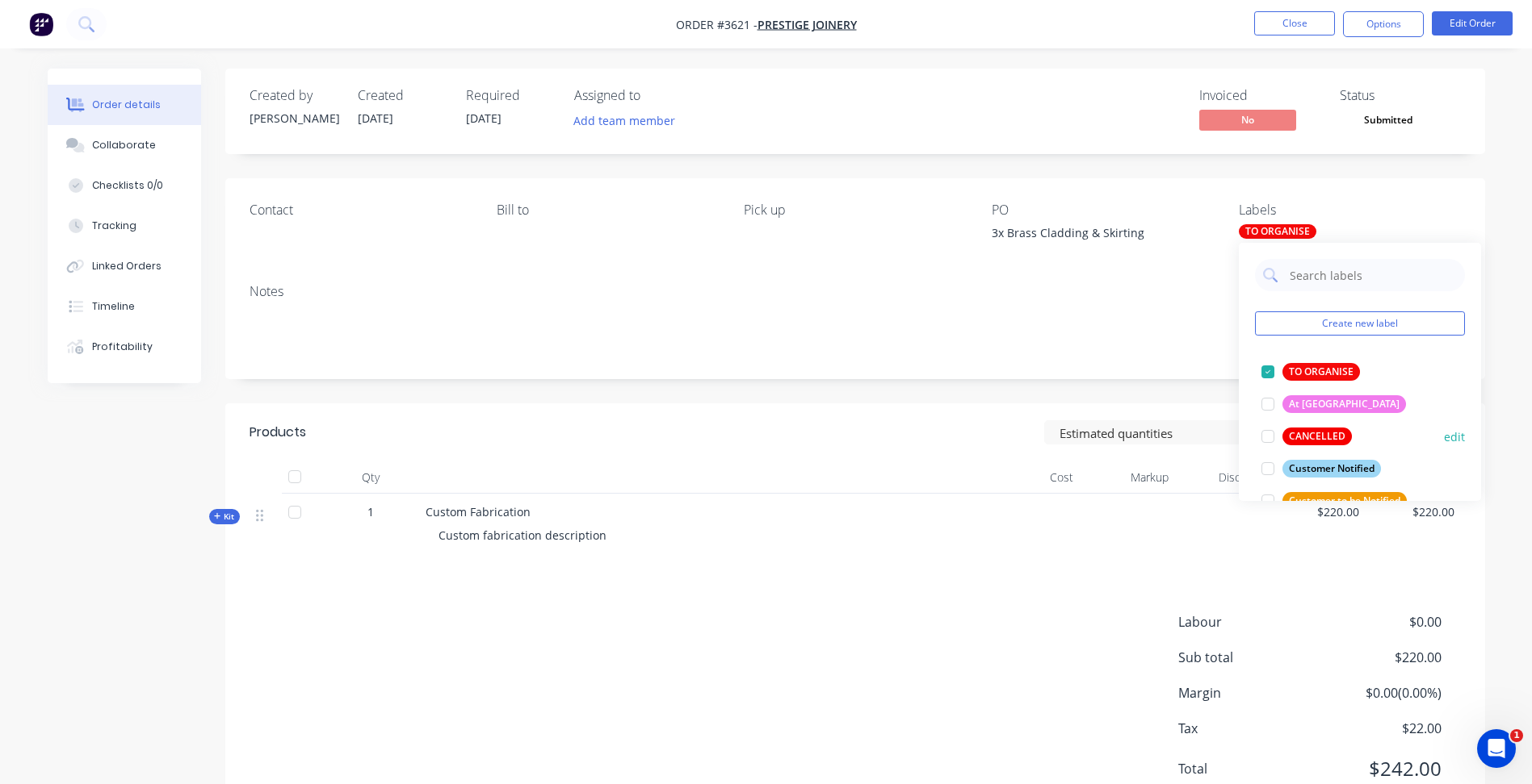
scroll to position [243, 0]
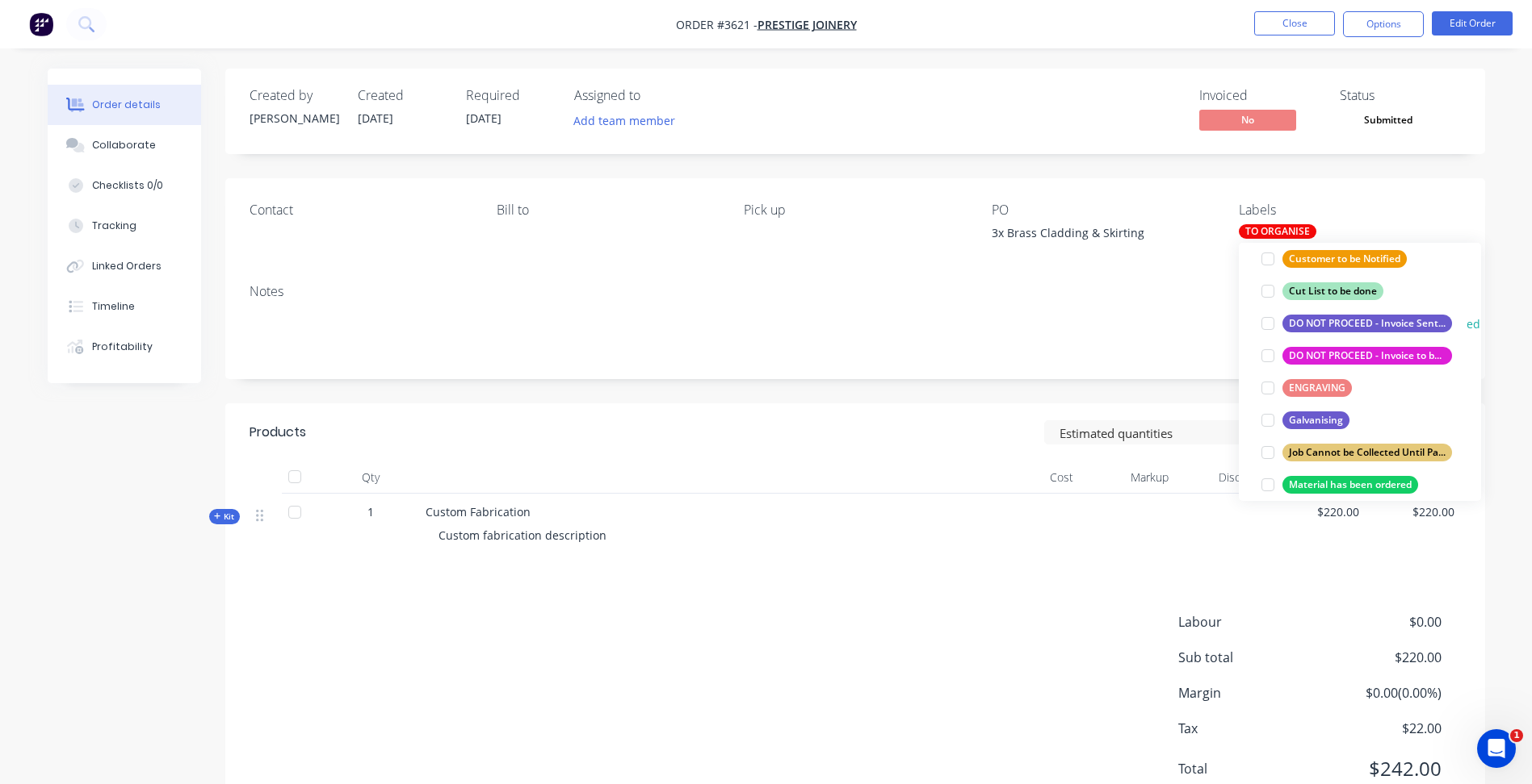
click at [1413, 316] on div "DO NOT PROCEED - Invoice Sent Awaiting Payment" at bounding box center [1366, 324] width 169 height 18
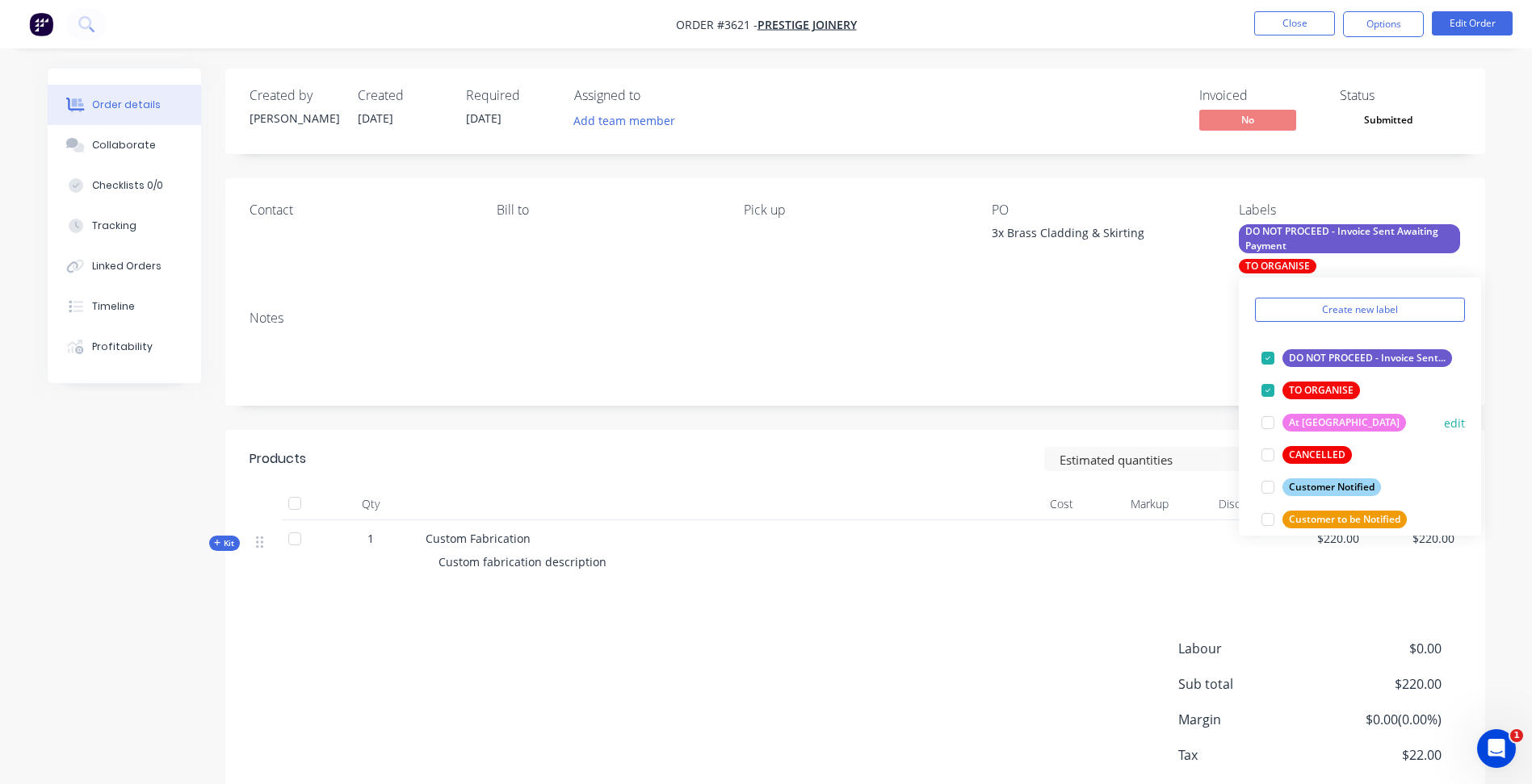
scroll to position [291, 0]
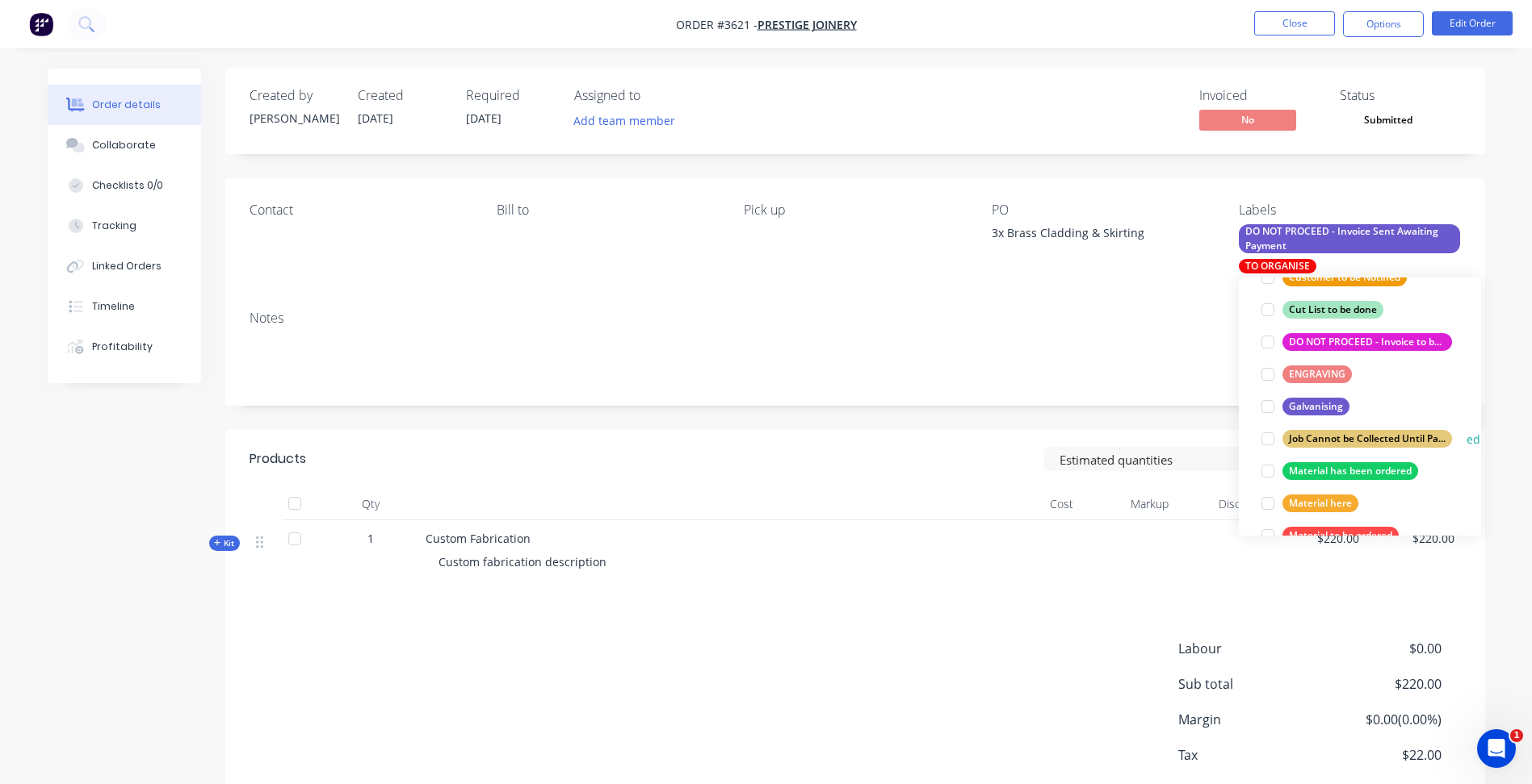
click at [1355, 434] on div "Job Cannot be Collected Until Payment is Received" at bounding box center [1366, 439] width 169 height 18
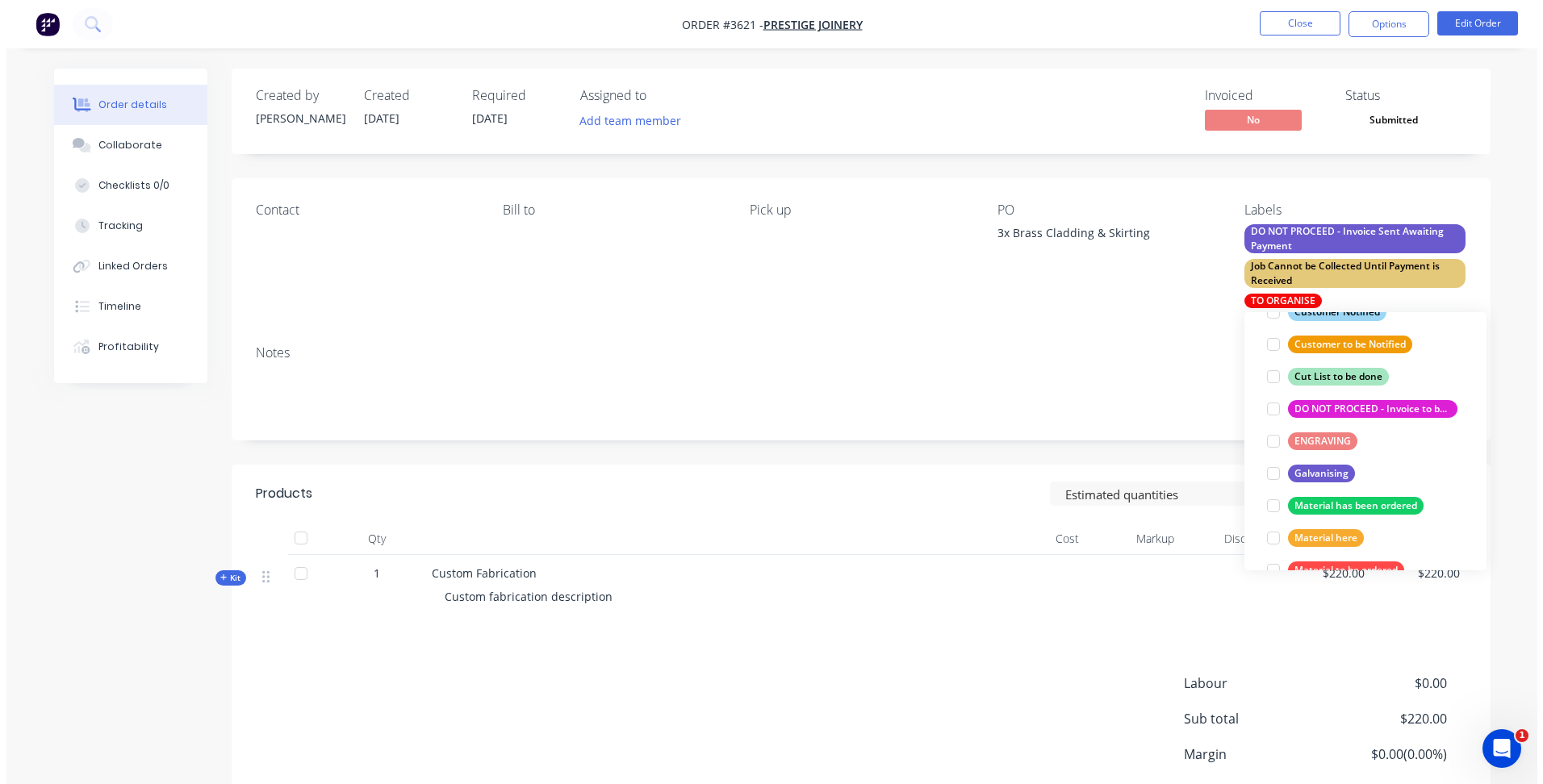
scroll to position [0, 0]
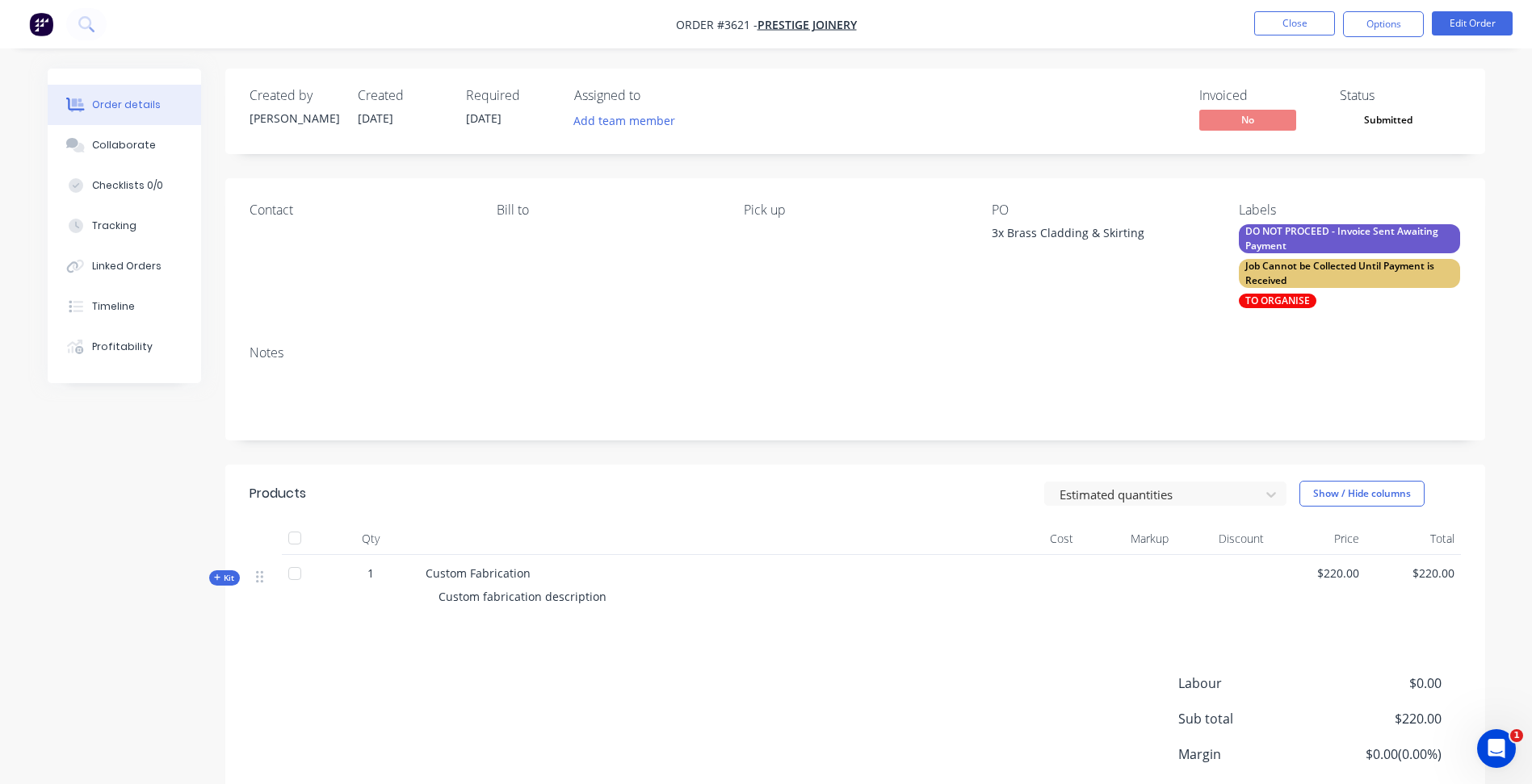
click at [890, 278] on div "Pick up" at bounding box center [853, 255] width 221 height 106
click at [1285, 26] on button "Close" at bounding box center [1294, 23] width 81 height 24
